Goal: Task Accomplishment & Management: Manage account settings

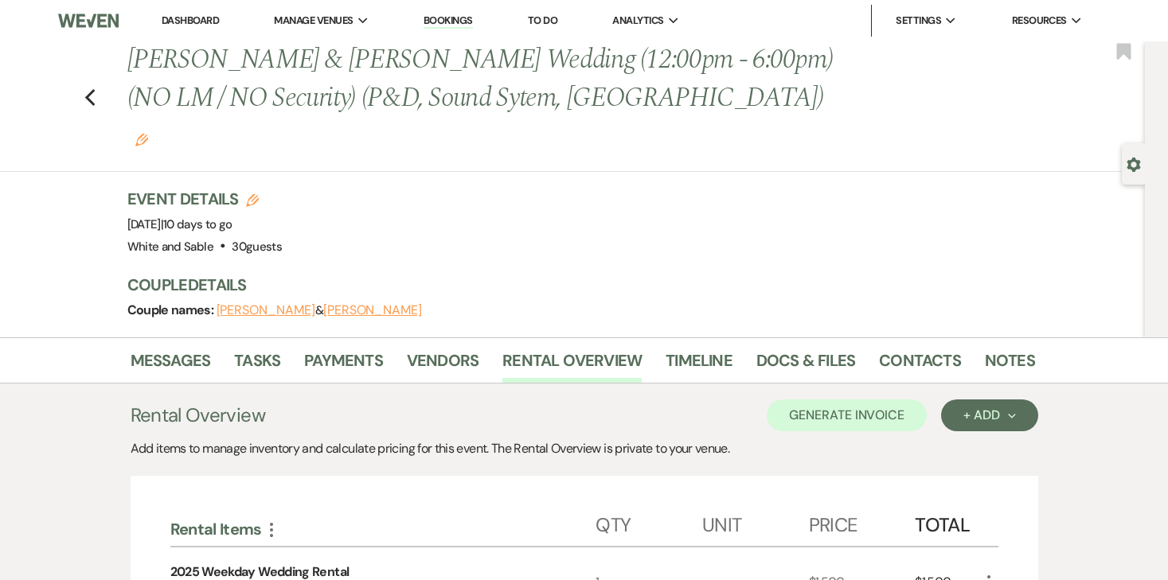
click at [193, 28] on li "Dashboard" at bounding box center [190, 21] width 73 height 32
click at [193, 22] on link "Dashboard" at bounding box center [190, 21] width 57 height 14
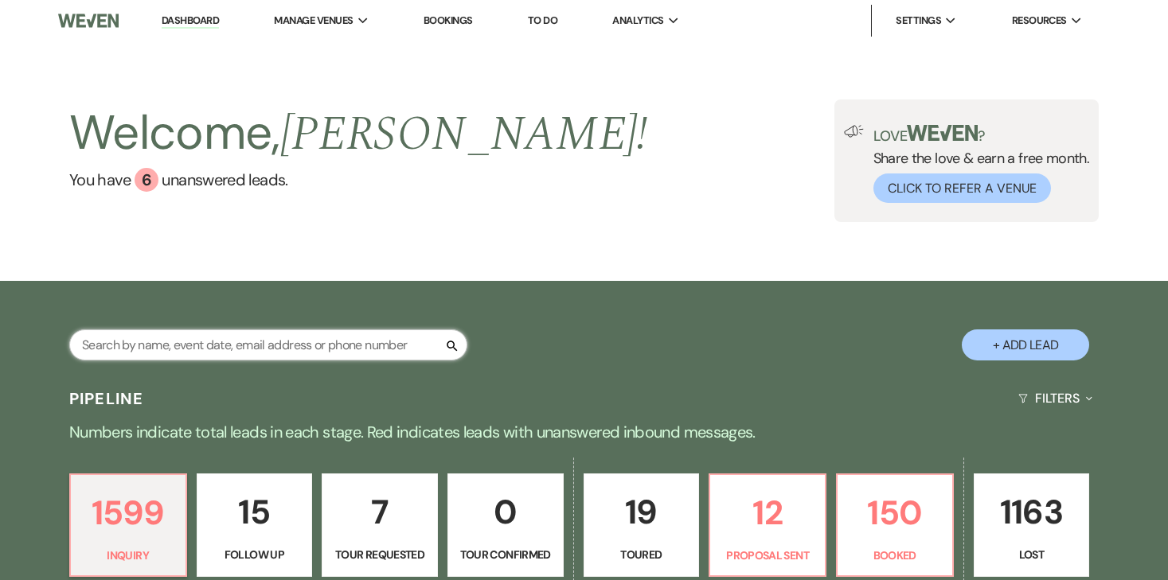
click at [234, 342] on input "text" at bounding box center [268, 345] width 398 height 31
type input "[PERSON_NAME]"
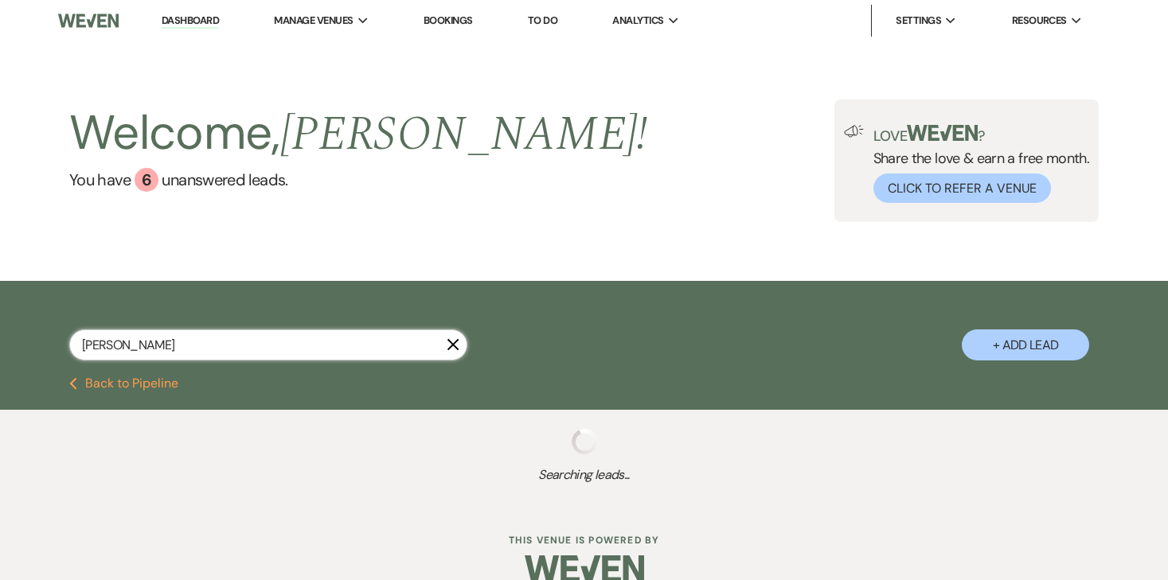
select select "8"
select select "2"
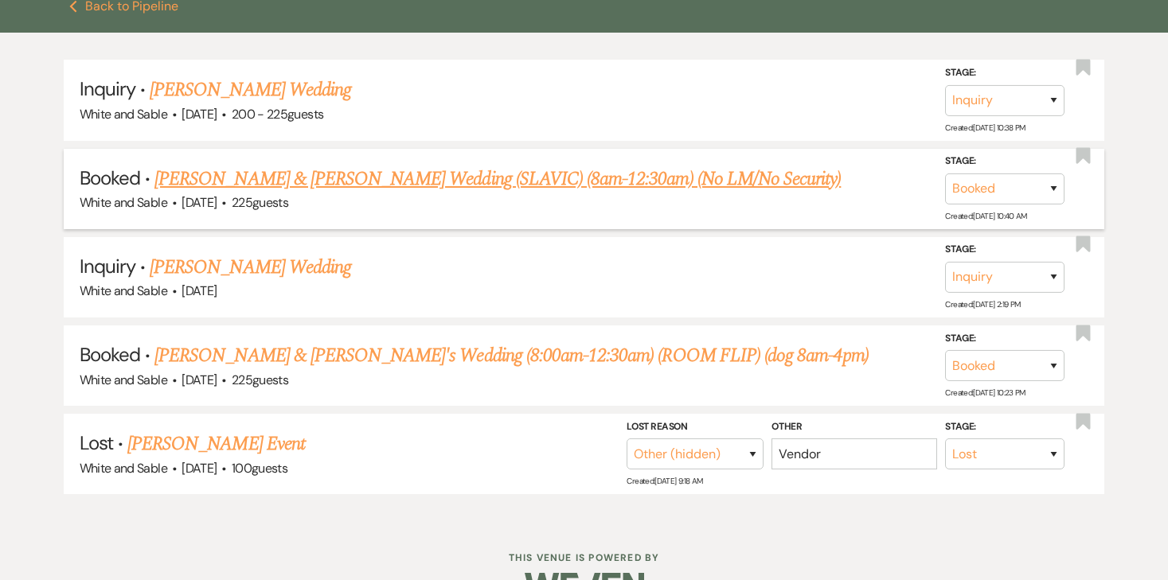
scroll to position [417, 0]
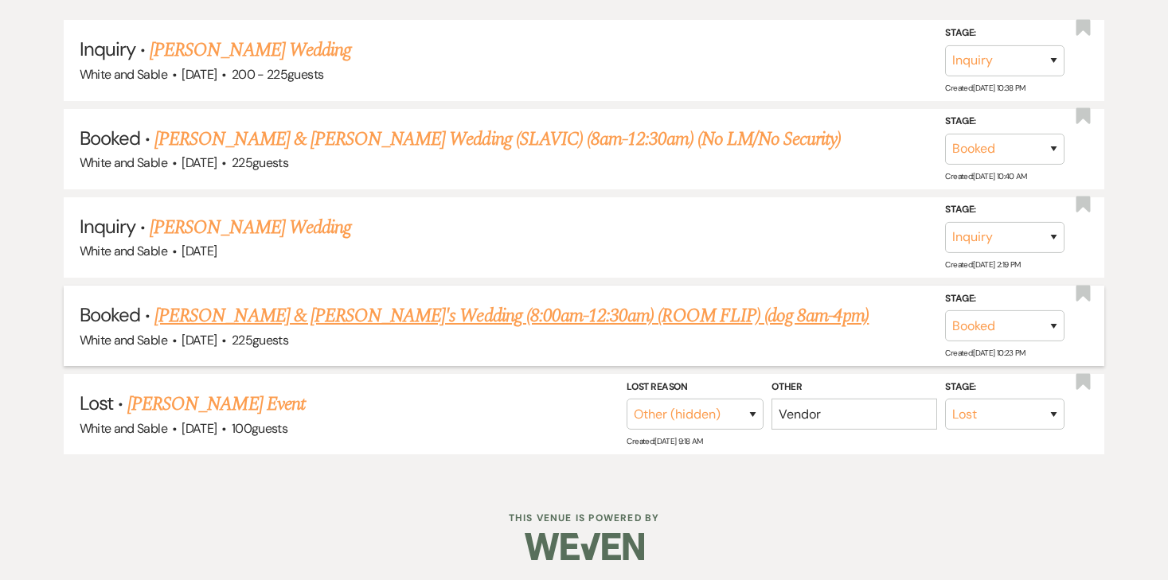
click at [383, 306] on link "[PERSON_NAME] & [PERSON_NAME]'s Wedding (8:00am-12:30am) (ROOM FLIP) (dog 8am-4…" at bounding box center [511, 316] width 714 height 29
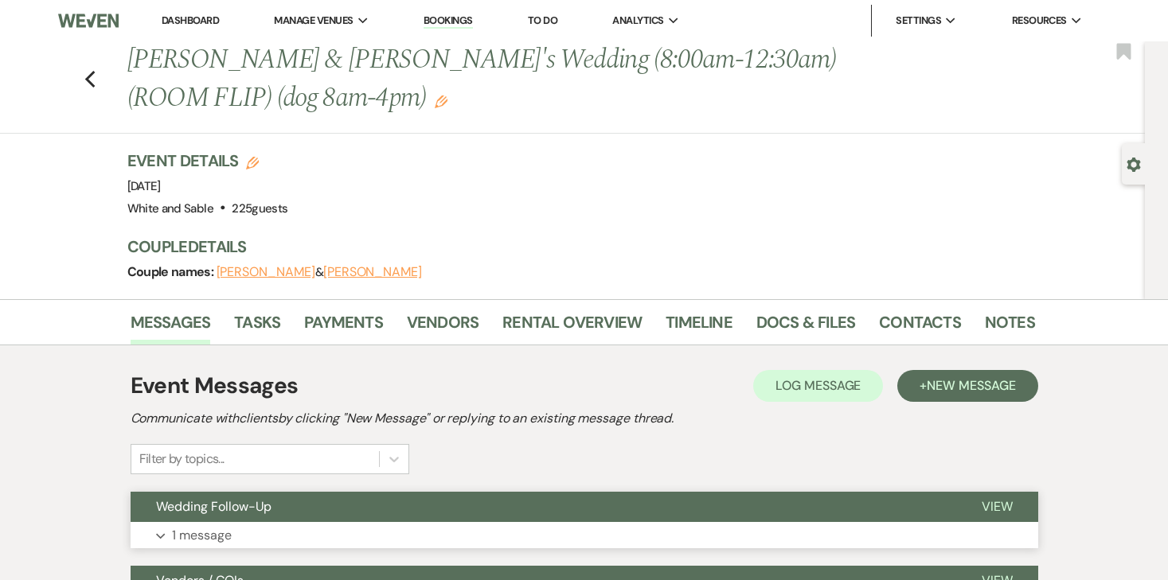
click at [215, 538] on p "1 message" at bounding box center [202, 535] width 60 height 21
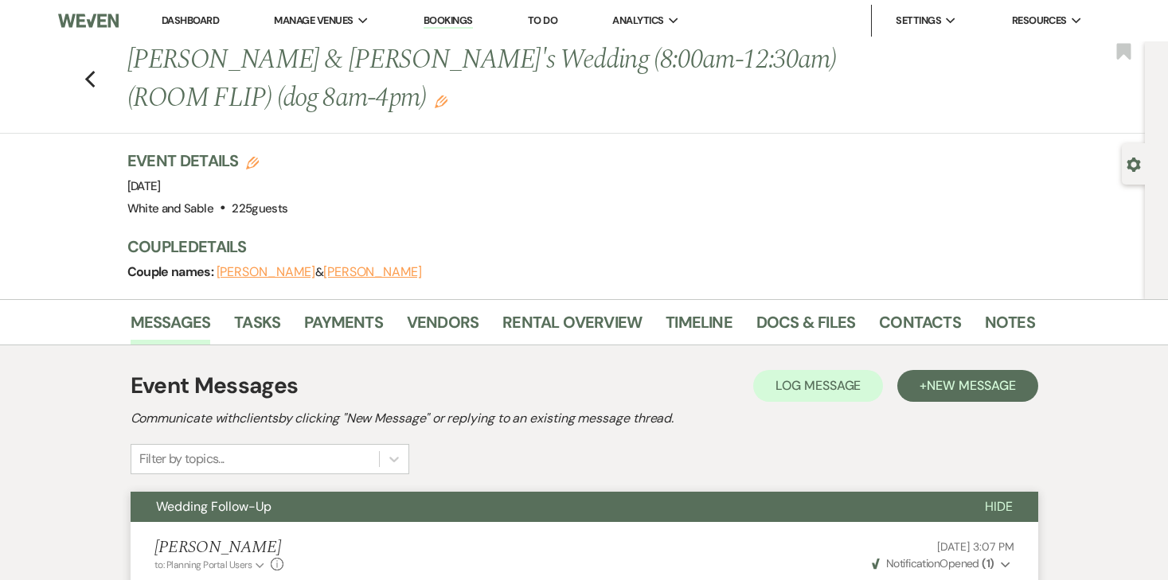
click at [182, 18] on link "Dashboard" at bounding box center [190, 21] width 57 height 14
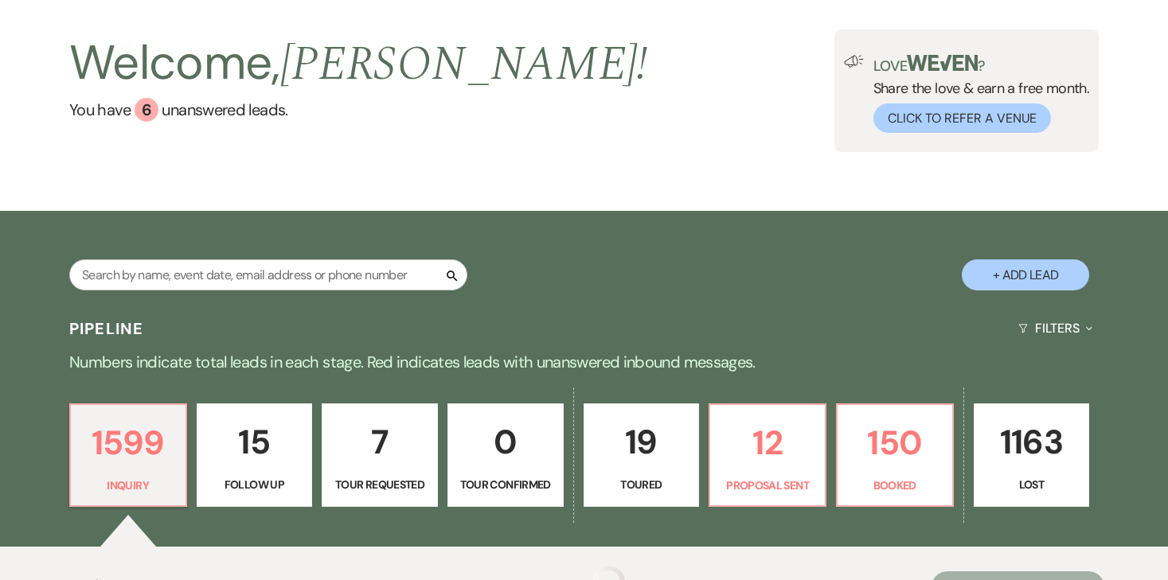
scroll to position [150, 0]
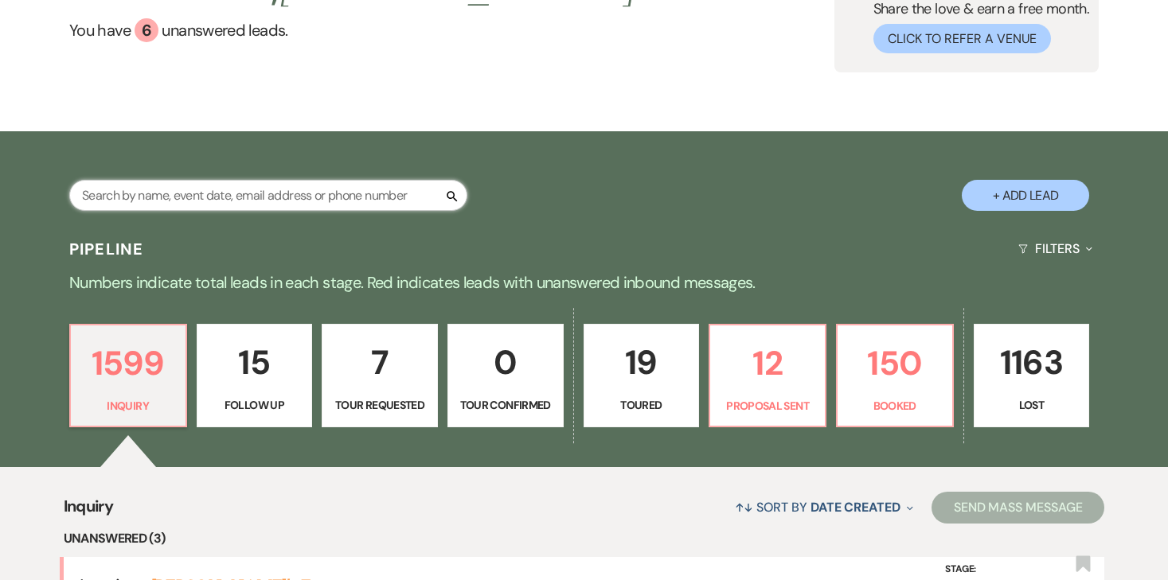
click at [275, 205] on input "text" at bounding box center [268, 195] width 398 height 31
type input "[PERSON_NAME]"
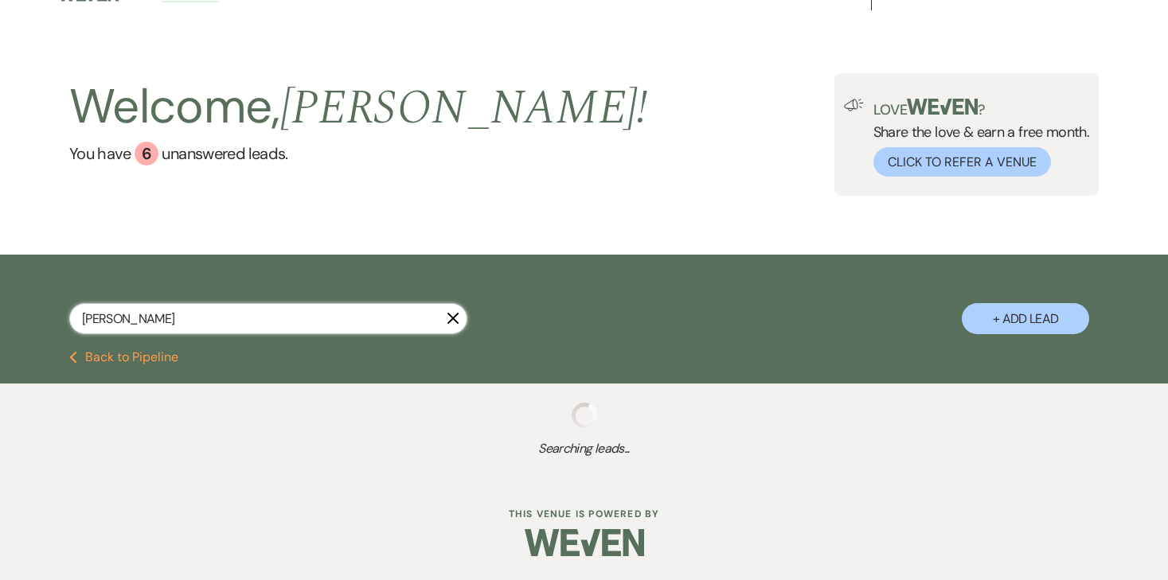
select select "6"
select select "8"
select select "5"
select select "8"
select select "6"
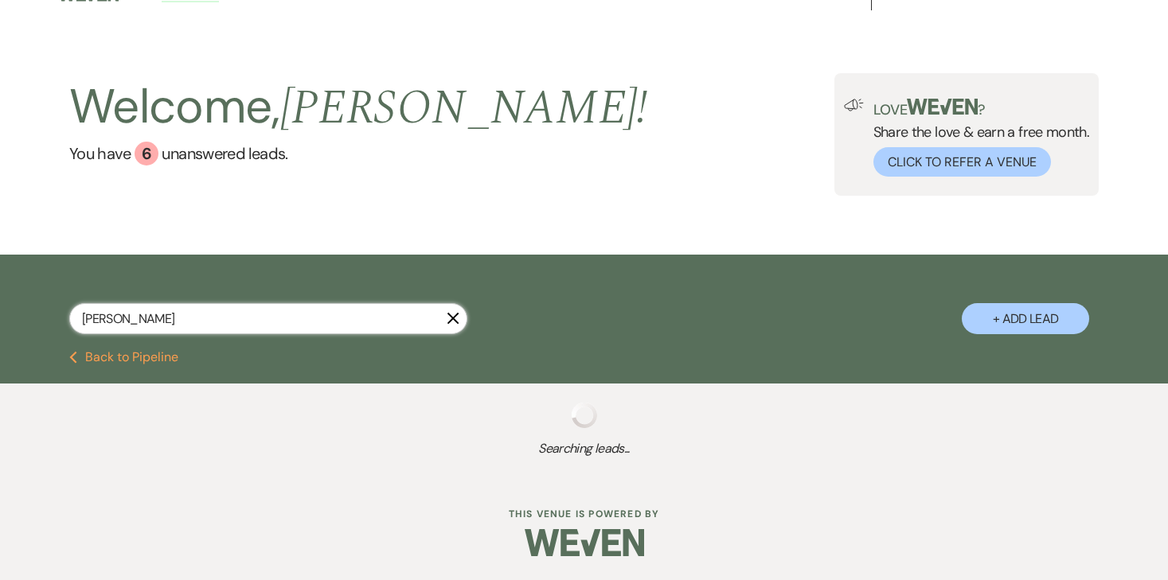
select select "8"
select select "2"
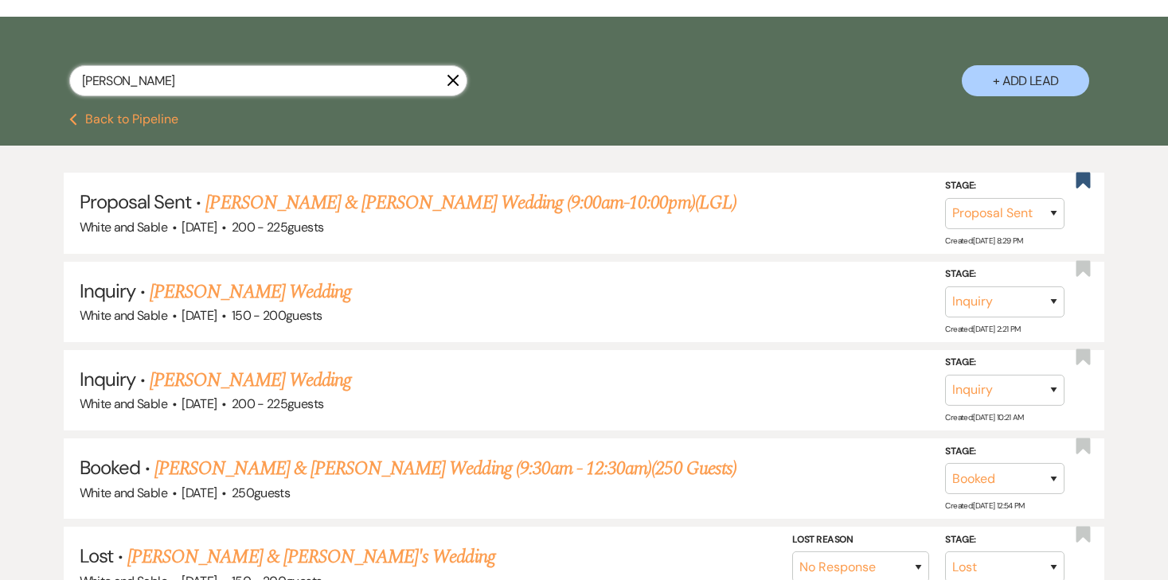
scroll to position [310, 0]
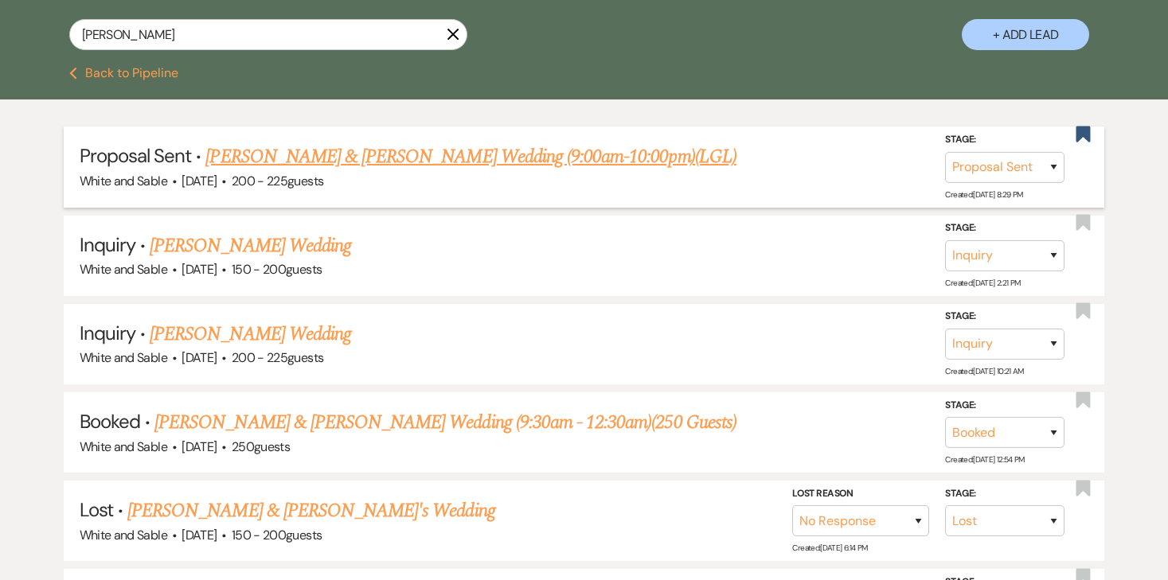
click at [416, 162] on link "[PERSON_NAME] & [PERSON_NAME] Wedding (9:00am-10:00pm)(LGL)" at bounding box center [470, 156] width 530 height 29
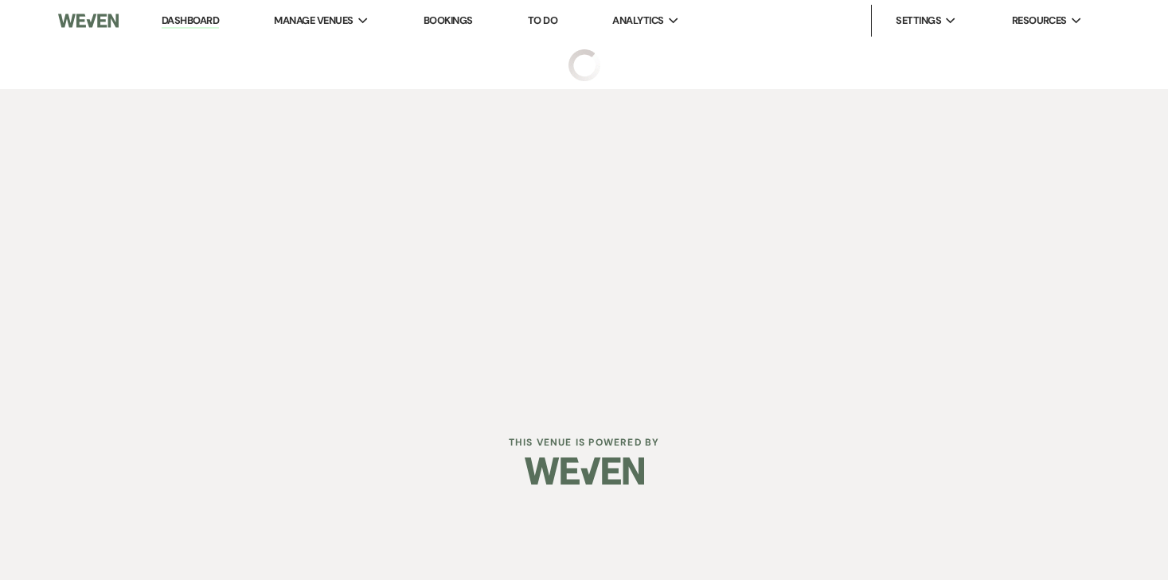
select select "6"
select select "20"
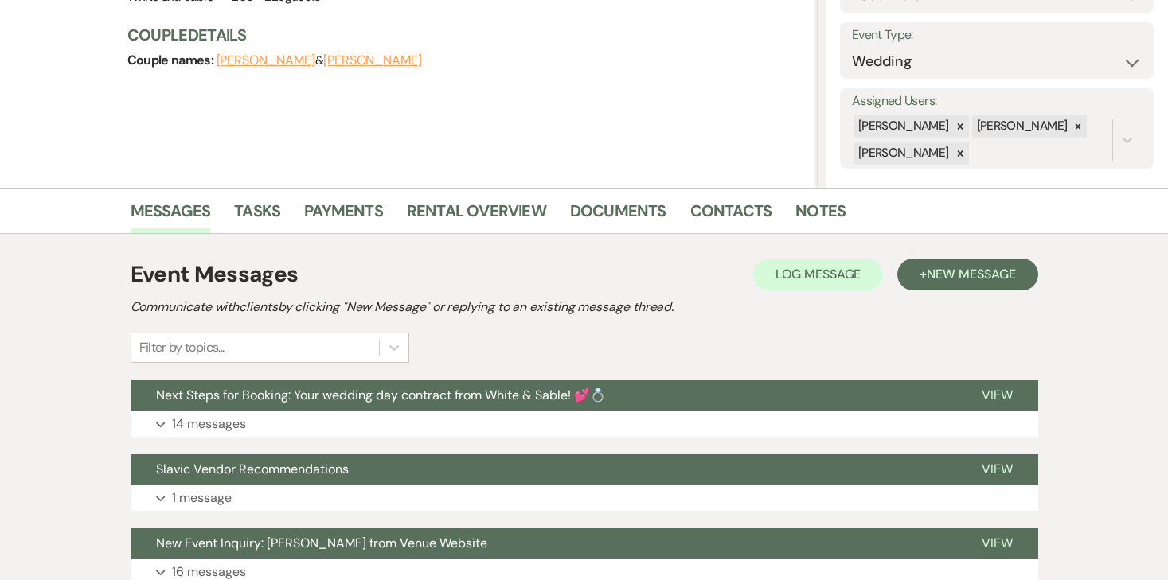
scroll to position [213, 0]
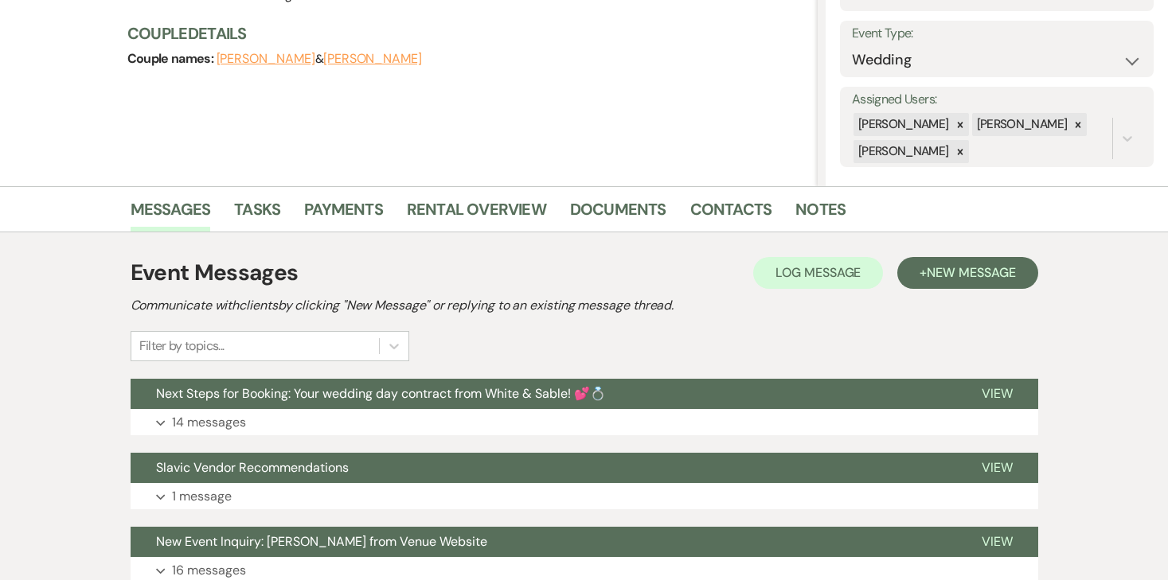
click at [218, 435] on div "Event Messages Log Log Message + New Message Communicate with clients by clicki…" at bounding box center [585, 420] width 908 height 344
click at [237, 434] on button "Expand 14 messages" at bounding box center [585, 422] width 908 height 27
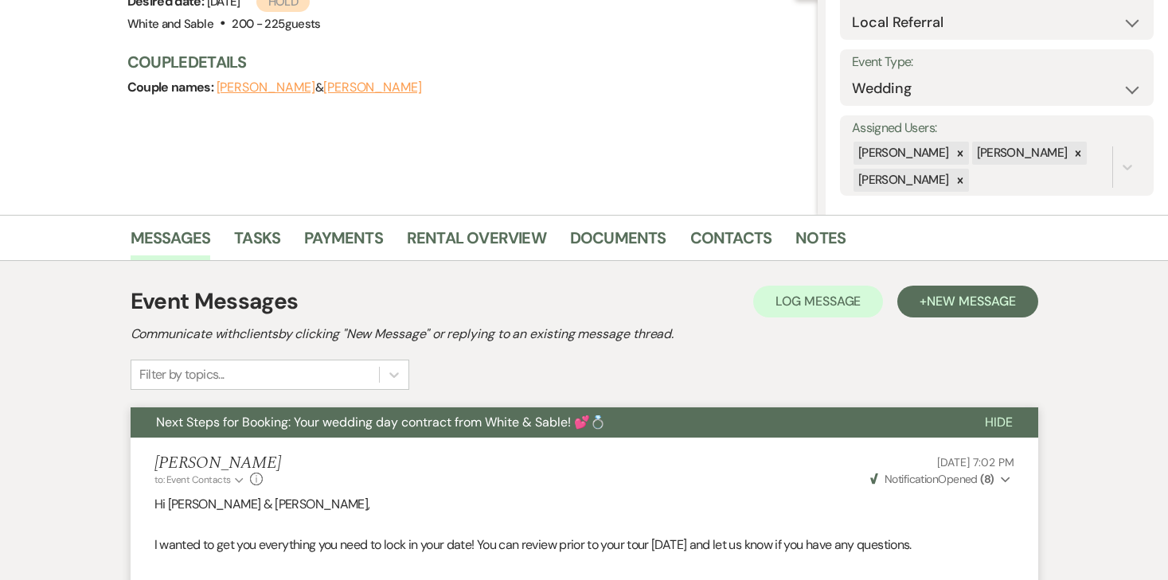
scroll to position [203, 0]
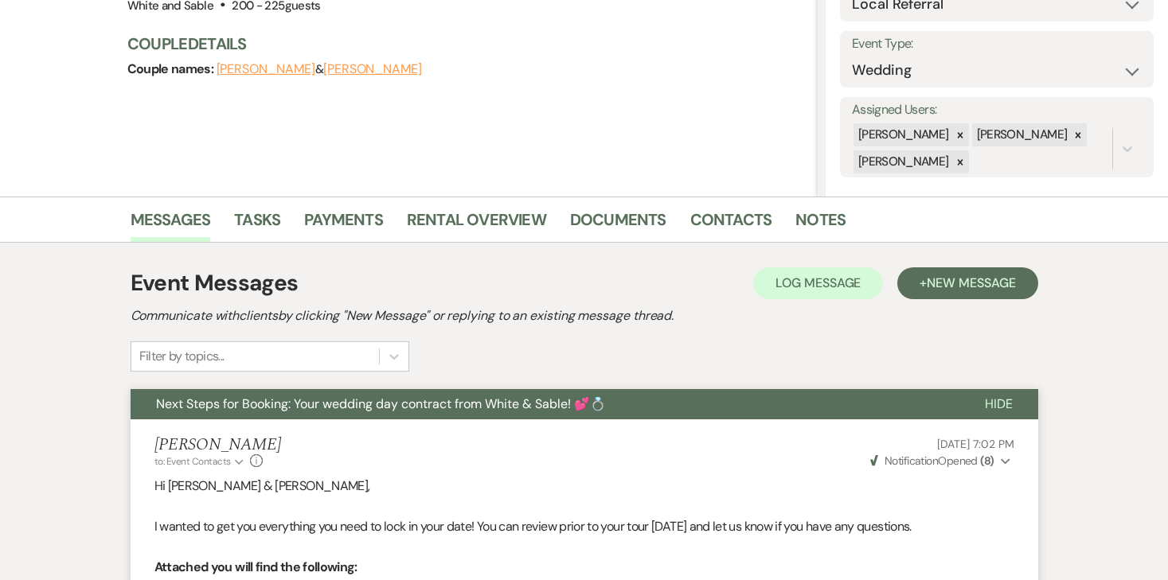
click at [610, 177] on div "Previous [PERSON_NAME] & [PERSON_NAME] Wedding (9:00am-10:00pm)(LGL) Edit Bookm…" at bounding box center [409, 17] width 818 height 358
click at [604, 205] on li "Documents" at bounding box center [630, 223] width 120 height 38
click at [602, 221] on link "Documents" at bounding box center [618, 224] width 96 height 35
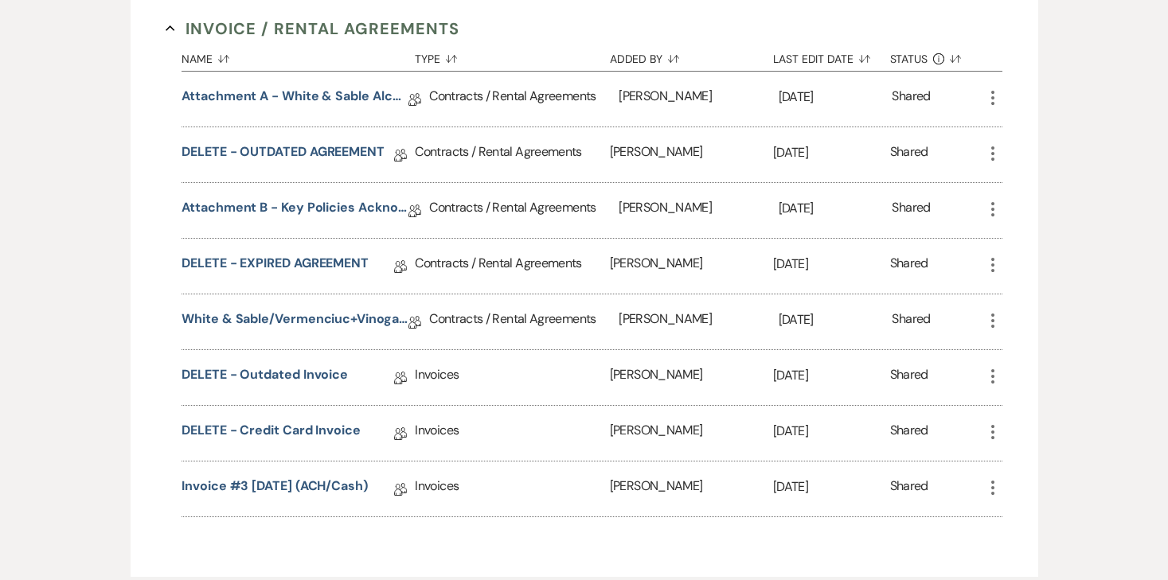
scroll to position [589, 0]
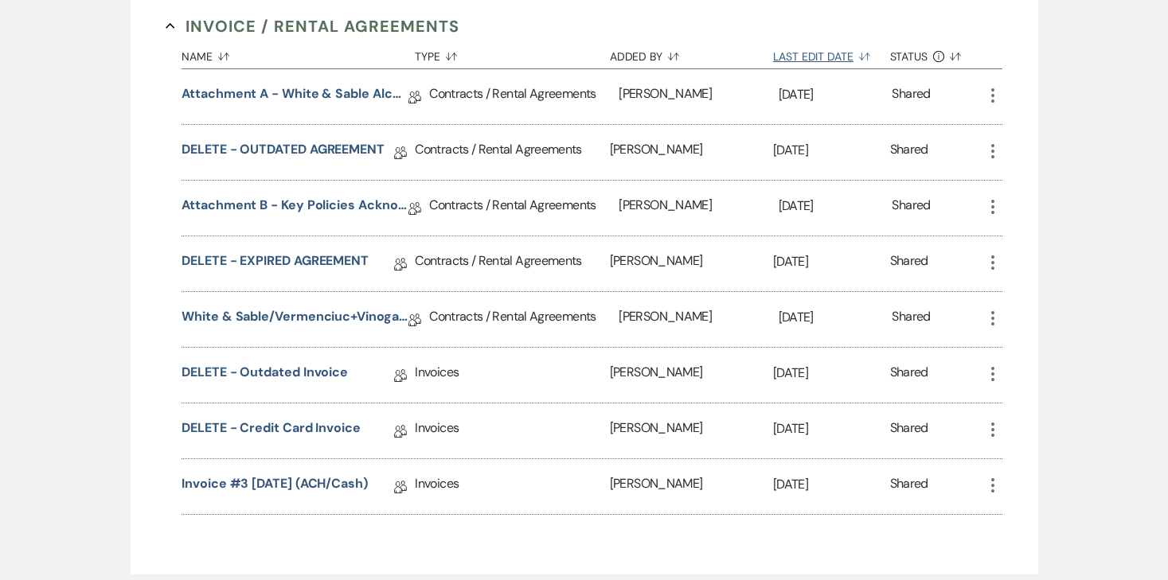
click at [824, 53] on button "Last Edit Date Sort Default" at bounding box center [831, 53] width 117 height 30
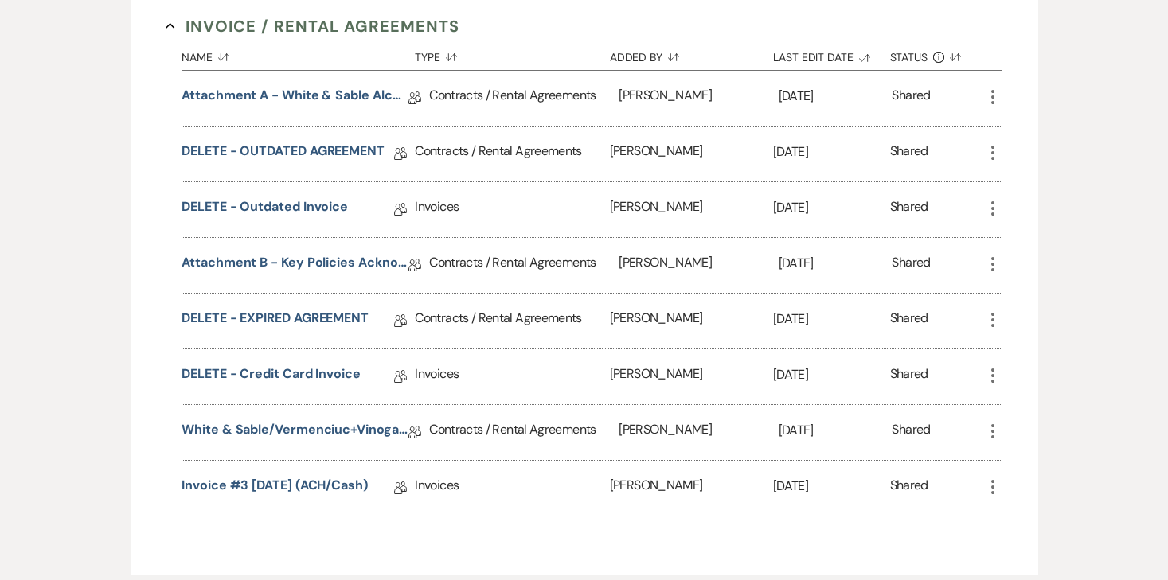
scroll to position [635, 0]
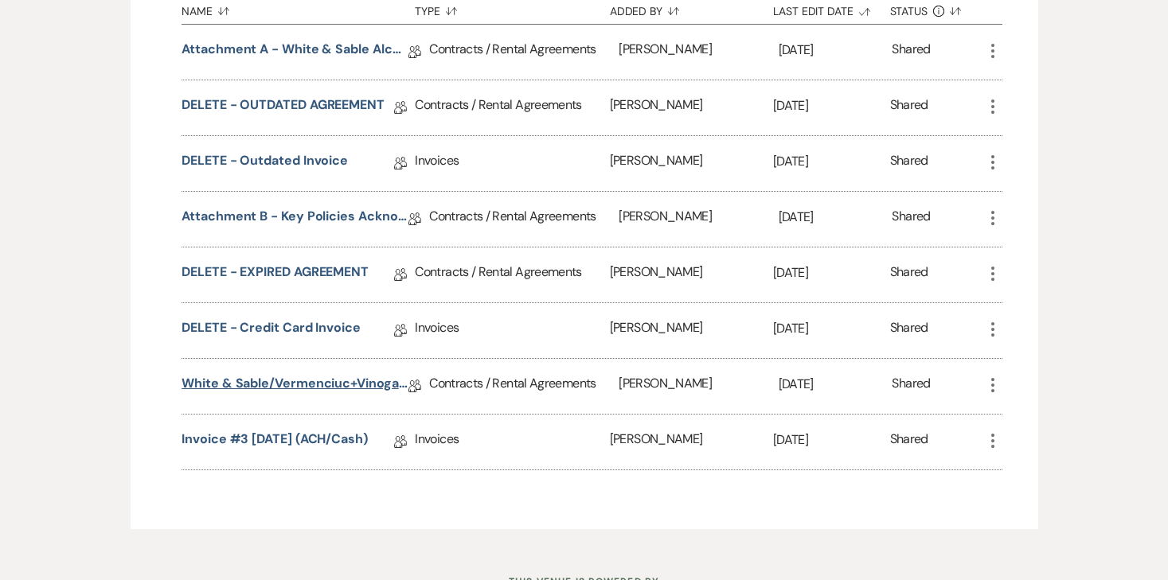
click at [331, 381] on link "White & Sable/Vermenciuc+Vinogadova Rental Agreement - [DATE]" at bounding box center [295, 386] width 227 height 25
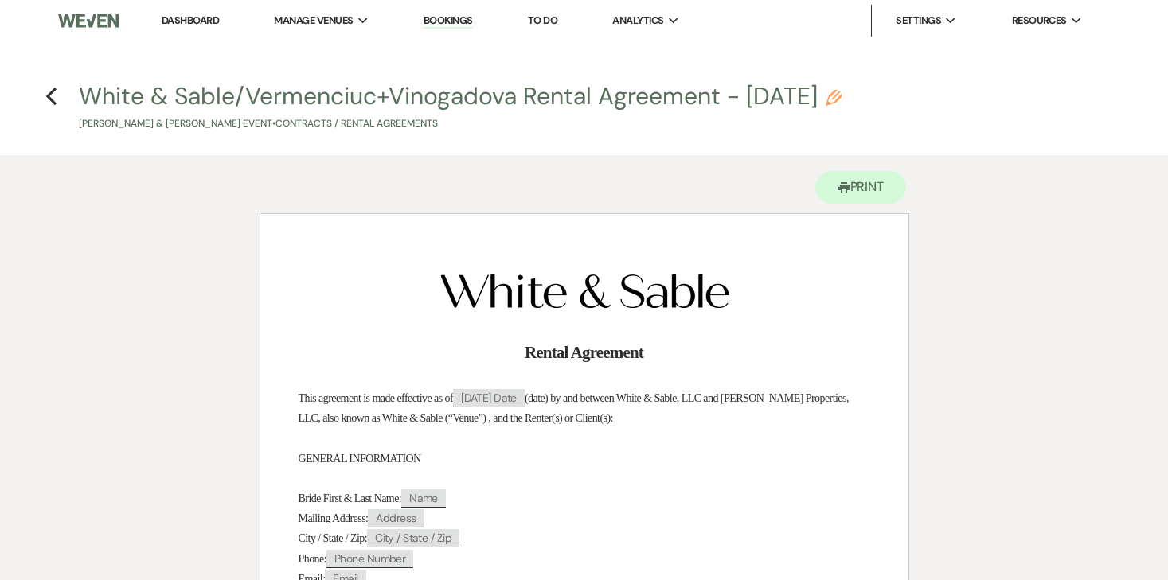
click at [182, 20] on link "Dashboard" at bounding box center [190, 21] width 57 height 14
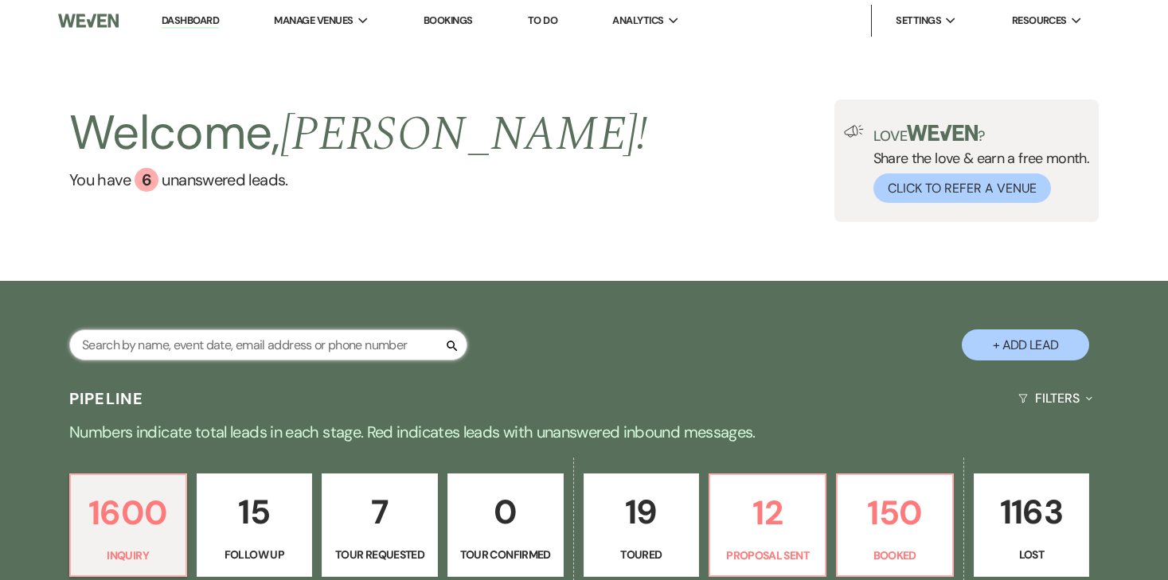
click at [200, 340] on input "text" at bounding box center [268, 345] width 398 height 31
type input "[DEMOGRAPHIC_DATA]"
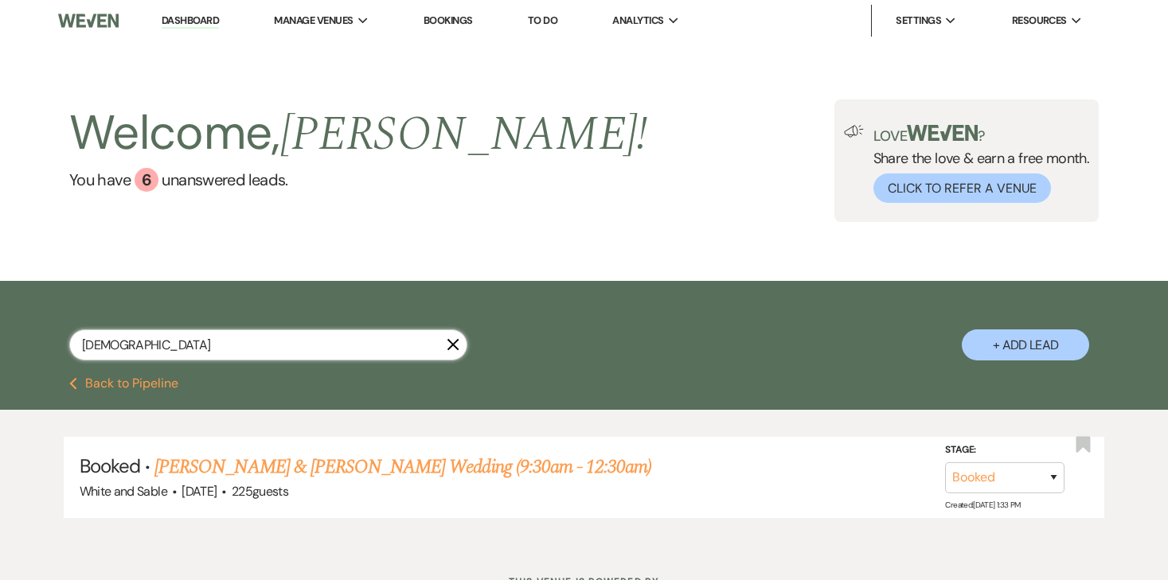
scroll to position [66, 0]
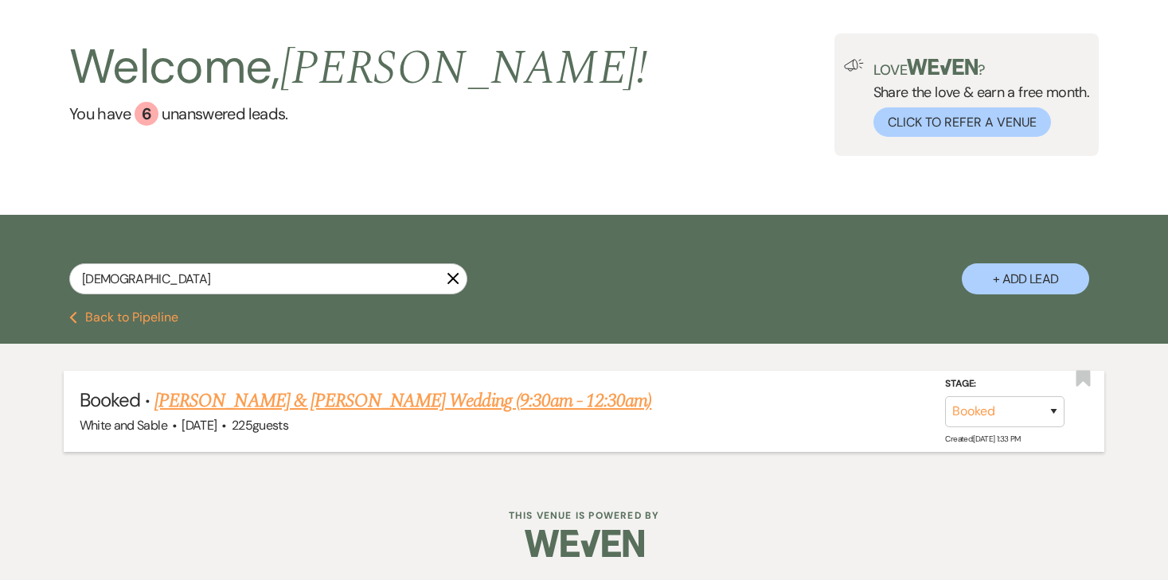
click at [350, 402] on link "[PERSON_NAME] & [PERSON_NAME] Wedding (9:30am - 12:30am)" at bounding box center [402, 401] width 497 height 29
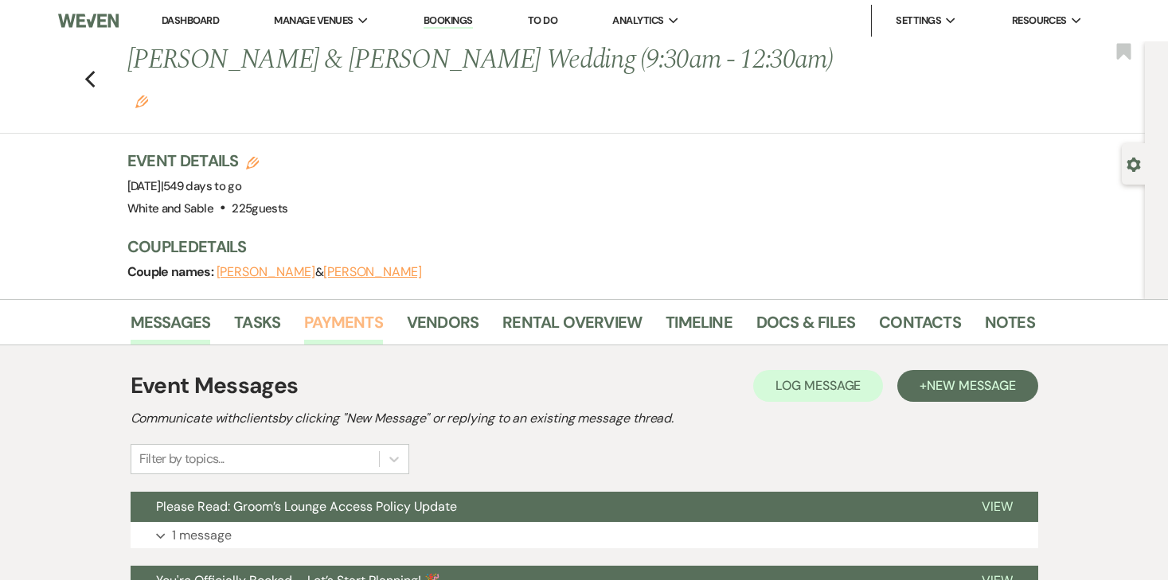
click at [351, 310] on link "Payments" at bounding box center [343, 327] width 79 height 35
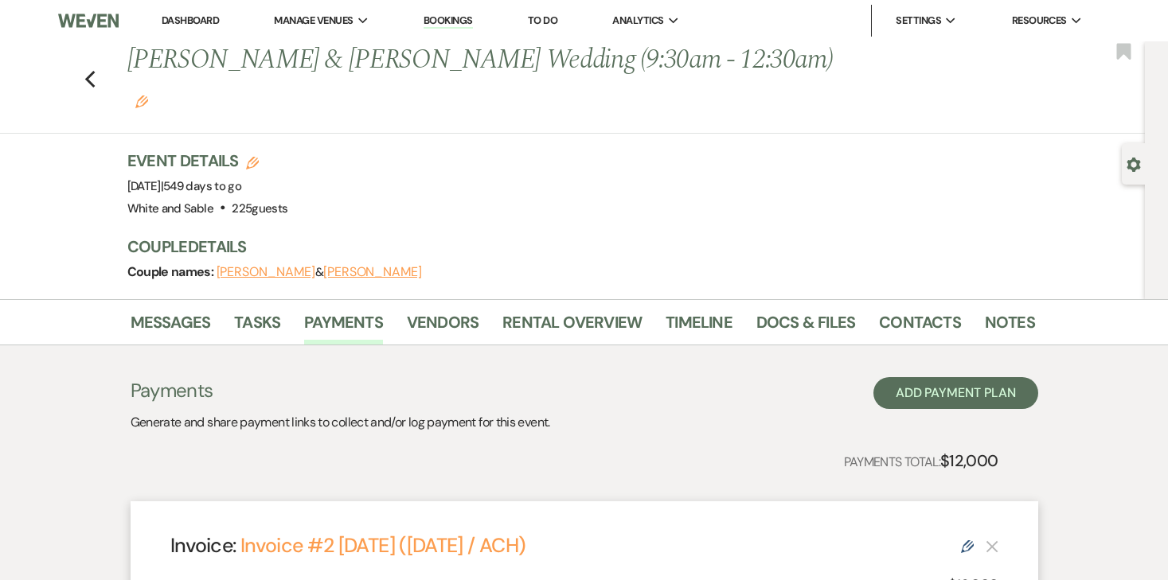
click at [148, 96] on icon "Edit" at bounding box center [141, 102] width 13 height 13
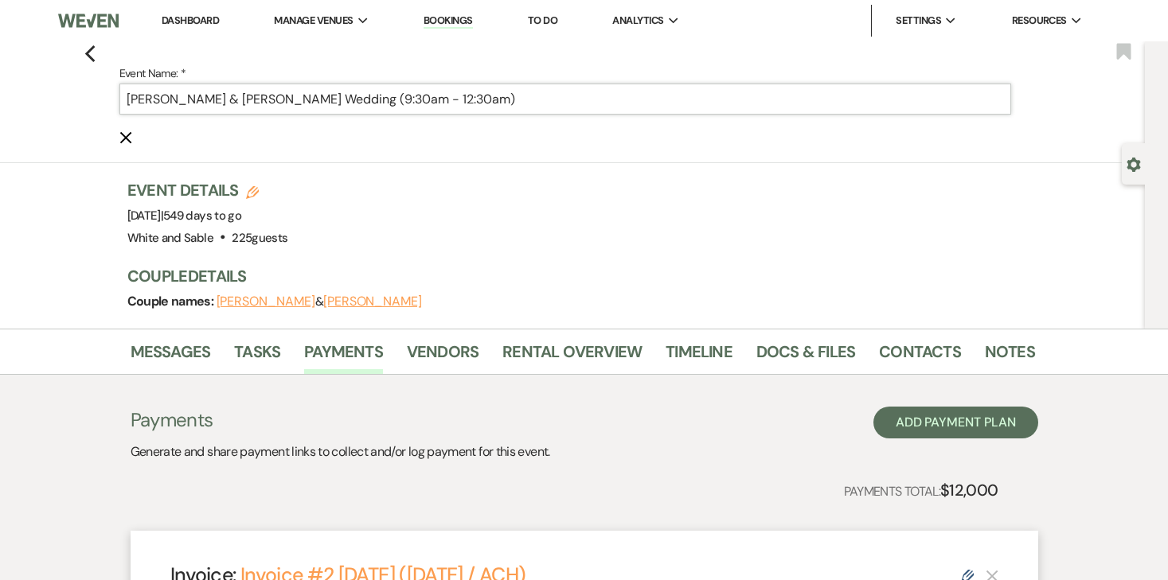
click at [599, 86] on input "[PERSON_NAME] & [PERSON_NAME] Wedding (9:30am - 12:30am)" at bounding box center [565, 99] width 892 height 31
click at [588, 103] on input "[PERSON_NAME] & [PERSON_NAME] Wedding (9:30am - 12:30am)" at bounding box center [565, 99] width 892 height 31
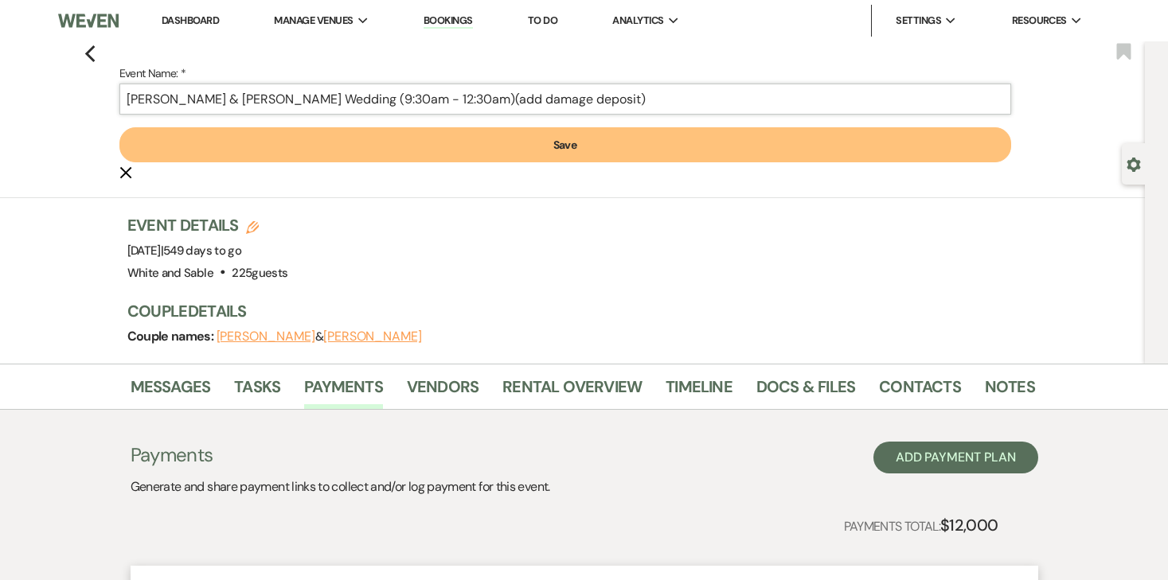
type input "[PERSON_NAME] & [PERSON_NAME] Wedding (9:30am - 12:30am)(add damage deposit)"
click at [580, 150] on button "Save" at bounding box center [565, 144] width 892 height 35
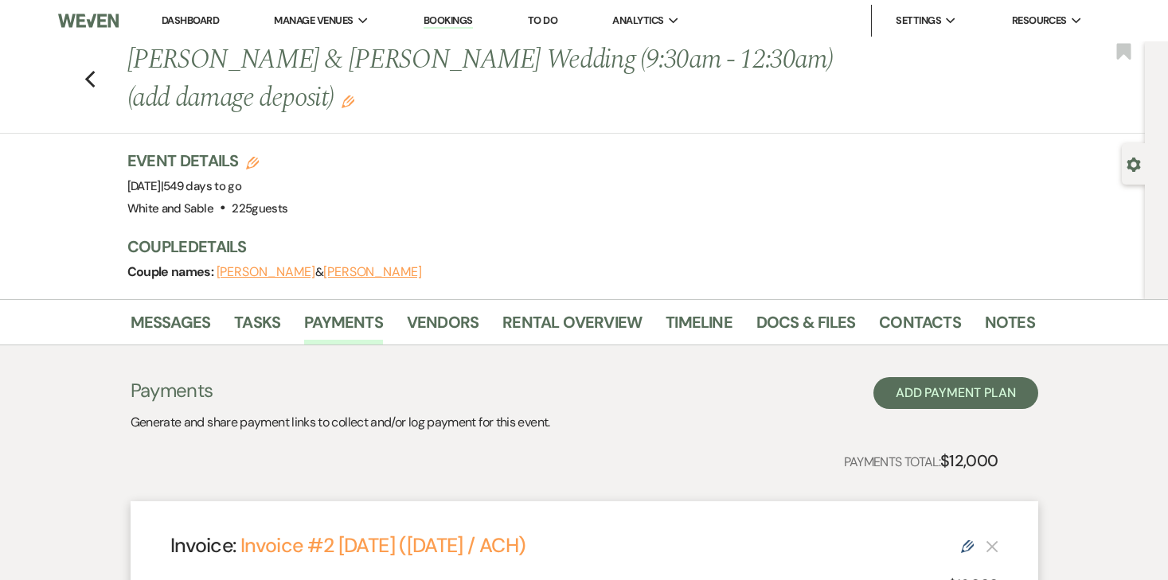
click at [184, 18] on link "Dashboard" at bounding box center [190, 21] width 57 height 14
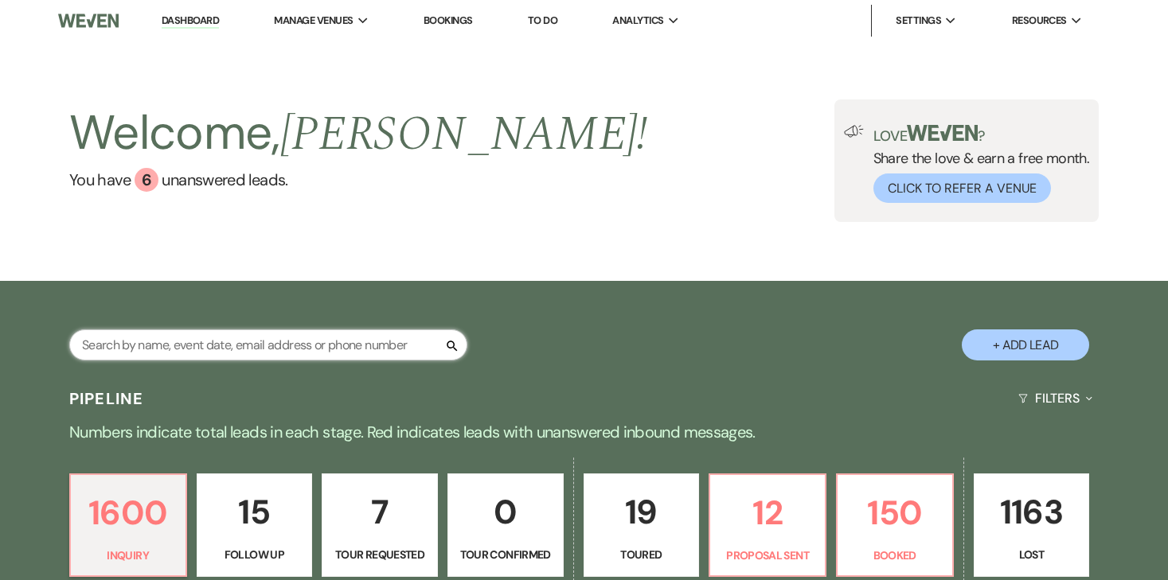
click at [286, 332] on input "text" at bounding box center [268, 345] width 398 height 31
type input "megan"
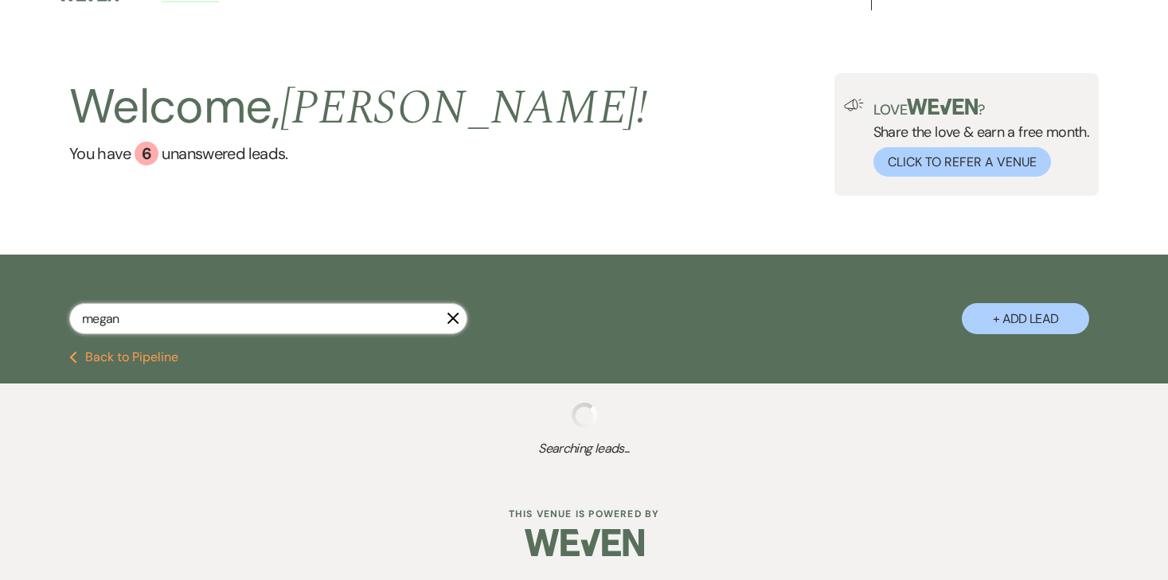
select select "8"
select select "6"
select select "8"
select select "6"
select select "8"
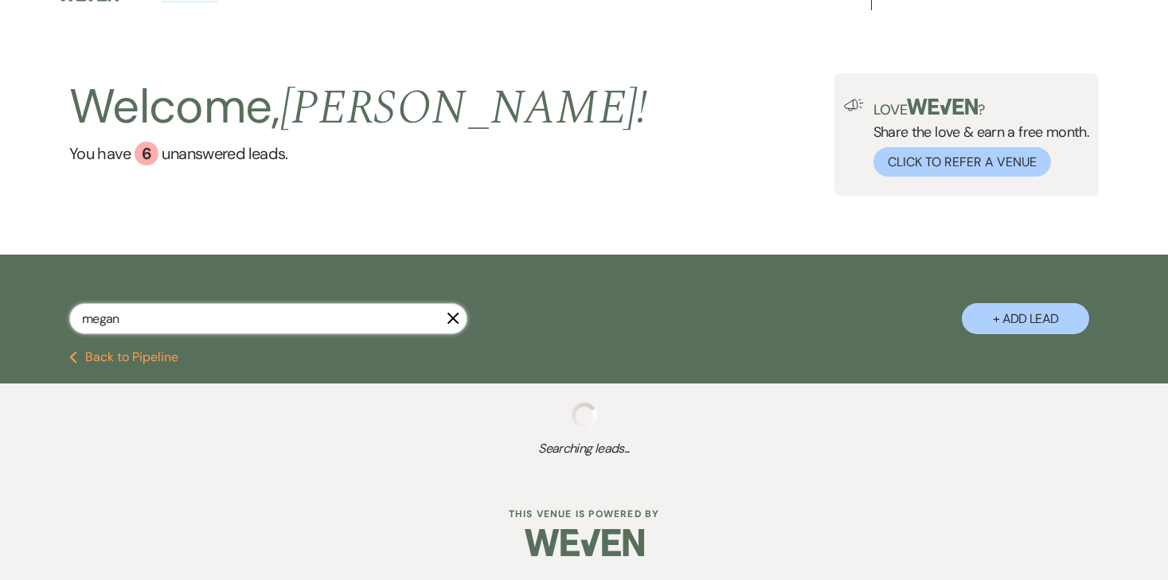
select select "8"
select select "5"
select select "8"
select select "5"
select select "8"
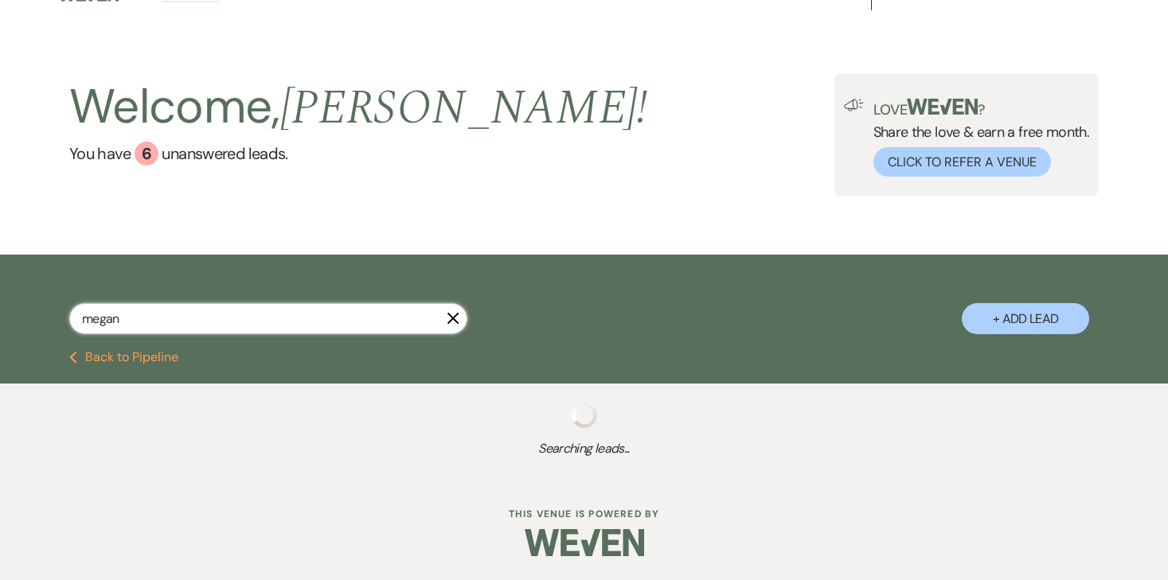
select select "5"
select select "8"
select select "5"
select select "8"
select select "5"
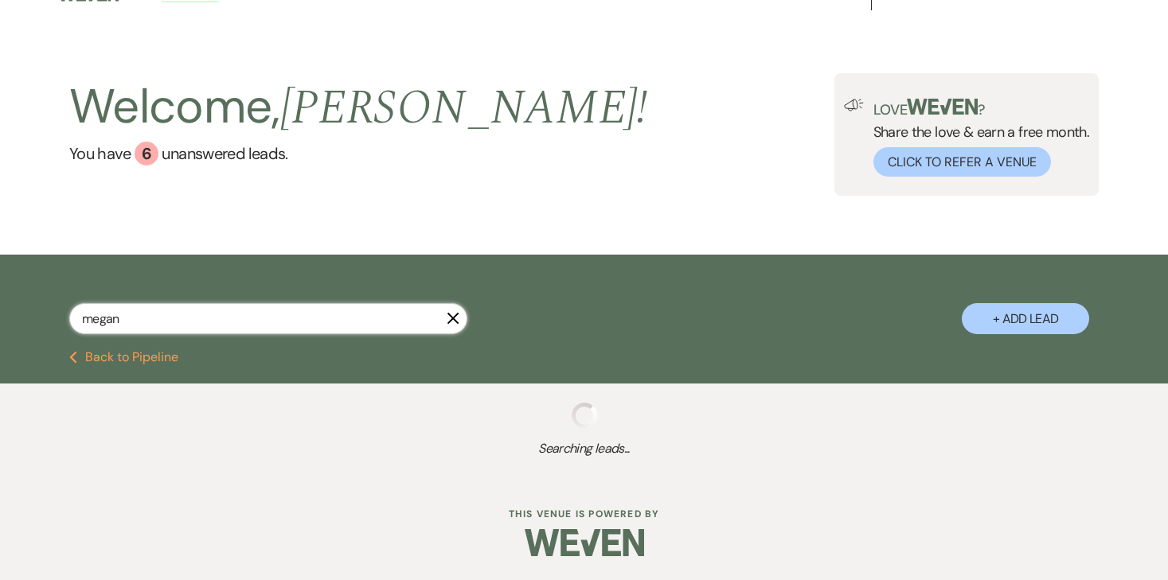
select select "8"
select select "5"
select select "8"
select select "5"
select select "8"
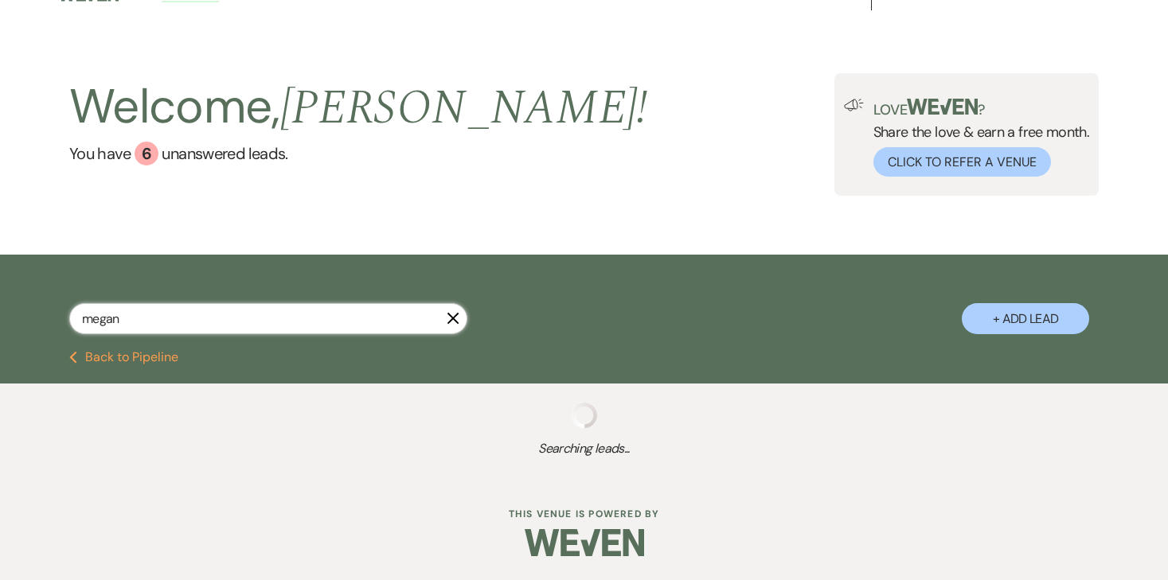
select select "6"
select select "8"
select select "1"
select select "8"
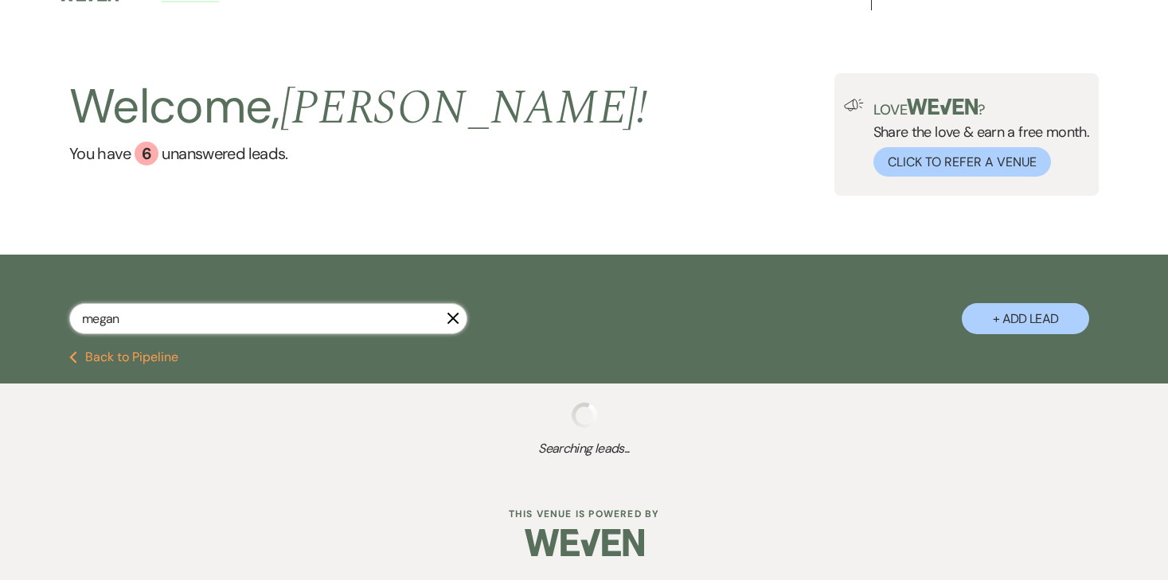
select select "10"
select select "8"
select select "5"
select select "8"
select select "6"
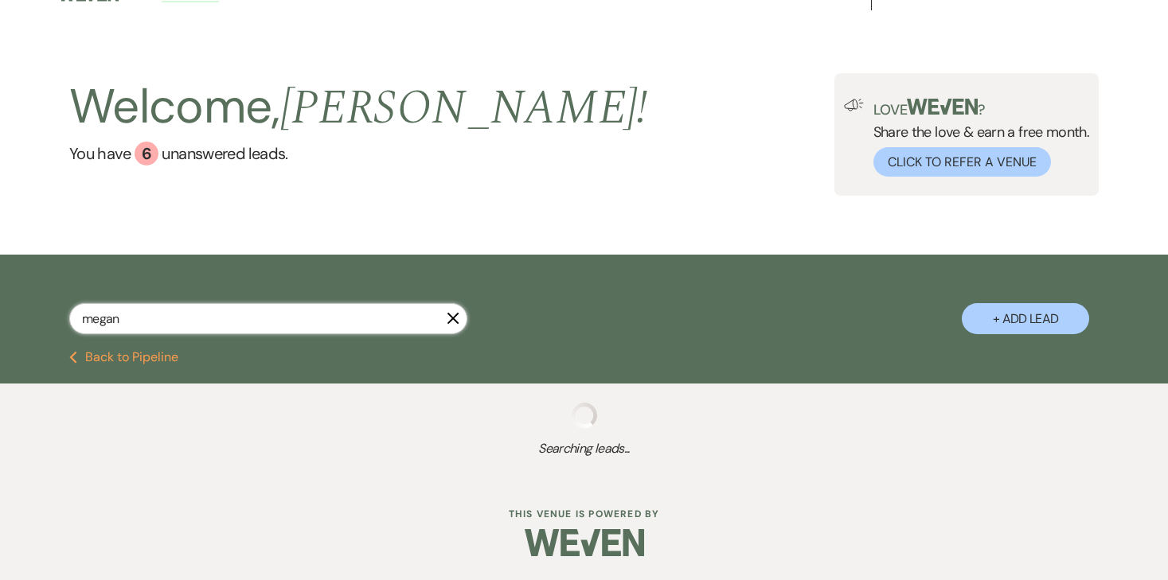
select select "8"
select select "2"
select select "8"
select select "2"
select select "8"
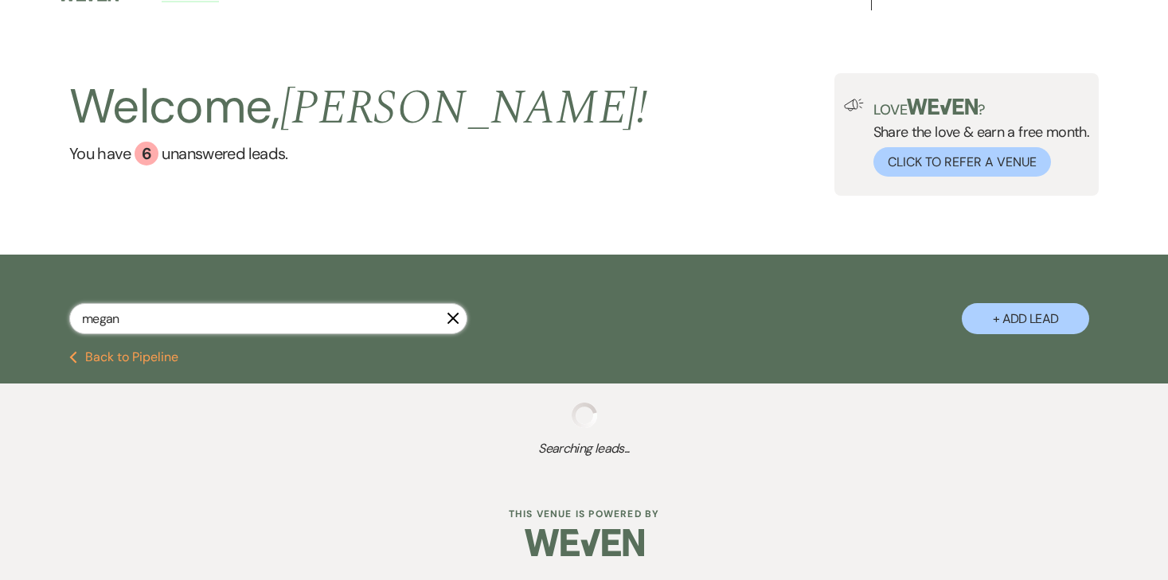
select select "2"
select select "8"
select select "2"
select select "8"
select select "2"
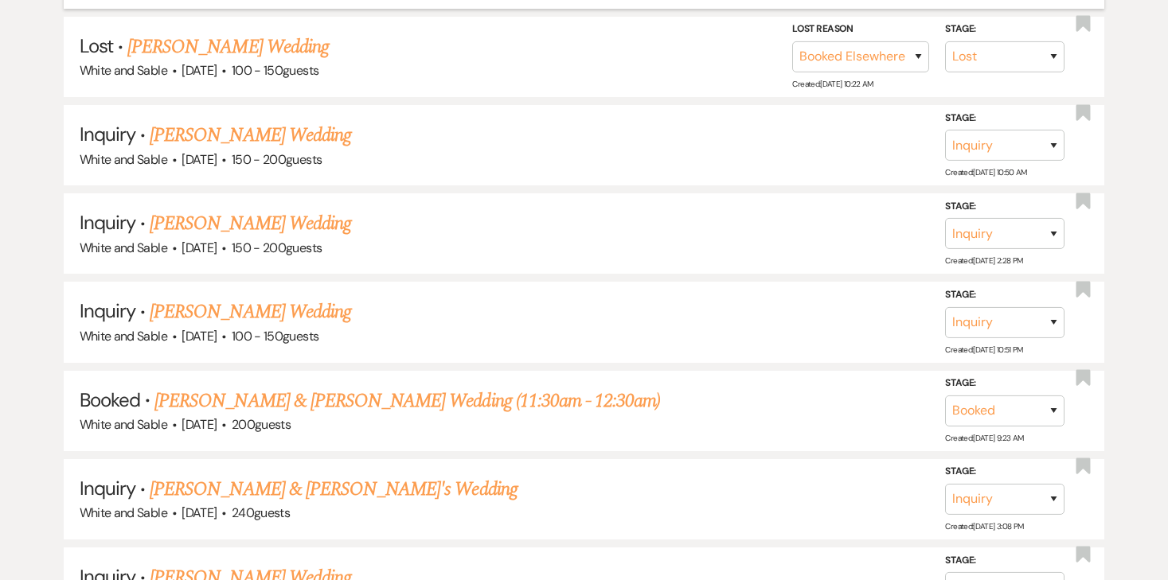
scroll to position [621, 0]
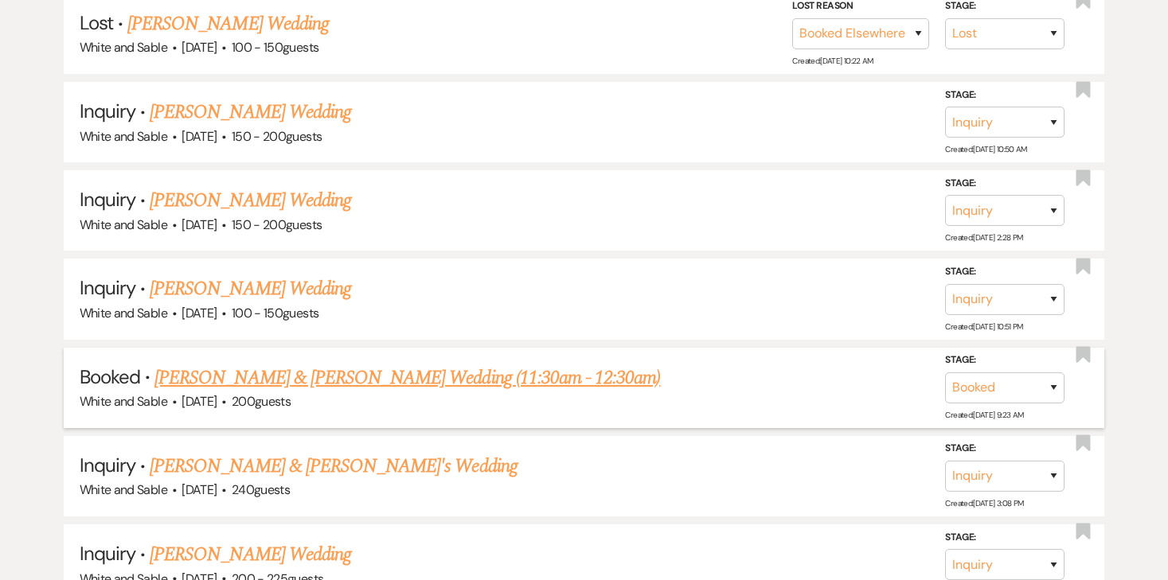
click at [303, 364] on link "[PERSON_NAME] & [PERSON_NAME] Wedding (11:30am - 12:30am)" at bounding box center [407, 378] width 506 height 29
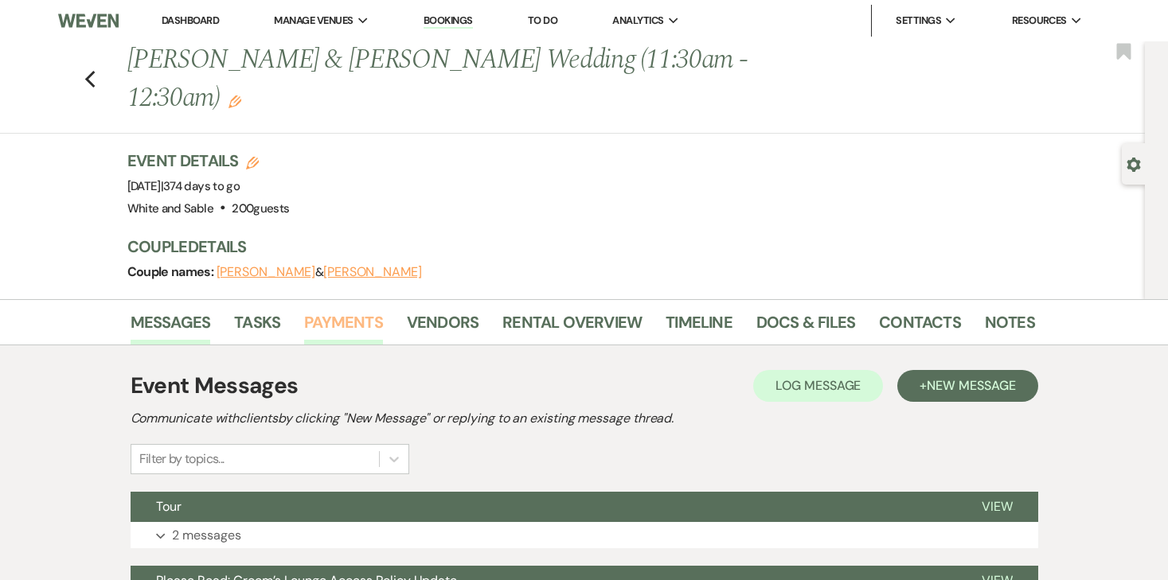
click at [364, 318] on link "Payments" at bounding box center [343, 327] width 79 height 35
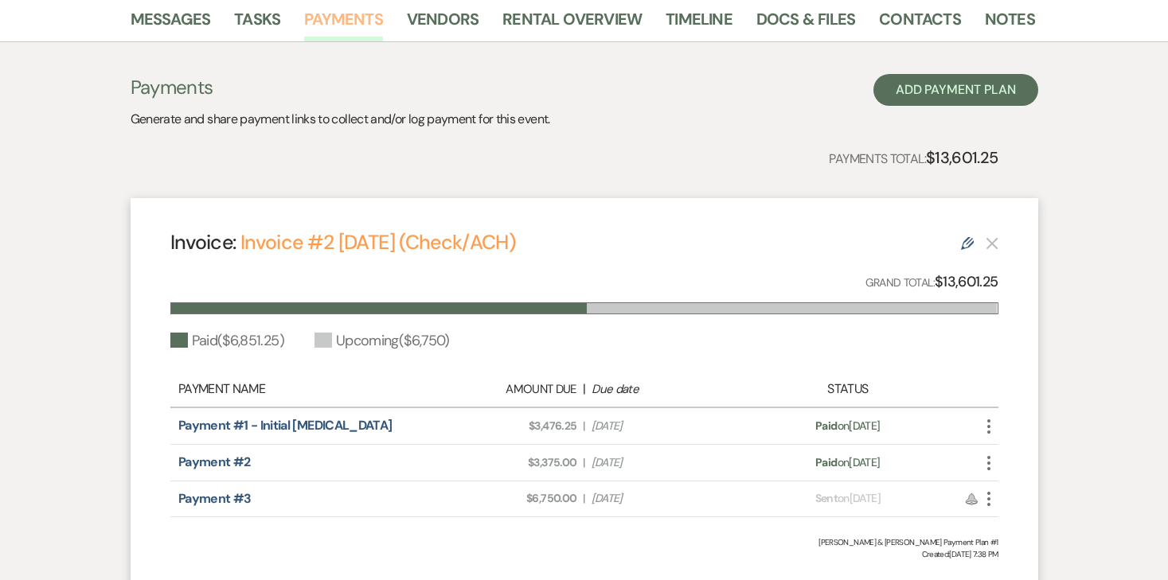
scroll to position [305, 0]
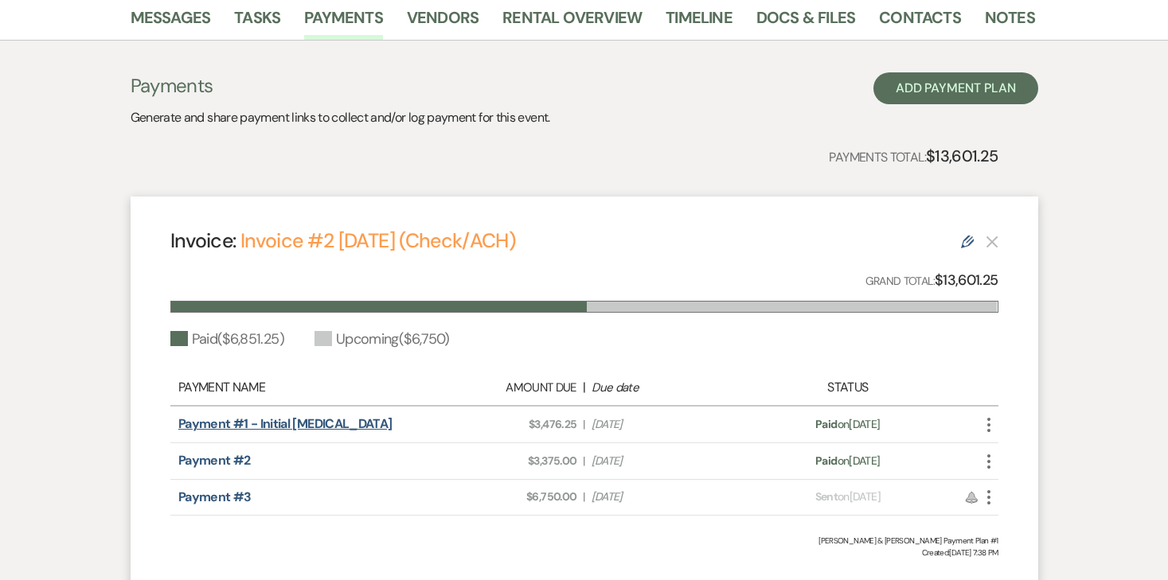
click at [329, 420] on link "Payment #1 - Initial [MEDICAL_DATA]" at bounding box center [285, 424] width 214 height 17
click at [883, 416] on div "Payment status: Paid on [DATE]" at bounding box center [847, 424] width 203 height 17
click at [964, 244] on icon "Edit" at bounding box center [967, 242] width 13 height 13
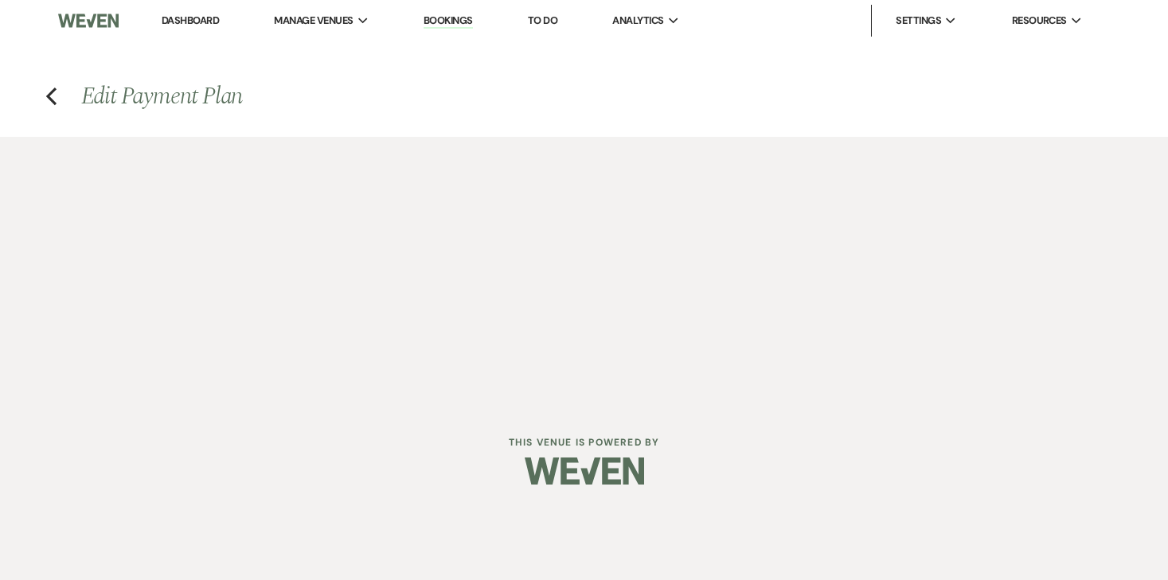
select select "29111"
select select "1"
select select "2"
select select "flat"
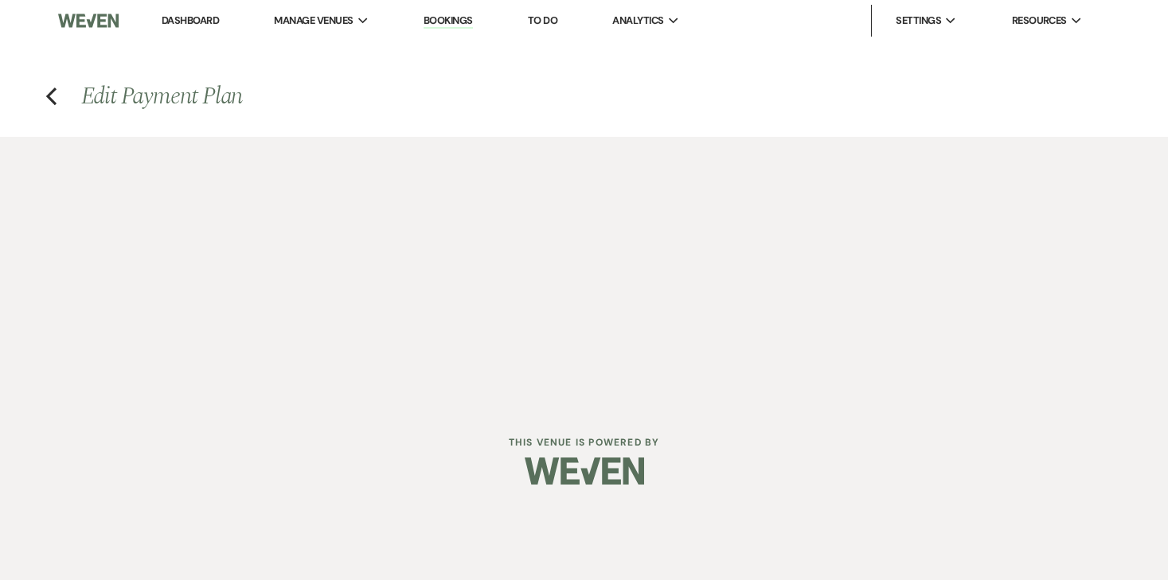
select select "client"
select select "weeks"
select select "client"
select select "weekly"
select select "onDueDate"
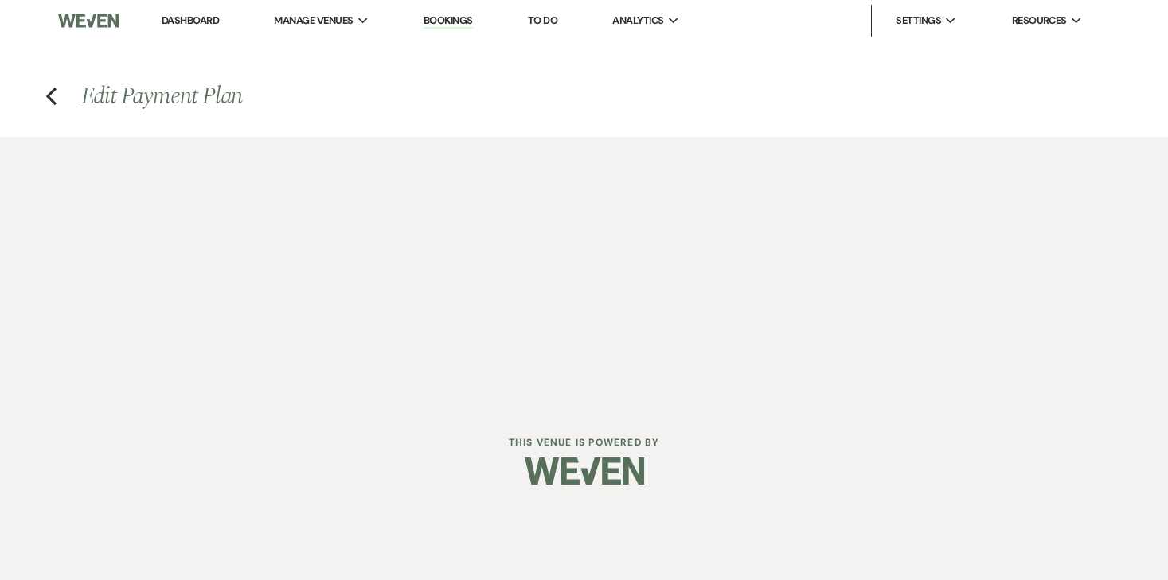
select select "complete"
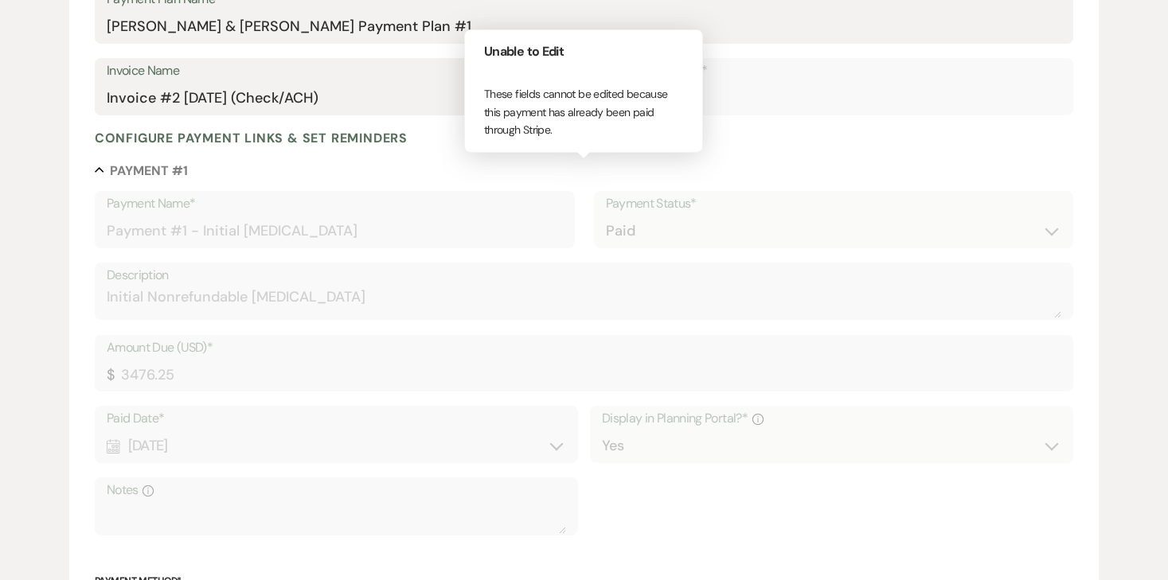
scroll to position [294, 0]
click at [657, 495] on div "Paid Date* Calendar [DATE] Expand Display in Planning Portal?* Info Yes Notes I…" at bounding box center [584, 477] width 978 height 144
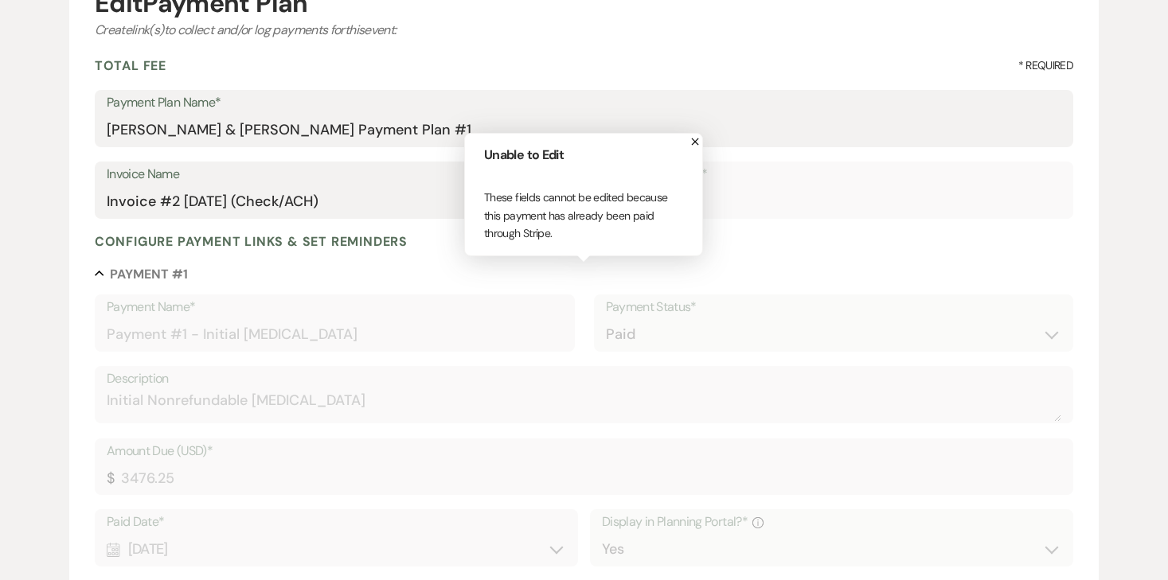
scroll to position [182, 0]
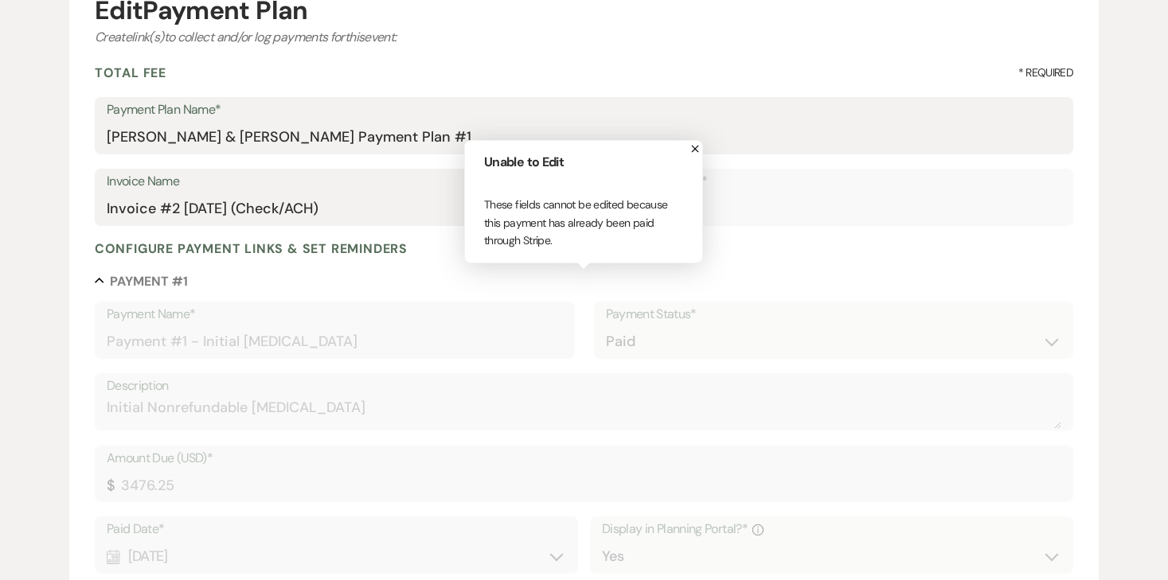
click at [693, 146] on use "button" at bounding box center [695, 149] width 7 height 7
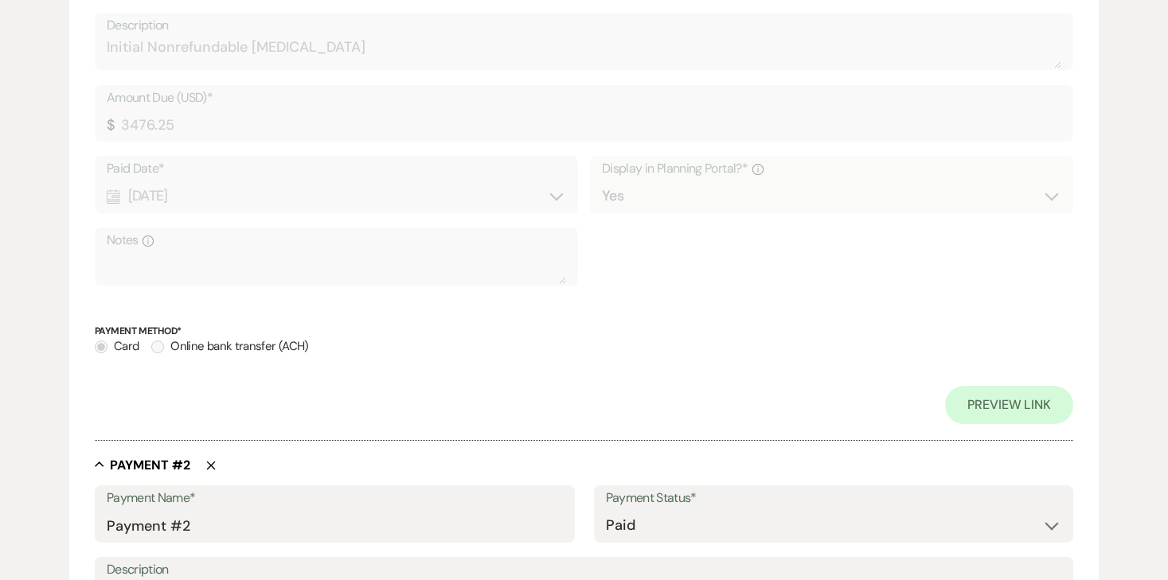
scroll to position [0, 0]
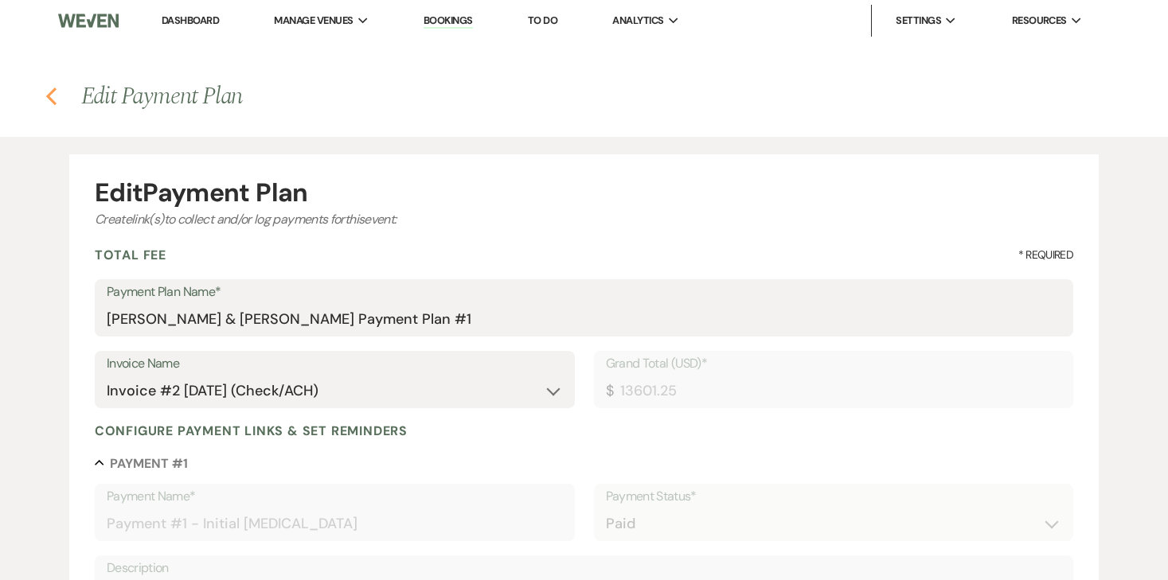
click at [50, 104] on icon "Previous" at bounding box center [51, 96] width 12 height 19
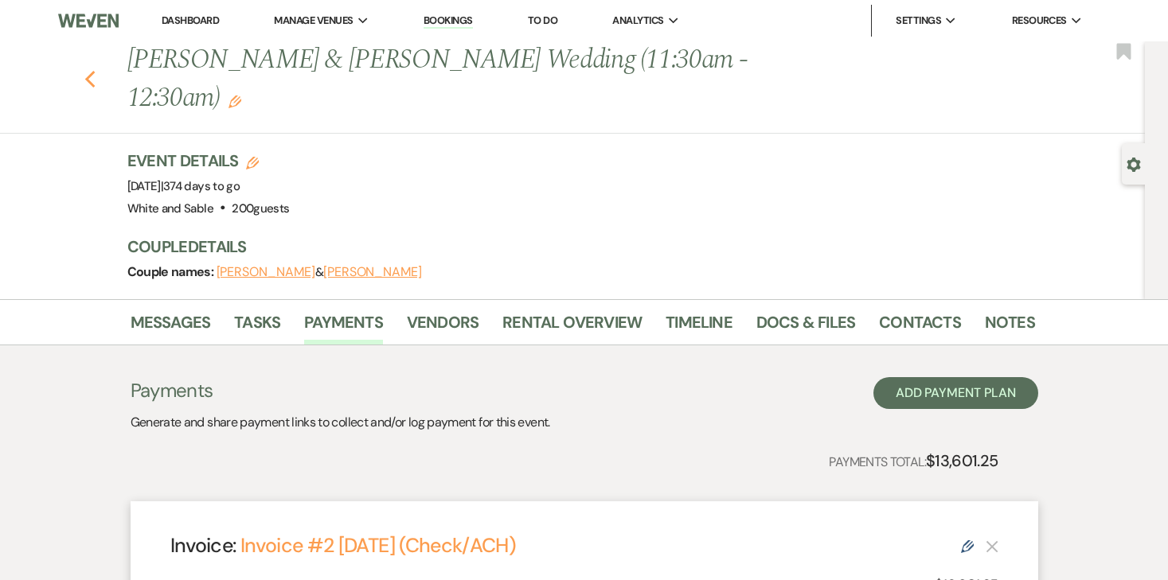
click at [90, 82] on use "button" at bounding box center [89, 80] width 10 height 18
select select "8"
select select "6"
select select "8"
select select "6"
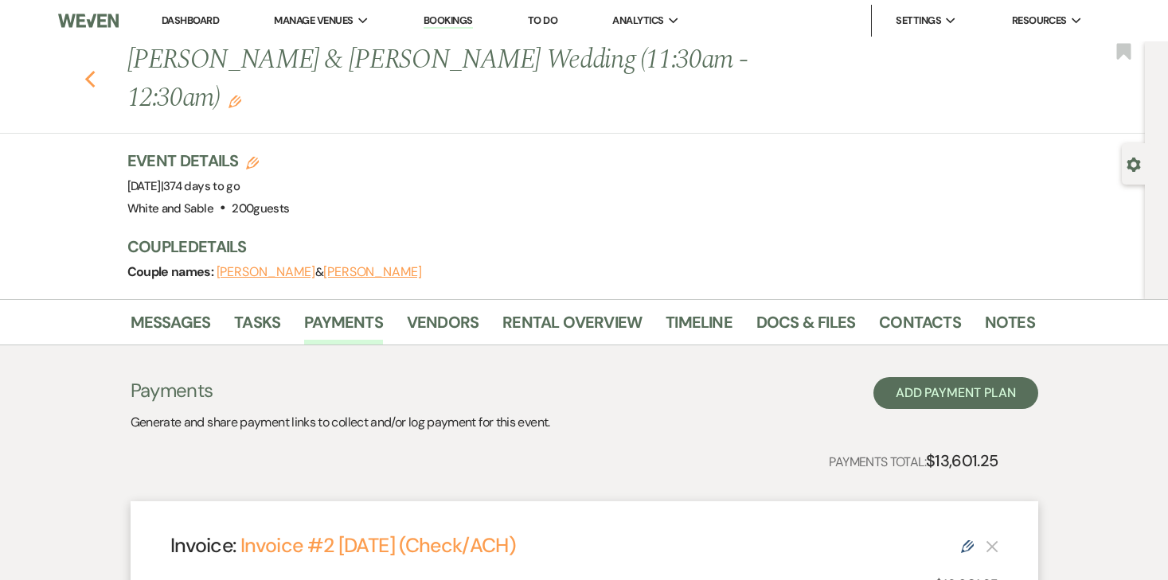
select select "8"
select select "5"
select select "8"
select select "5"
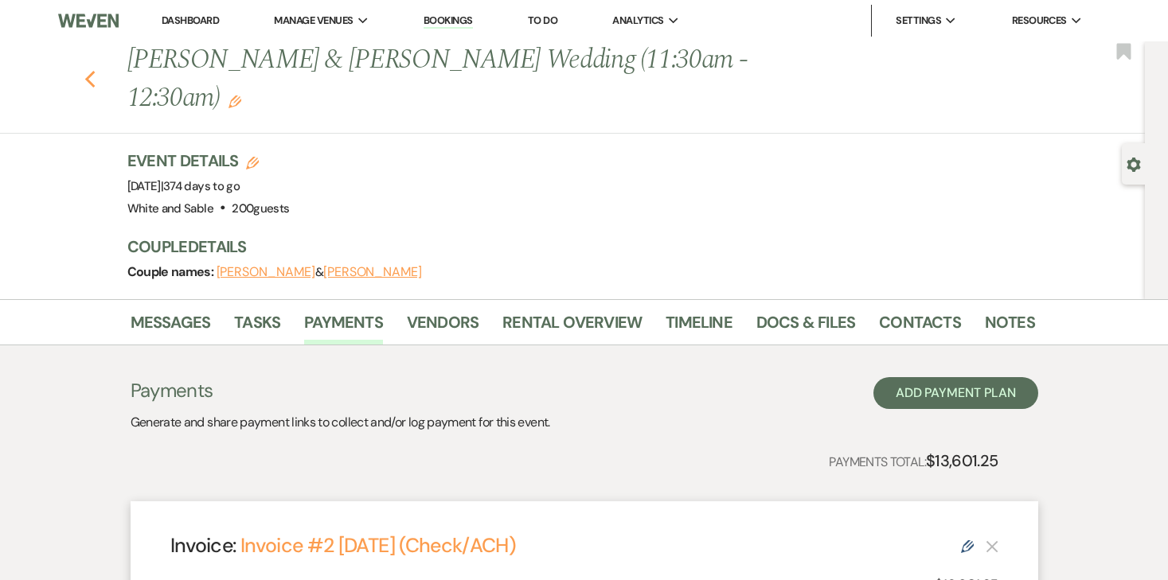
select select "8"
select select "5"
select select "8"
select select "5"
select select "8"
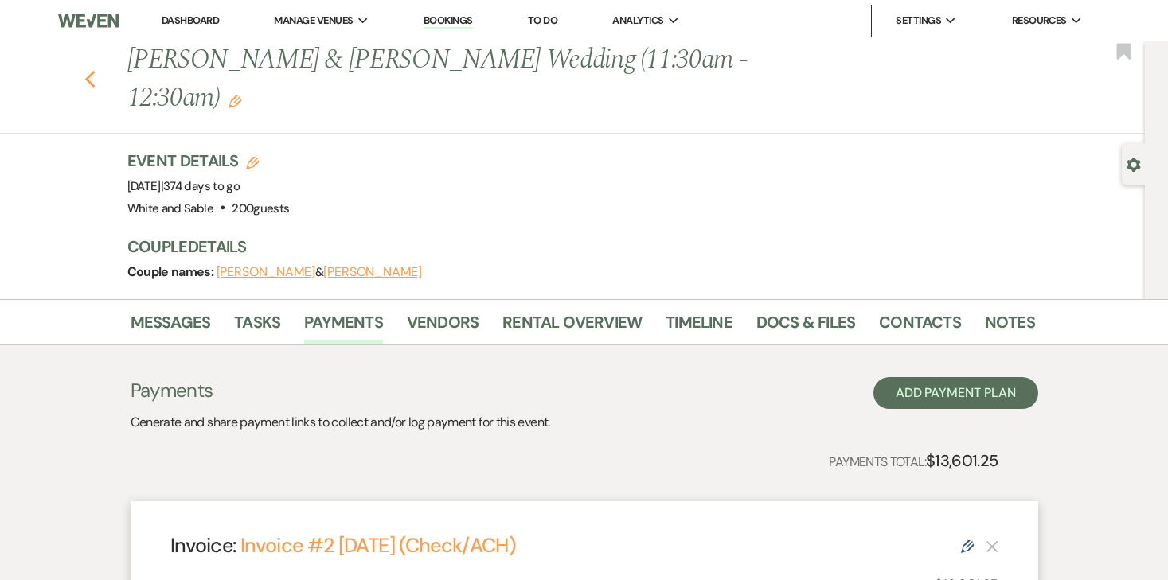
select select "5"
select select "8"
select select "5"
select select "8"
select select "5"
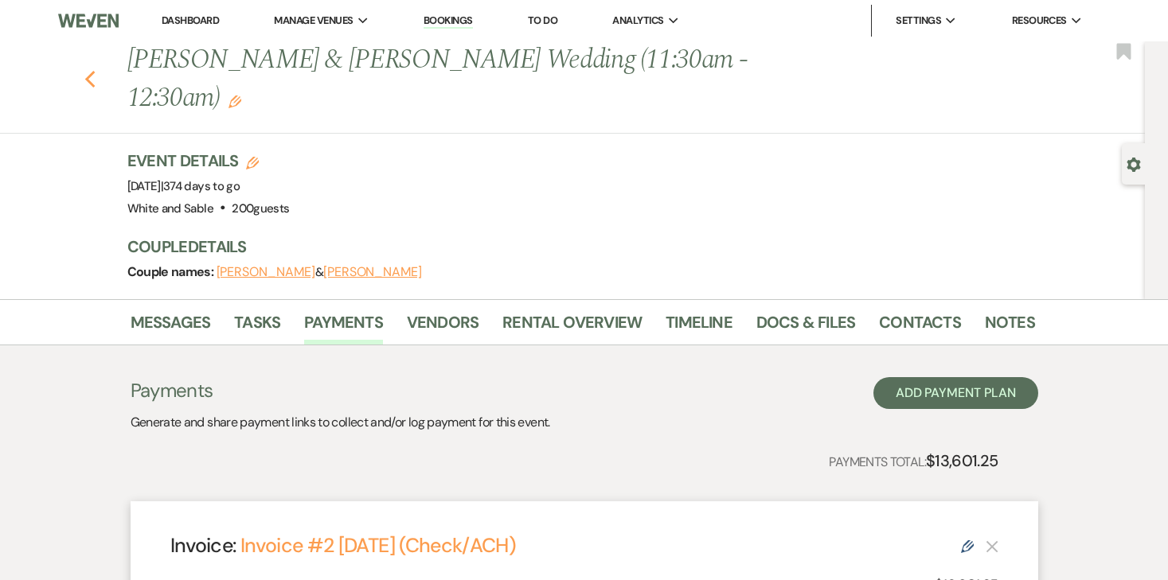
select select "8"
select select "6"
select select "8"
select select "1"
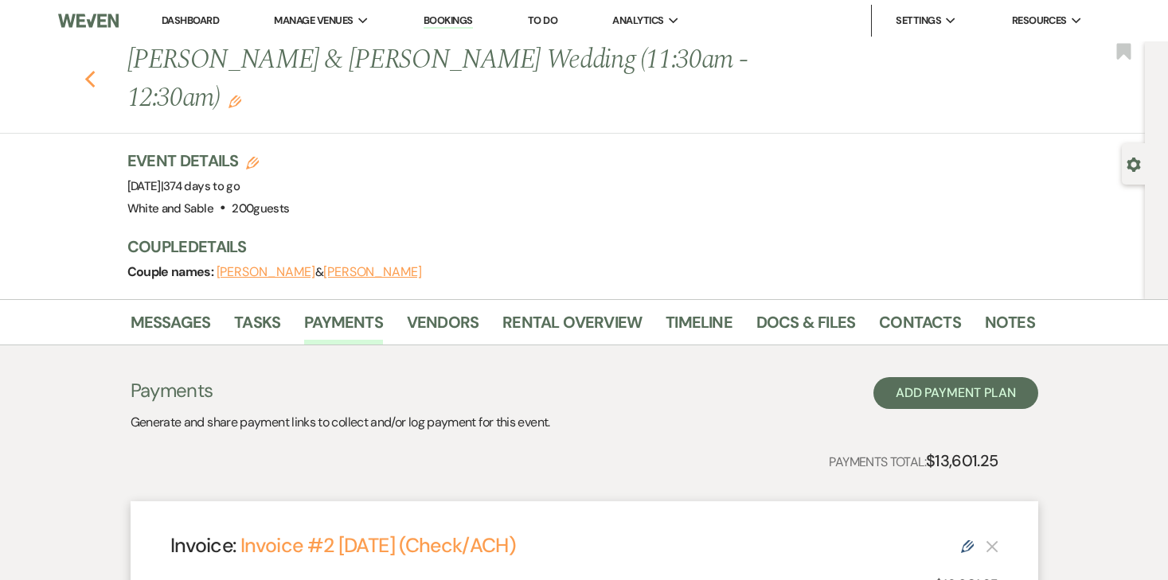
select select "8"
select select "10"
select select "8"
select select "5"
select select "8"
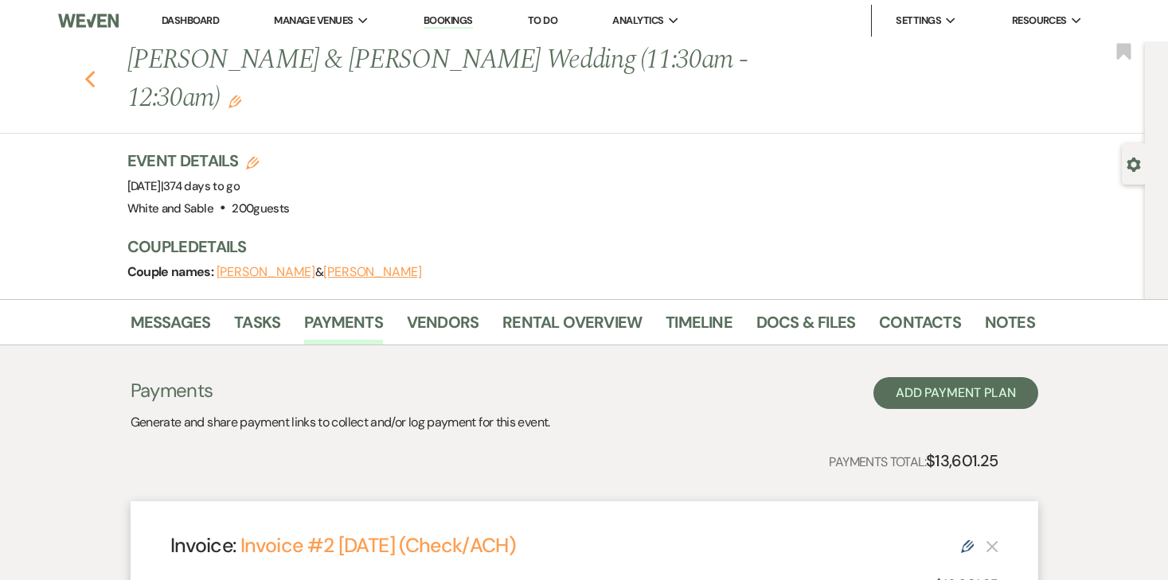
select select "6"
select select "8"
select select "2"
select select "8"
select select "2"
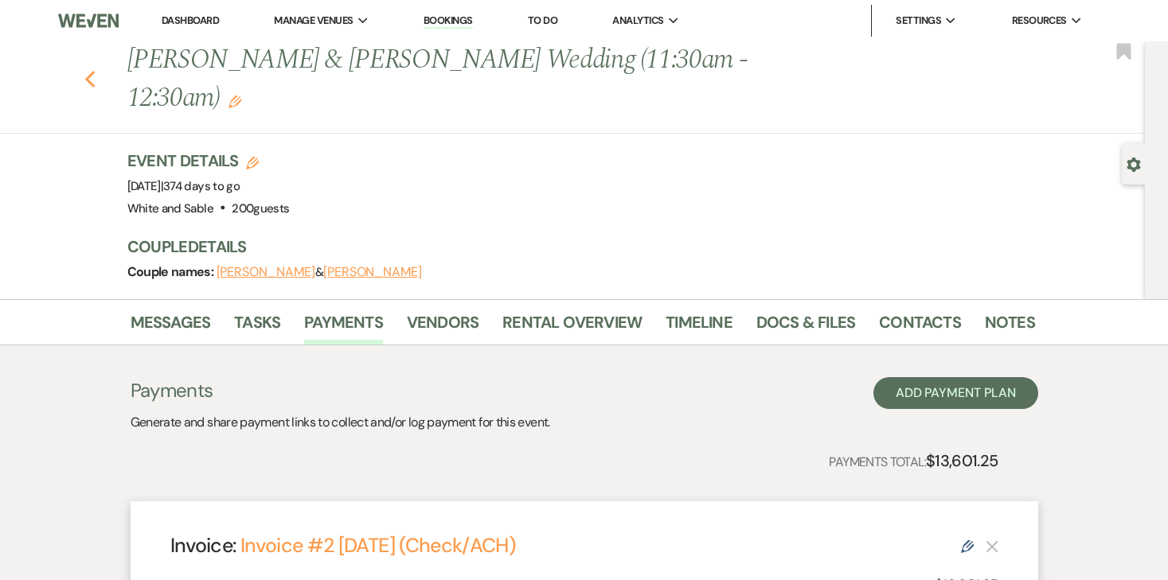
select select "8"
select select "2"
select select "8"
select select "2"
select select "8"
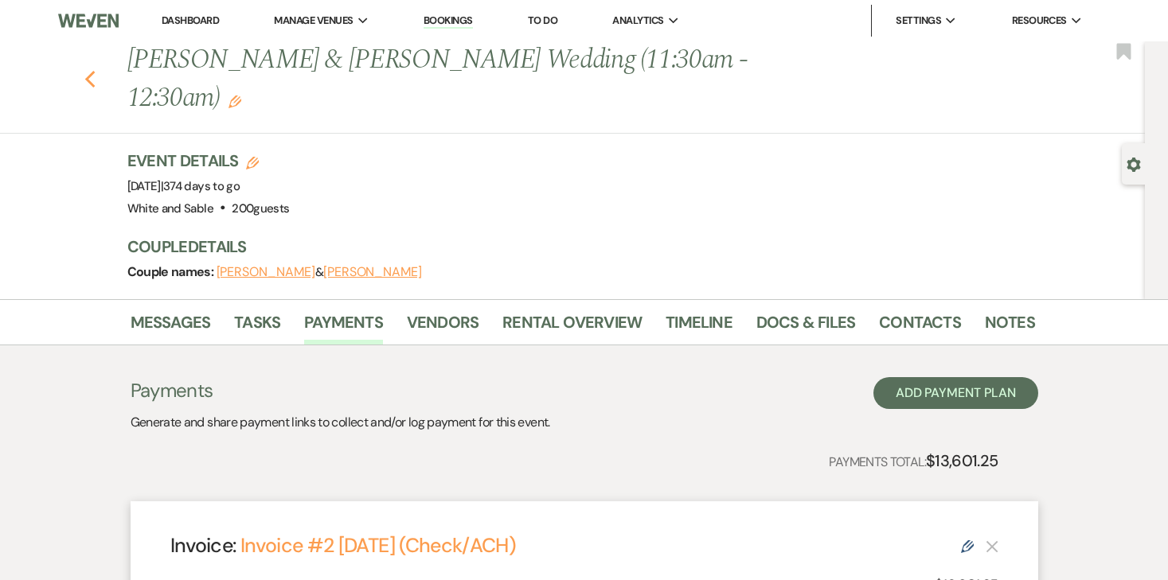
select select "2"
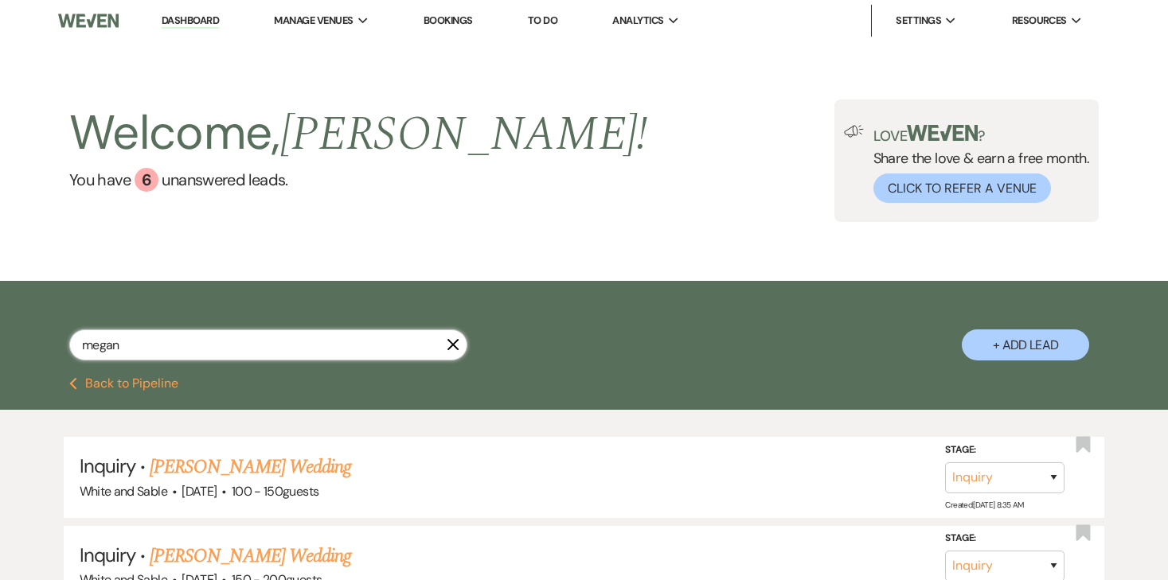
click at [318, 349] on input "megan" at bounding box center [268, 345] width 398 height 31
click at [158, 384] on button "Previous Back to Pipeline" at bounding box center [123, 383] width 109 height 13
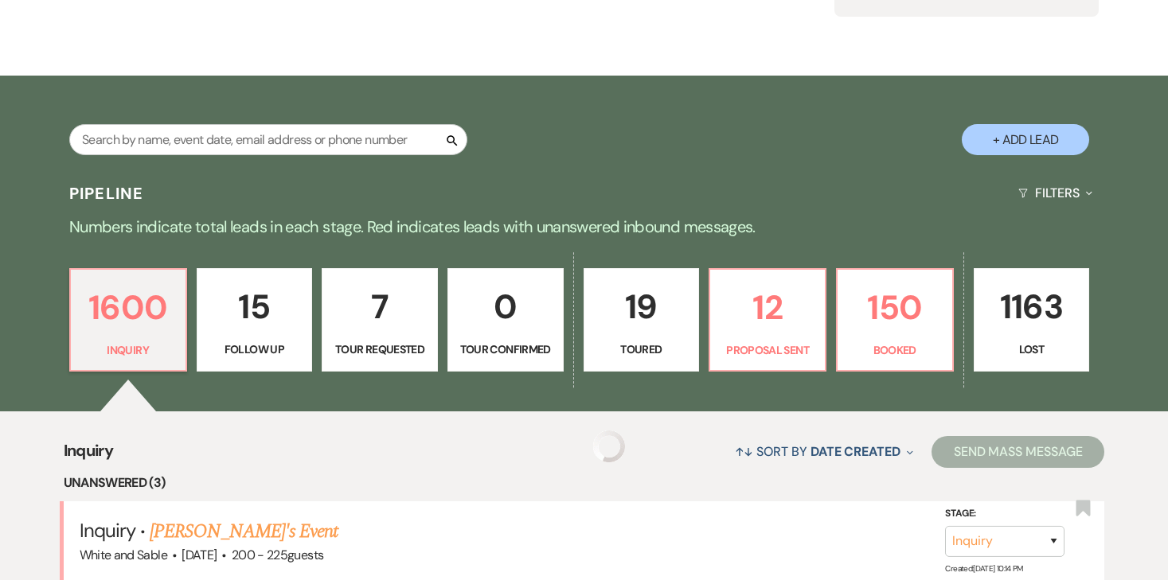
scroll to position [242, 0]
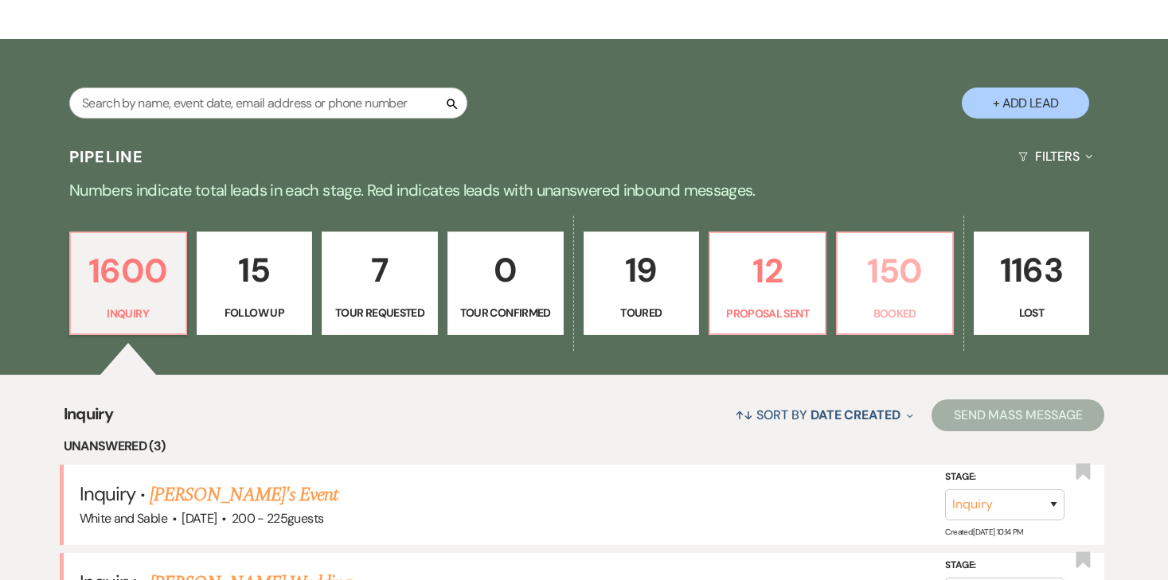
click at [881, 291] on p "150" at bounding box center [895, 270] width 96 height 53
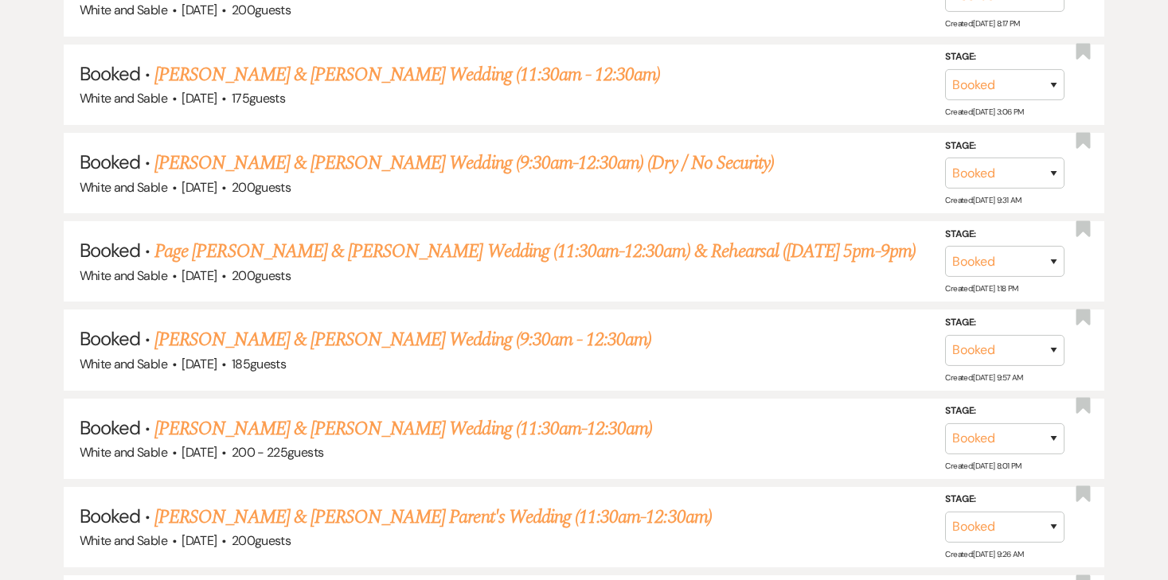
scroll to position [3367, 0]
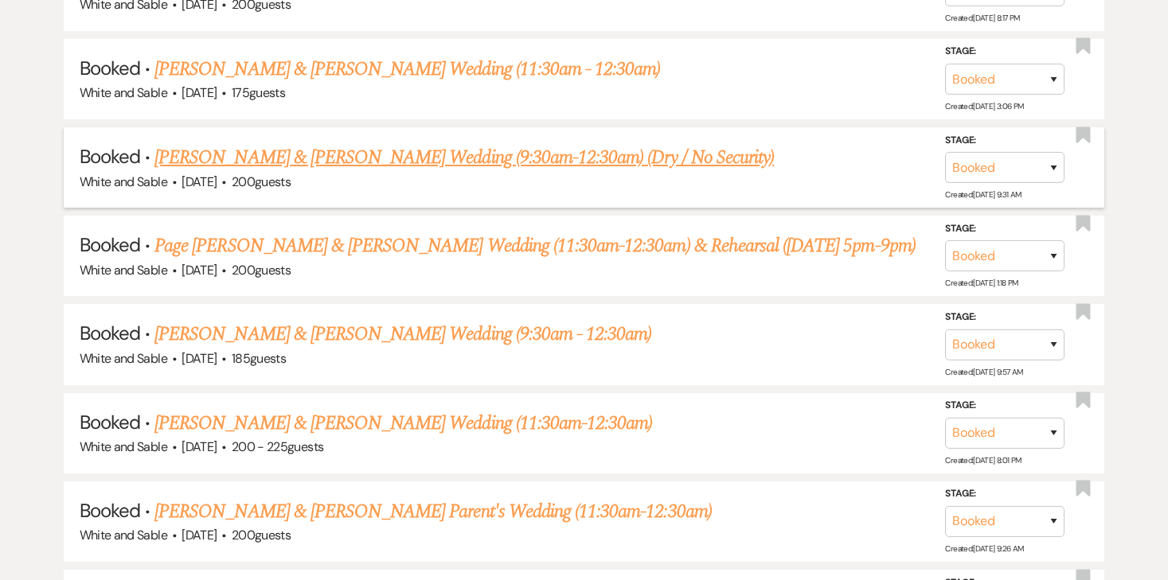
click at [492, 143] on link "[PERSON_NAME] & [PERSON_NAME] Wedding (9:30am-12:30am) (Dry / No Security)" at bounding box center [463, 157] width 619 height 29
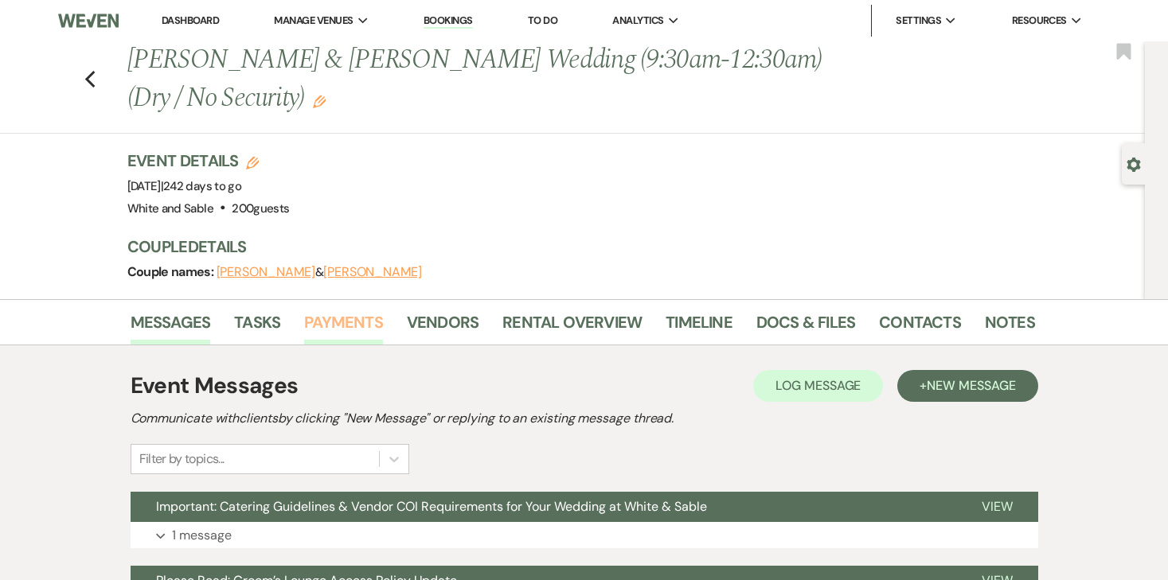
click at [358, 319] on link "Payments" at bounding box center [343, 327] width 79 height 35
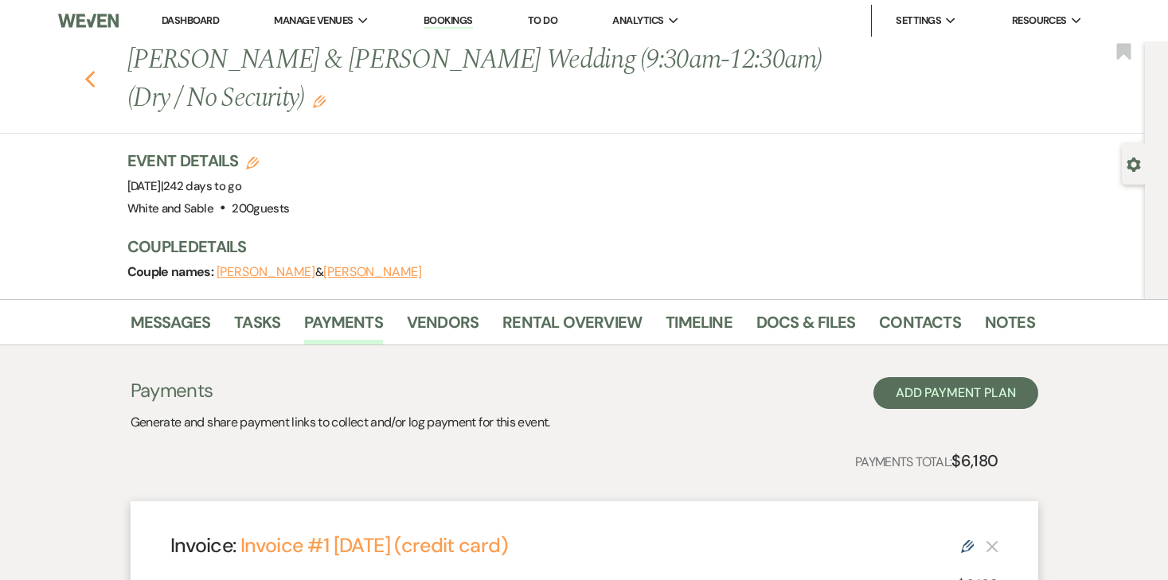
click at [88, 74] on icon "Previous" at bounding box center [90, 79] width 12 height 19
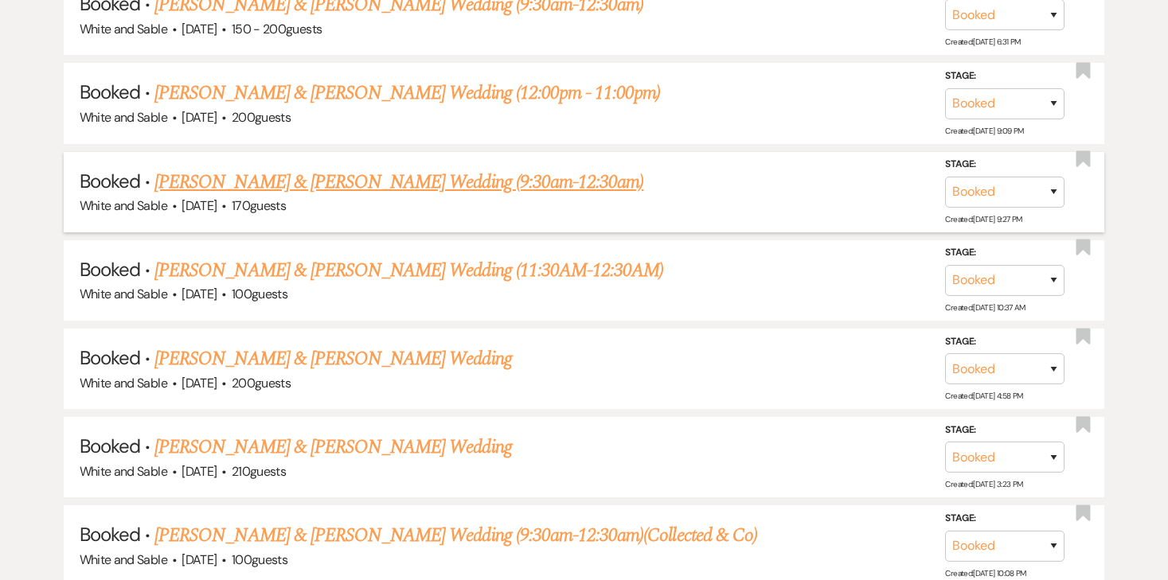
scroll to position [6443, 0]
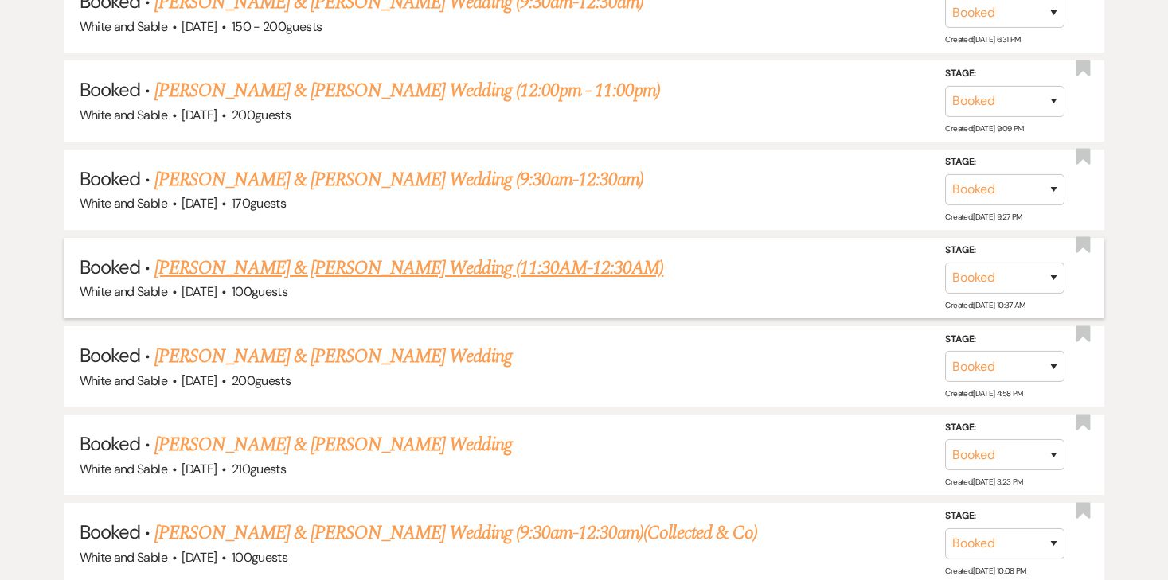
click at [303, 254] on link "[PERSON_NAME] & [PERSON_NAME] Wedding (11:30AM-12:30AM)" at bounding box center [408, 268] width 509 height 29
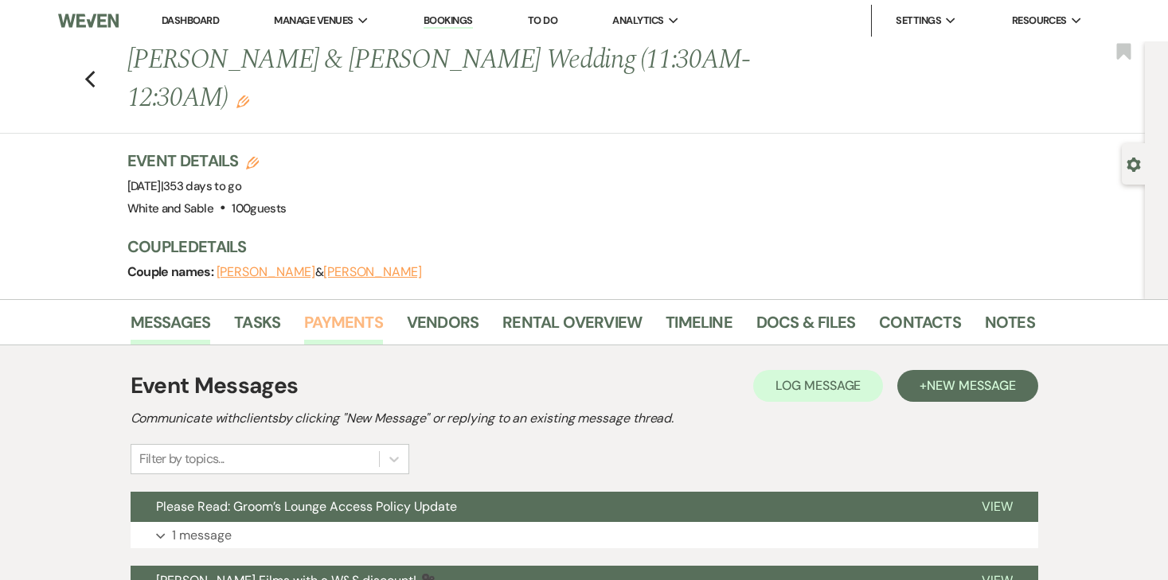
click at [316, 310] on link "Payments" at bounding box center [343, 327] width 79 height 35
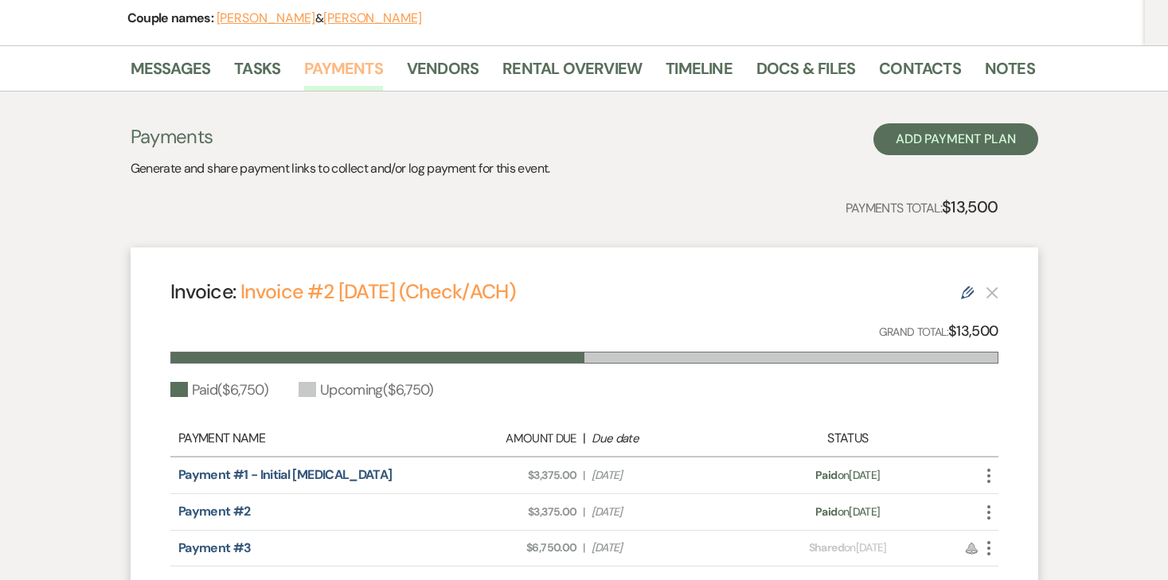
scroll to position [259, 0]
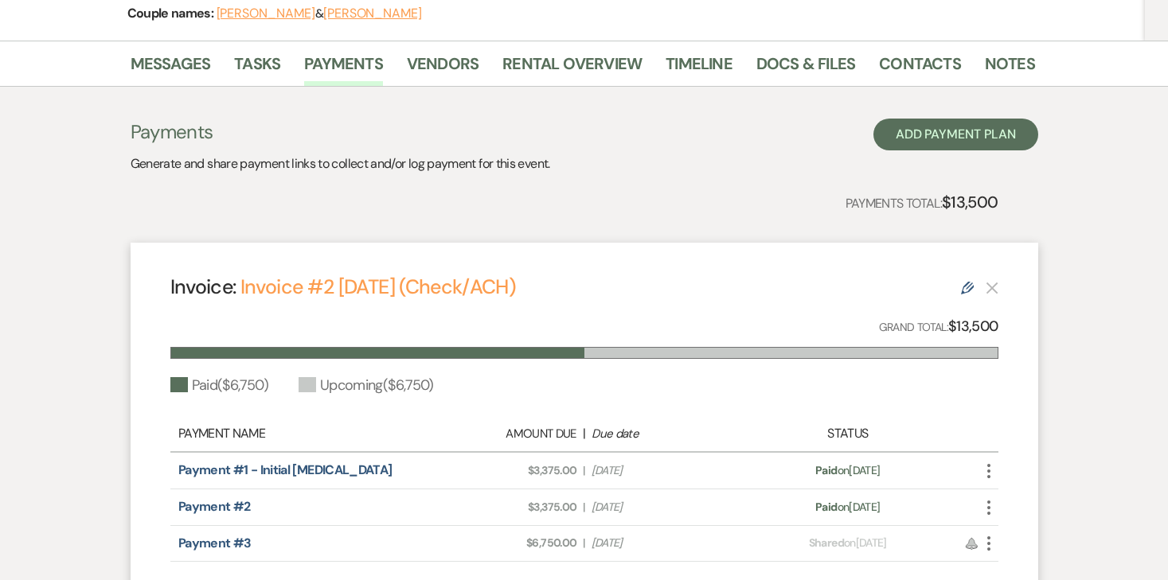
click at [966, 282] on icon "Edit" at bounding box center [967, 288] width 13 height 13
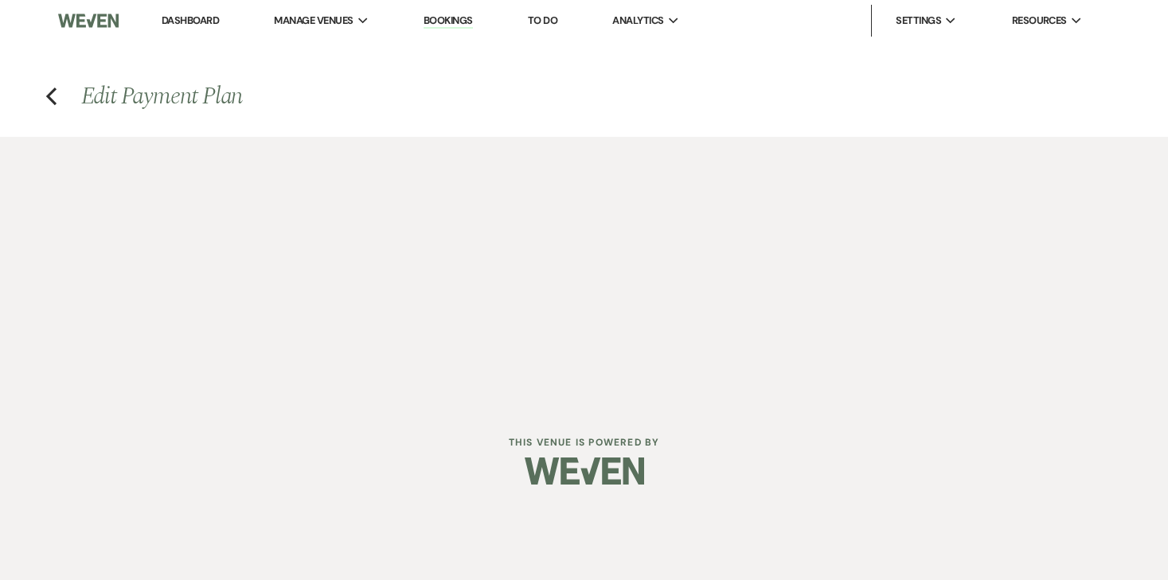
select select "27005"
select select "1"
select select "true"
select select "2"
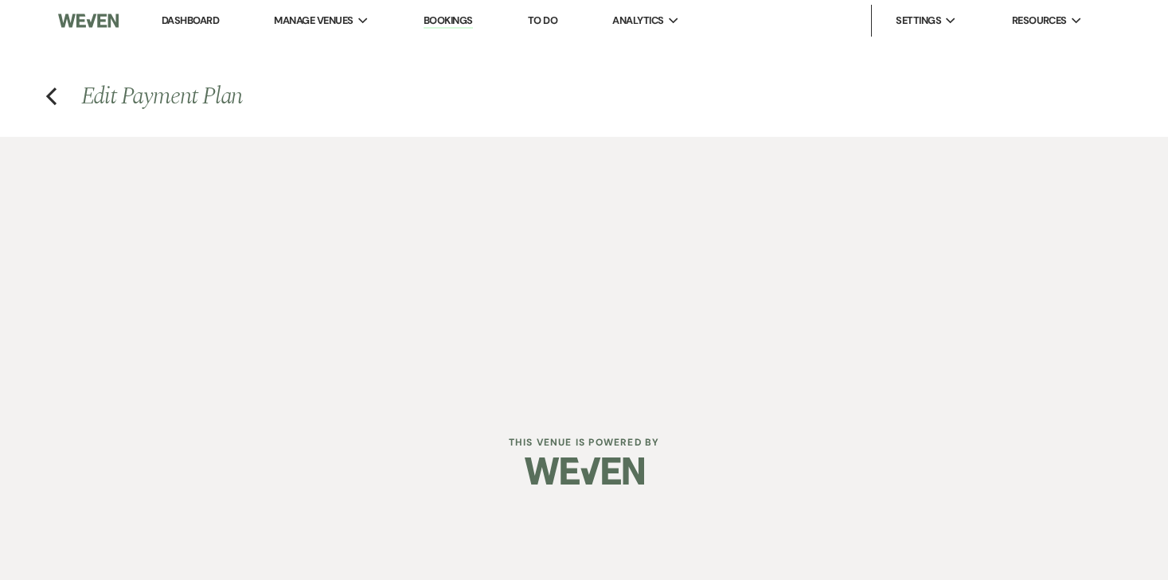
select select "flat"
select select "true"
select select "client"
select select "weeks"
select select "client"
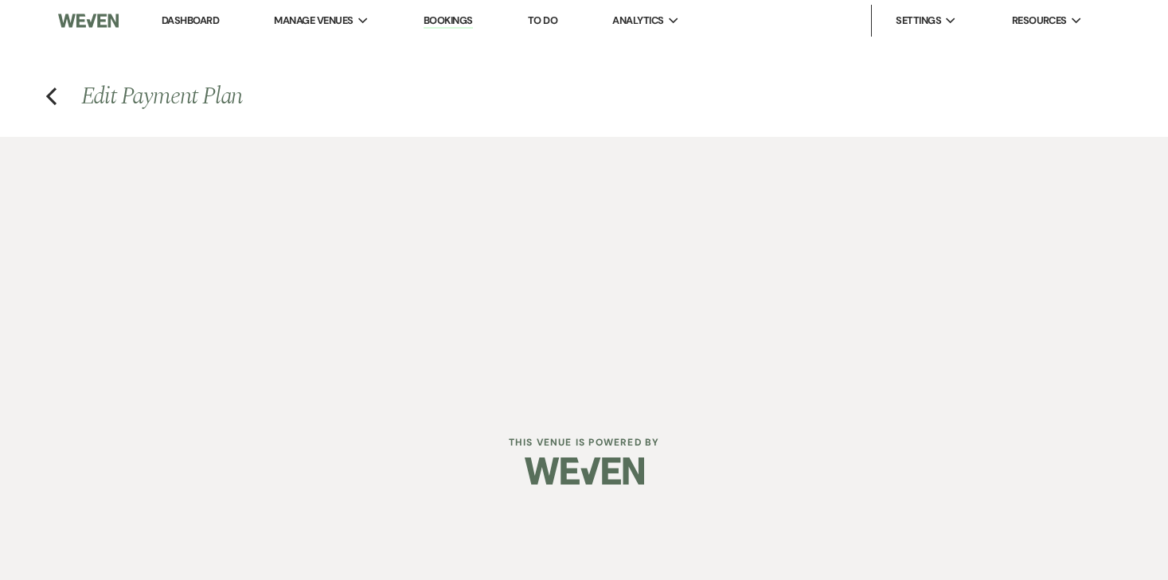
select select "weekly"
select select "onDueDate"
select select "complete"
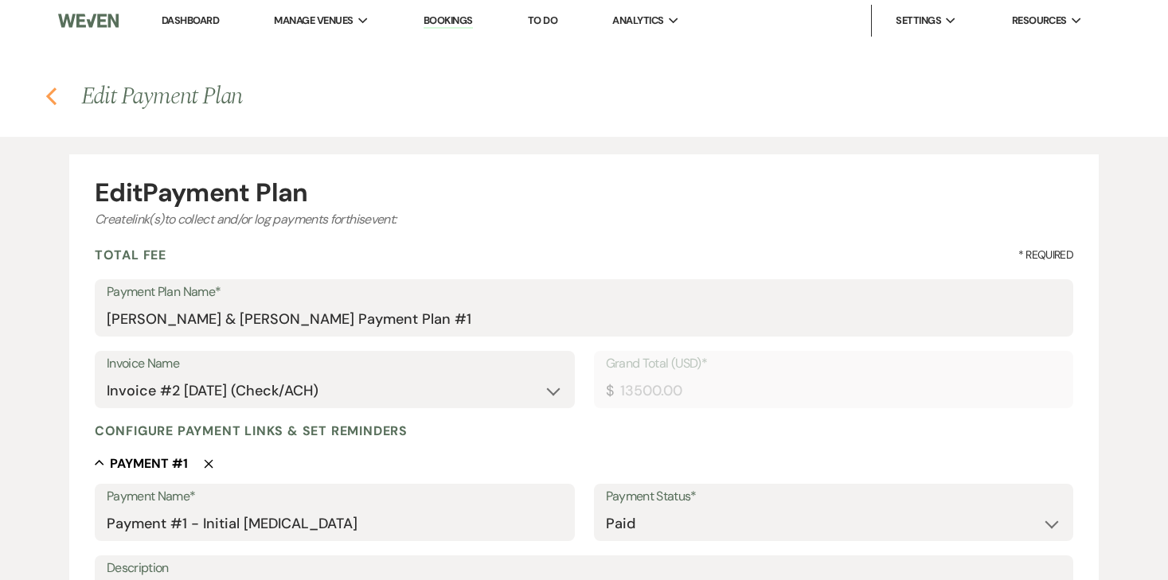
click at [52, 96] on icon "Previous" at bounding box center [51, 96] width 12 height 19
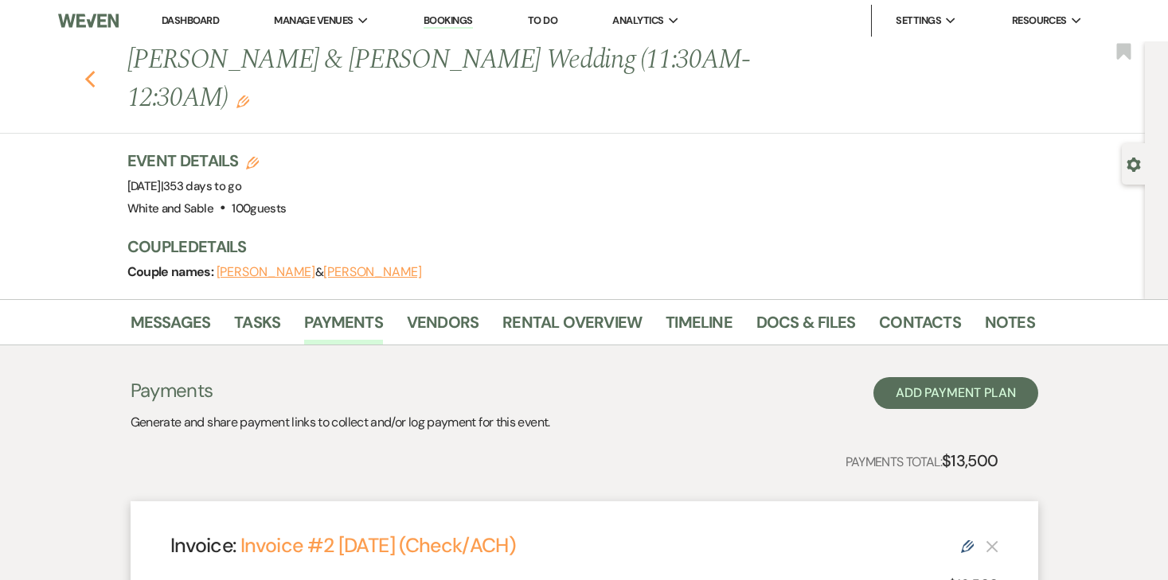
click at [84, 70] on icon "Previous" at bounding box center [90, 79] width 12 height 19
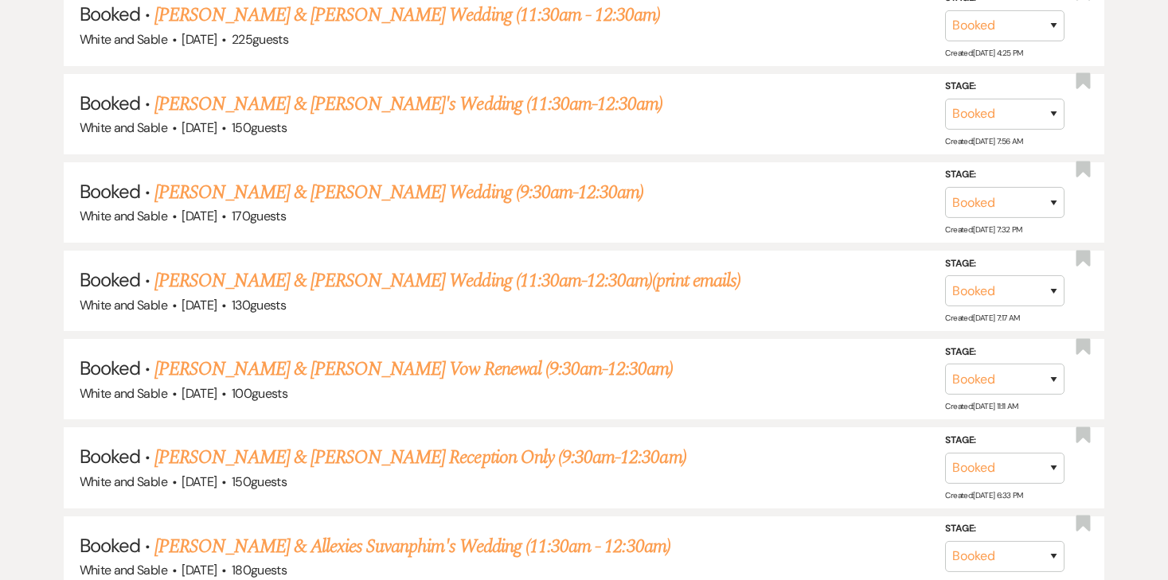
scroll to position [7490, 0]
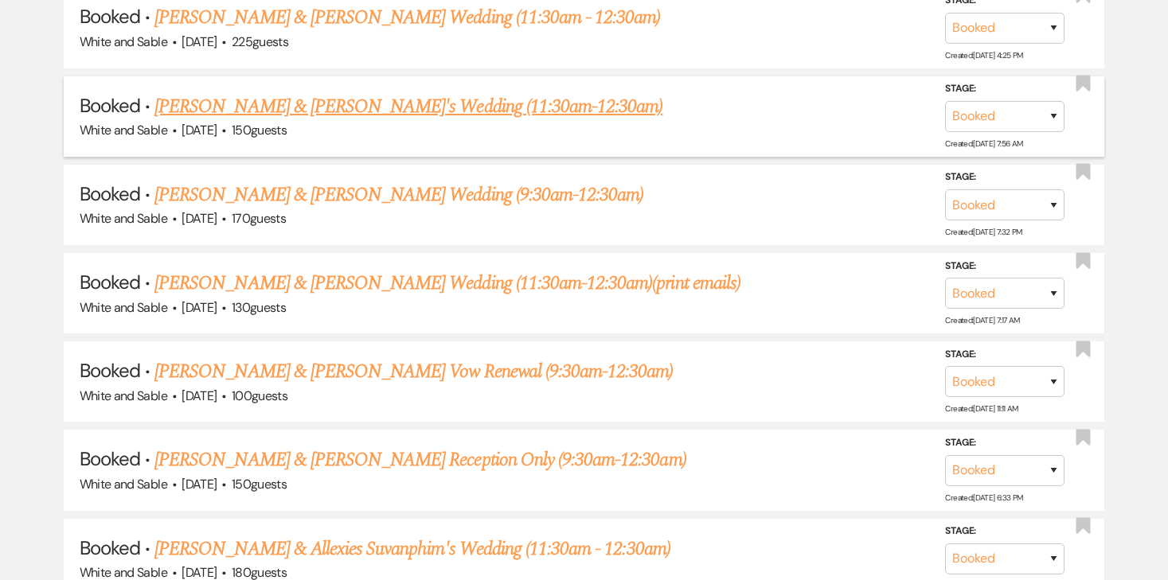
click at [318, 92] on link "[PERSON_NAME] & [PERSON_NAME]'s Wedding (11:30am-12:30am)" at bounding box center [408, 106] width 508 height 29
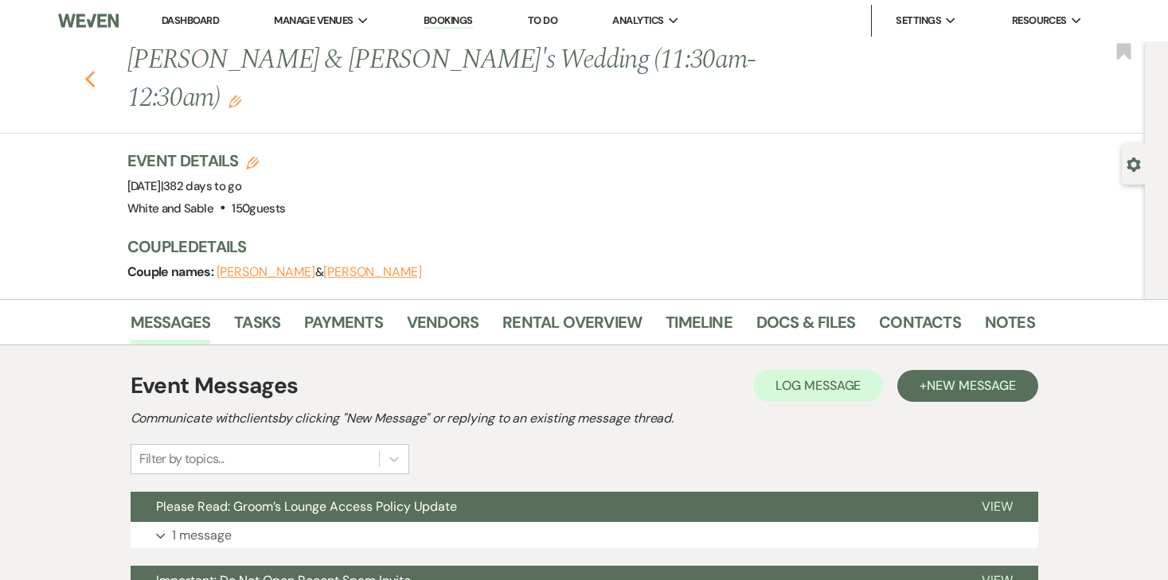
click at [91, 70] on icon "Previous" at bounding box center [90, 79] width 12 height 19
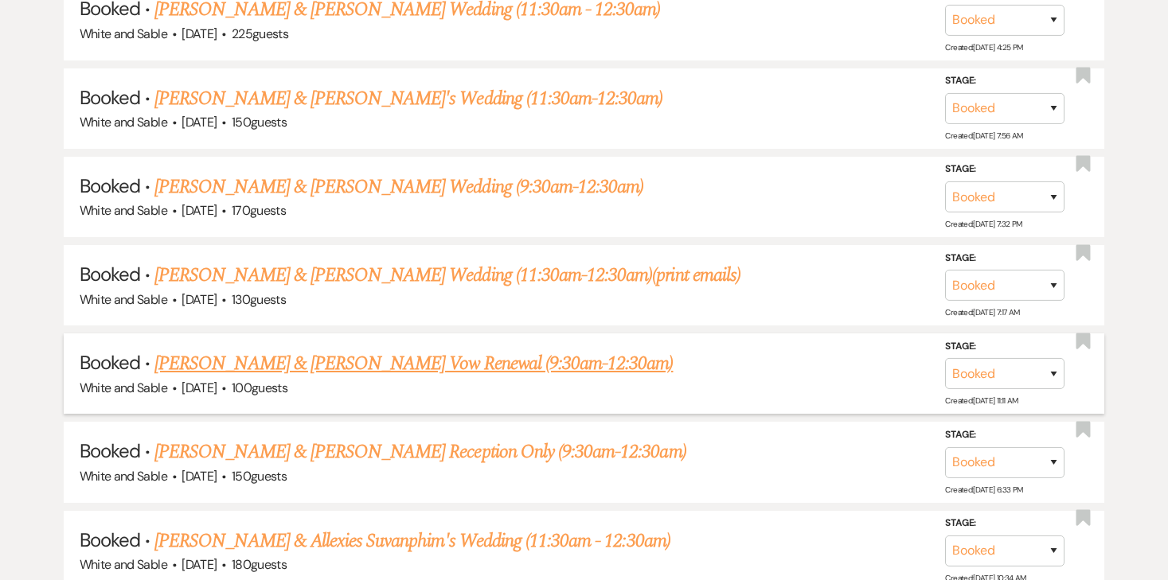
scroll to position [7500, 0]
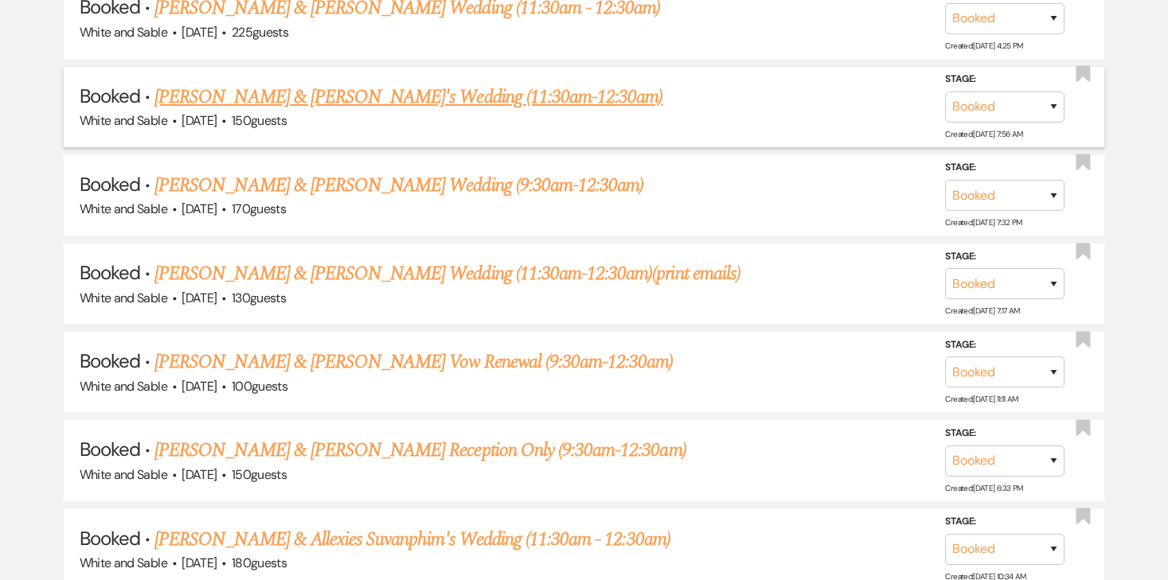
click at [400, 83] on link "[PERSON_NAME] & [PERSON_NAME]'s Wedding (11:30am-12:30am)" at bounding box center [408, 97] width 508 height 29
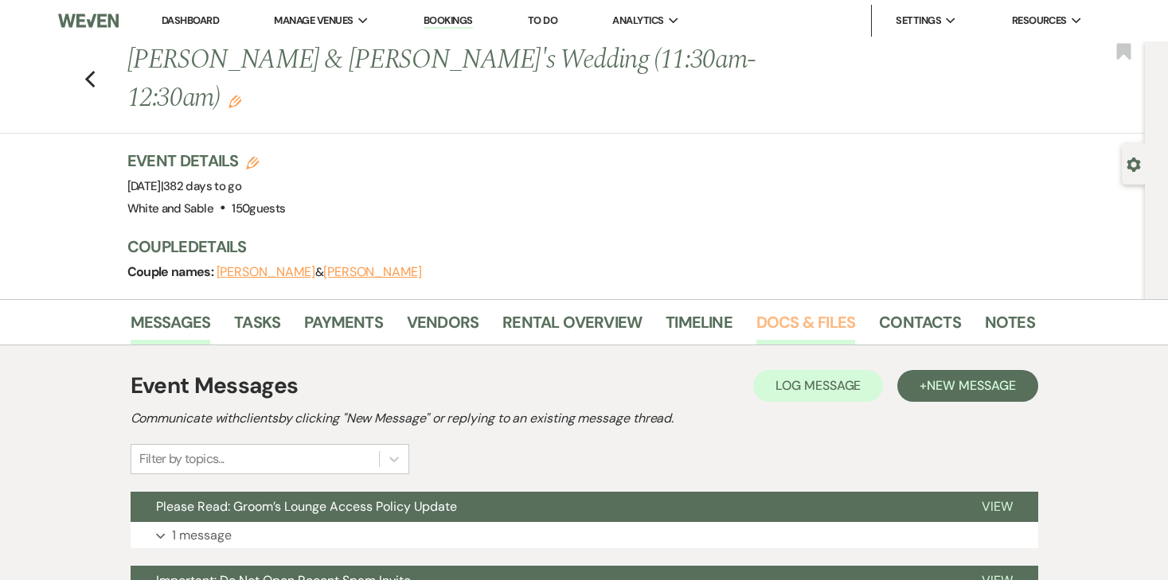
click at [773, 310] on link "Docs & Files" at bounding box center [805, 327] width 99 height 35
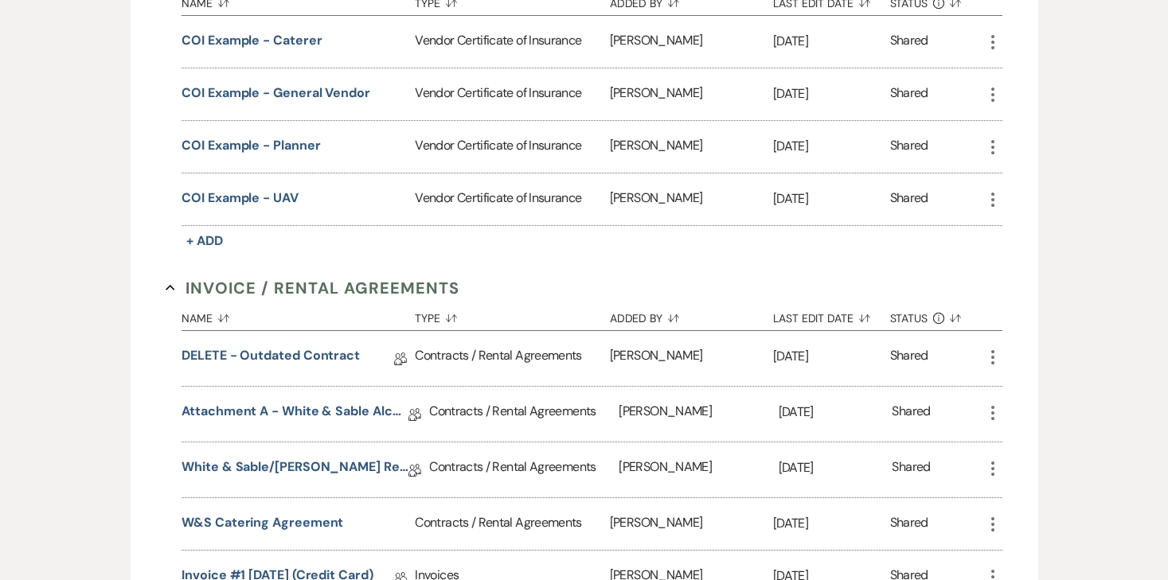
scroll to position [617, 0]
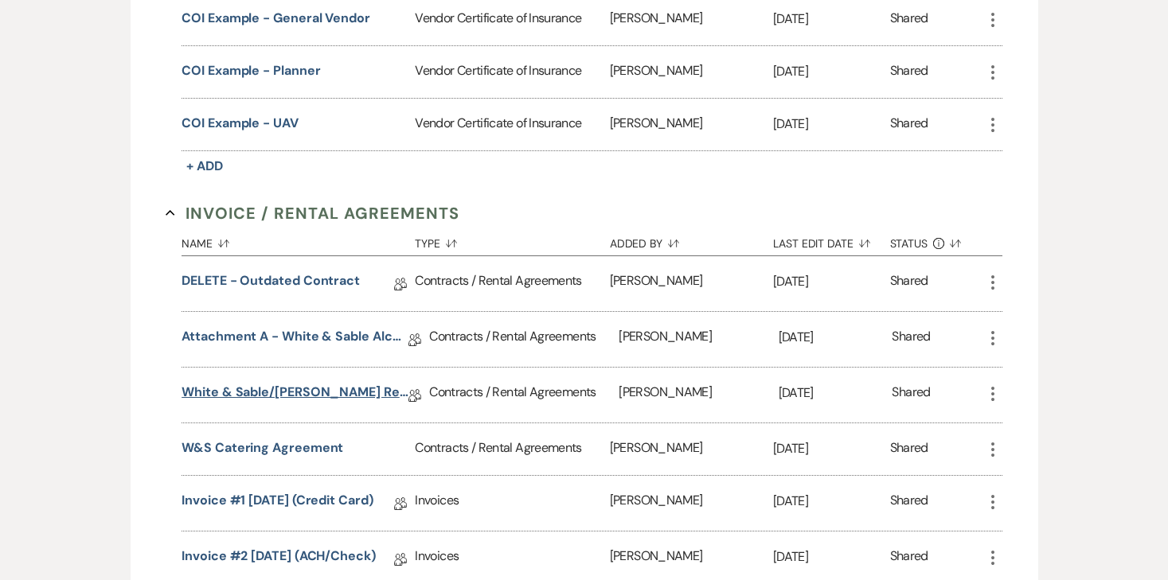
click at [308, 383] on link "White & Sable/[PERSON_NAME] Rental Agreement - [DATE]" at bounding box center [295, 395] width 227 height 25
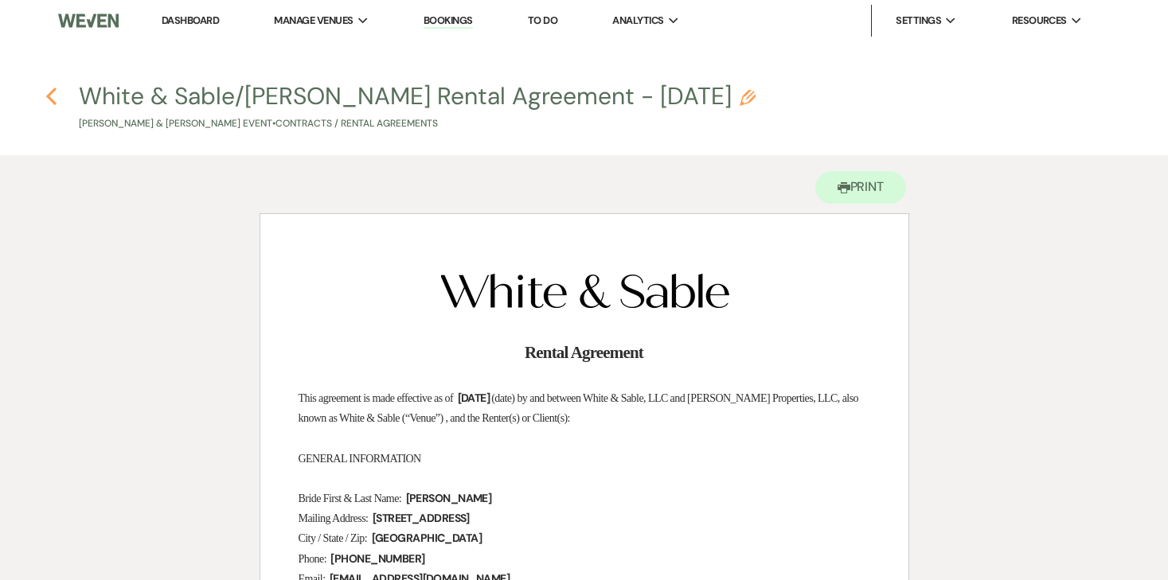
click at [53, 88] on icon "Previous" at bounding box center [51, 96] width 12 height 19
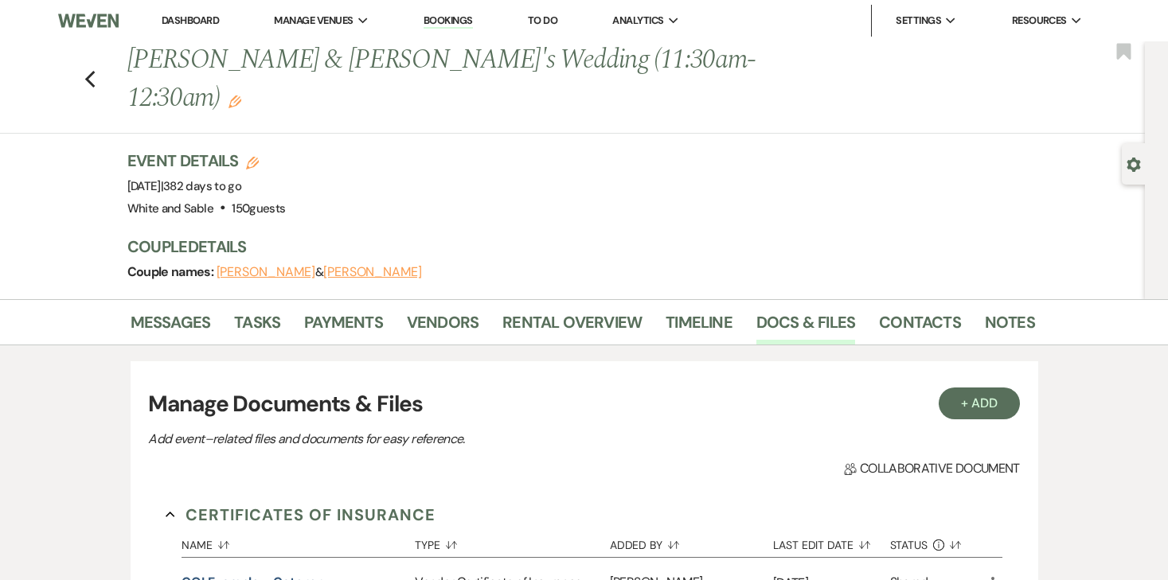
click at [241, 96] on use "button" at bounding box center [234, 102] width 13 height 13
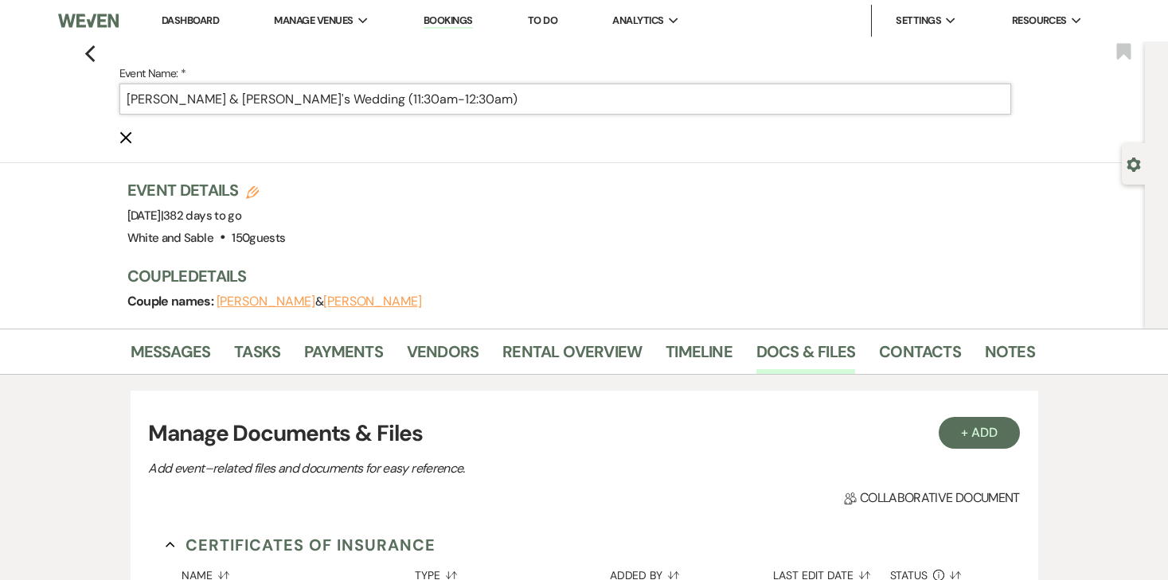
click at [269, 101] on input "[PERSON_NAME] & [PERSON_NAME]'s Wedding (11:30am-12:30am)" at bounding box center [565, 99] width 892 height 31
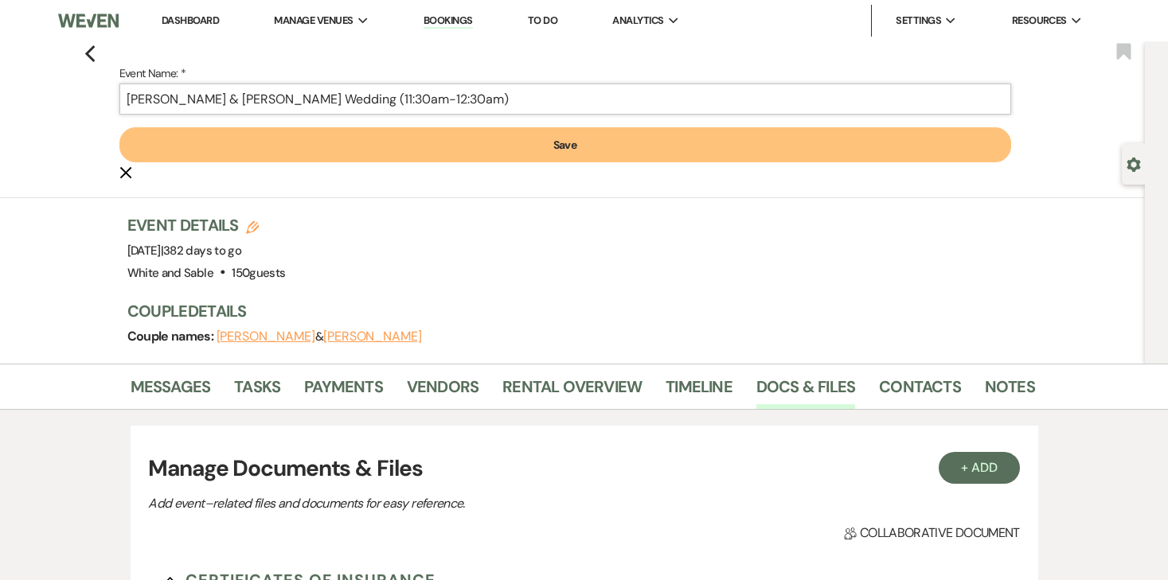
type input "[PERSON_NAME] & [PERSON_NAME] Wedding (11:30am-12:30am)"
click at [343, 145] on button "Save" at bounding box center [565, 144] width 892 height 35
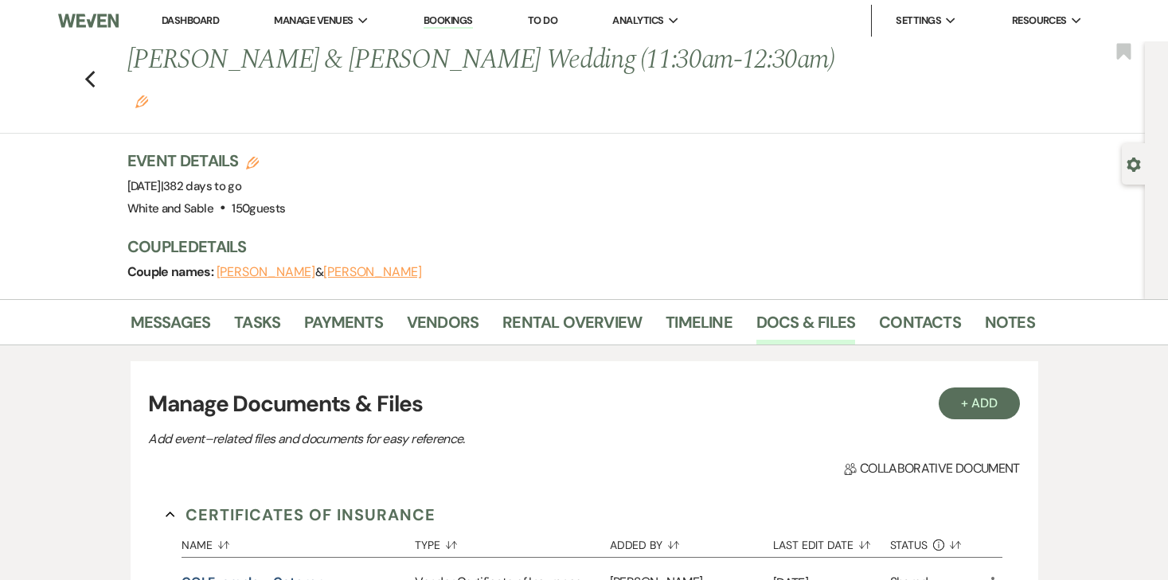
click at [83, 58] on div "Previous [PERSON_NAME] & [PERSON_NAME] Wedding (11:30am-12:30am) Edit Bookmark" at bounding box center [568, 87] width 1153 height 92
click at [97, 61] on div "Previous [PERSON_NAME] & [PERSON_NAME] Wedding (11:30am-12:30am) Edit Bookmark" at bounding box center [568, 87] width 1153 height 92
click at [88, 70] on icon "Previous" at bounding box center [90, 79] width 12 height 19
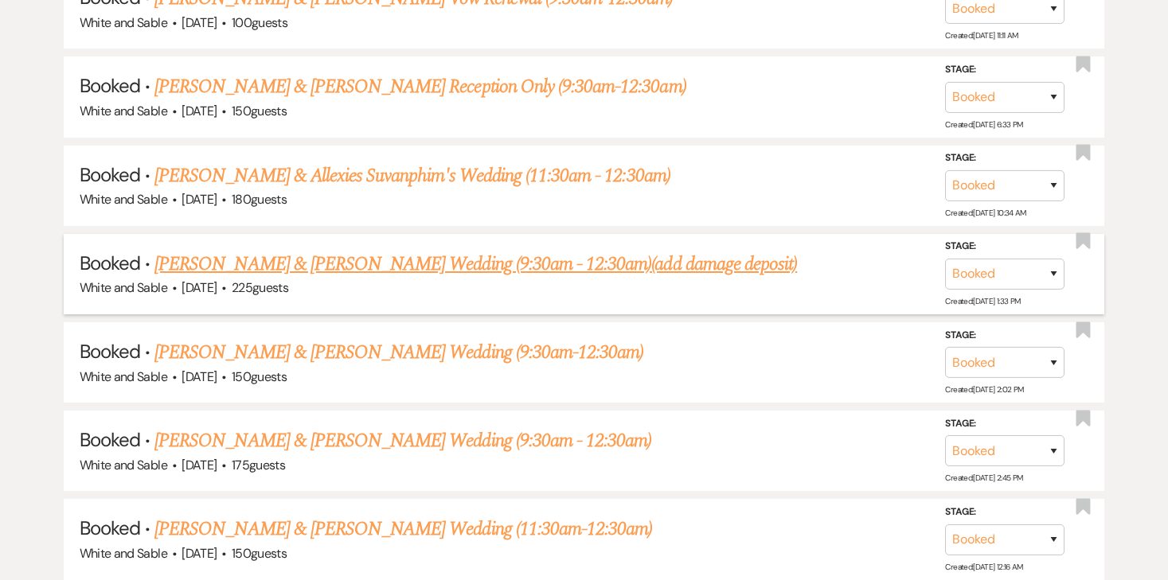
scroll to position [7894, 0]
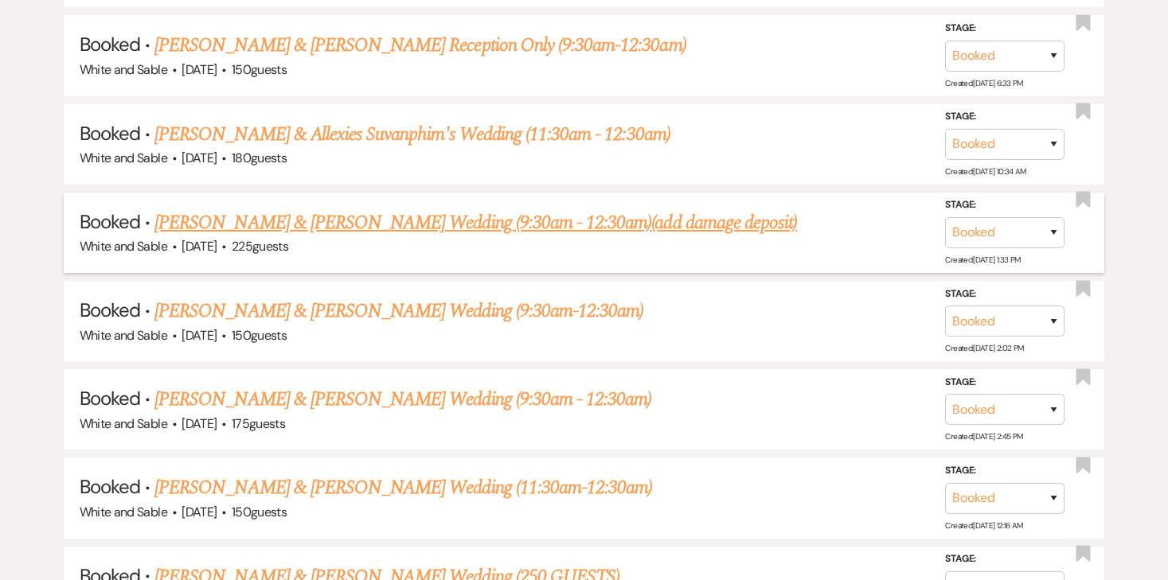
click at [494, 209] on link "[PERSON_NAME] & [PERSON_NAME] Wedding (9:30am - 12:30am)(add damage deposit)" at bounding box center [475, 223] width 642 height 29
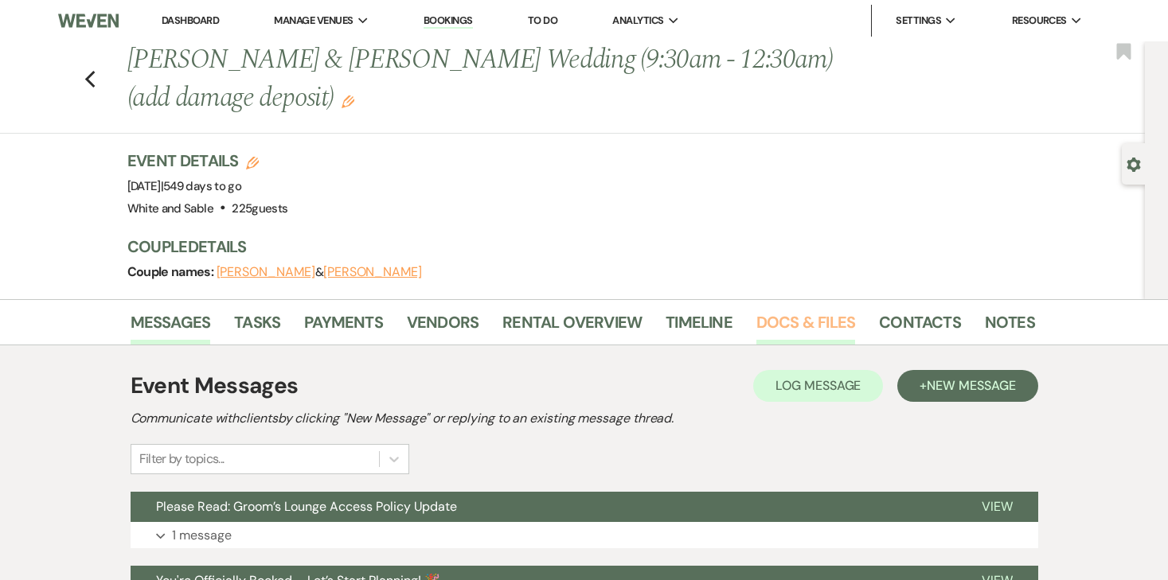
click at [798, 318] on link "Docs & Files" at bounding box center [805, 327] width 99 height 35
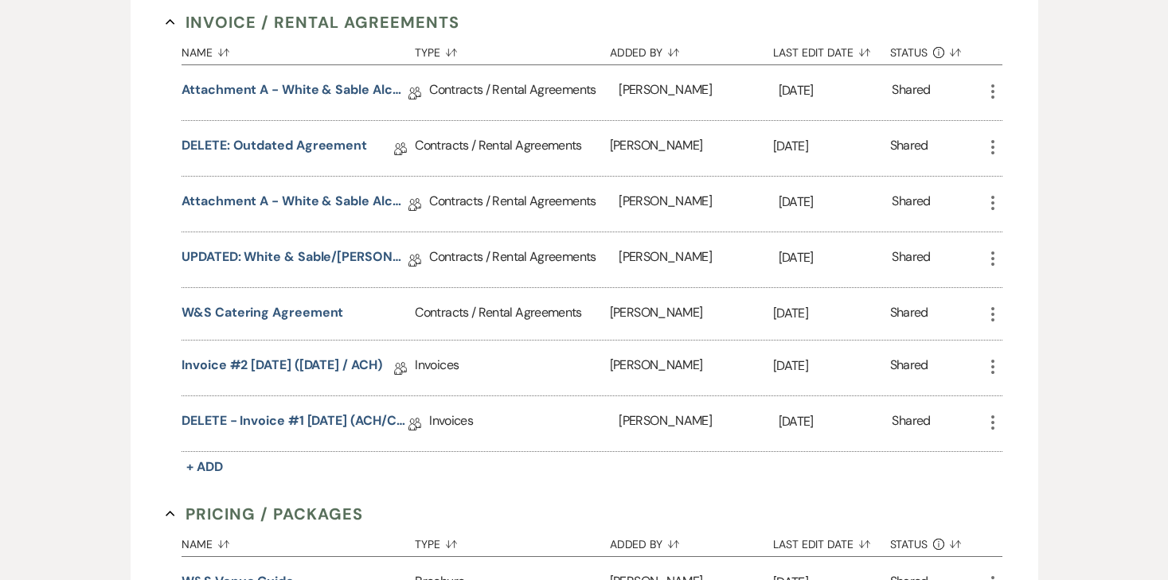
scroll to position [914, 0]
click at [378, 248] on link "UPDATED: White & Sable/[PERSON_NAME] Rental Agreement - [DATE]" at bounding box center [295, 259] width 227 height 25
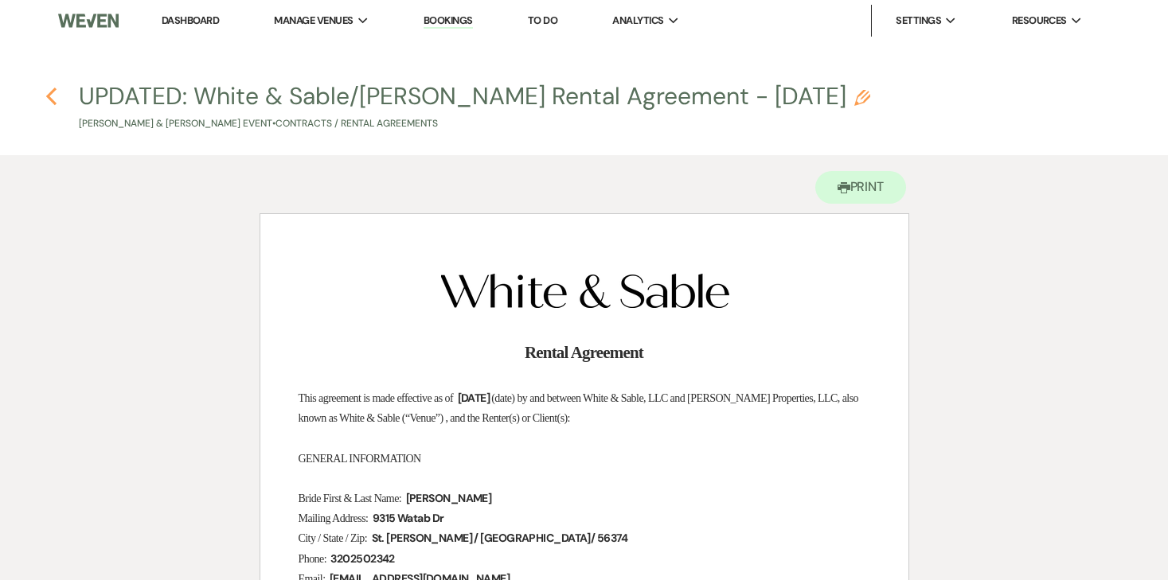
click at [53, 92] on use "button" at bounding box center [51, 97] width 10 height 18
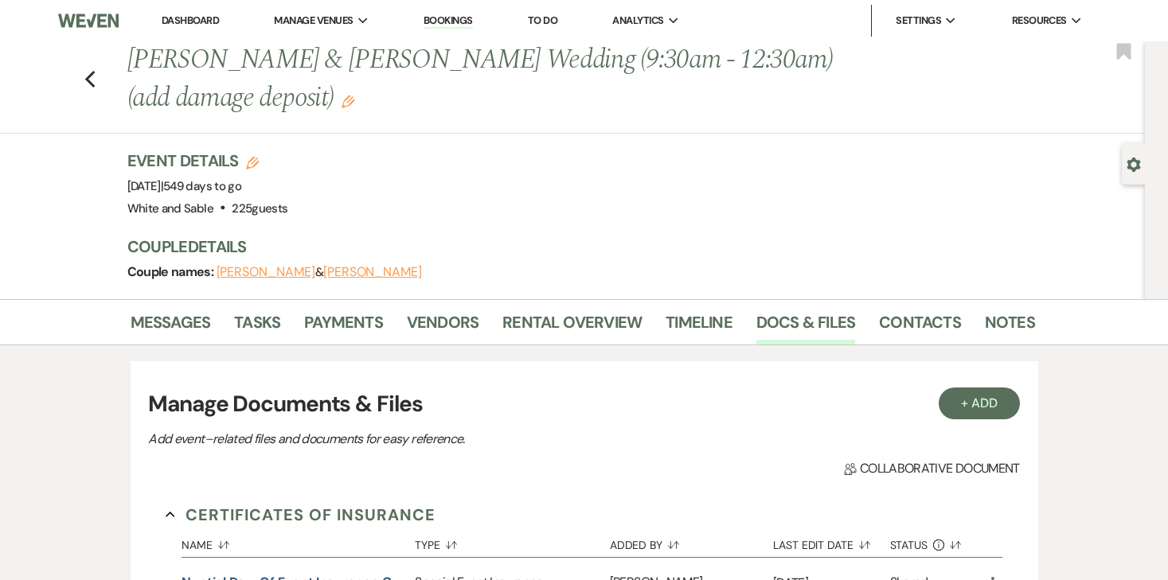
click at [342, 102] on icon "Edit" at bounding box center [348, 102] width 13 height 13
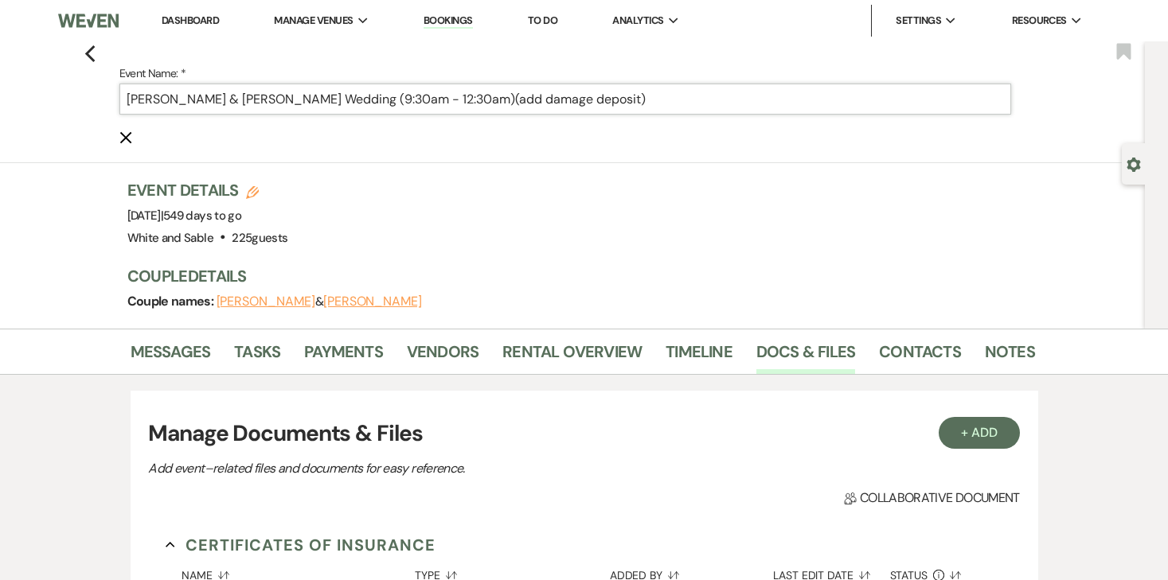
click at [275, 99] on input "[PERSON_NAME] & [PERSON_NAME] Wedding (9:30am - 12:30am)(add damage deposit)" at bounding box center [565, 99] width 892 height 31
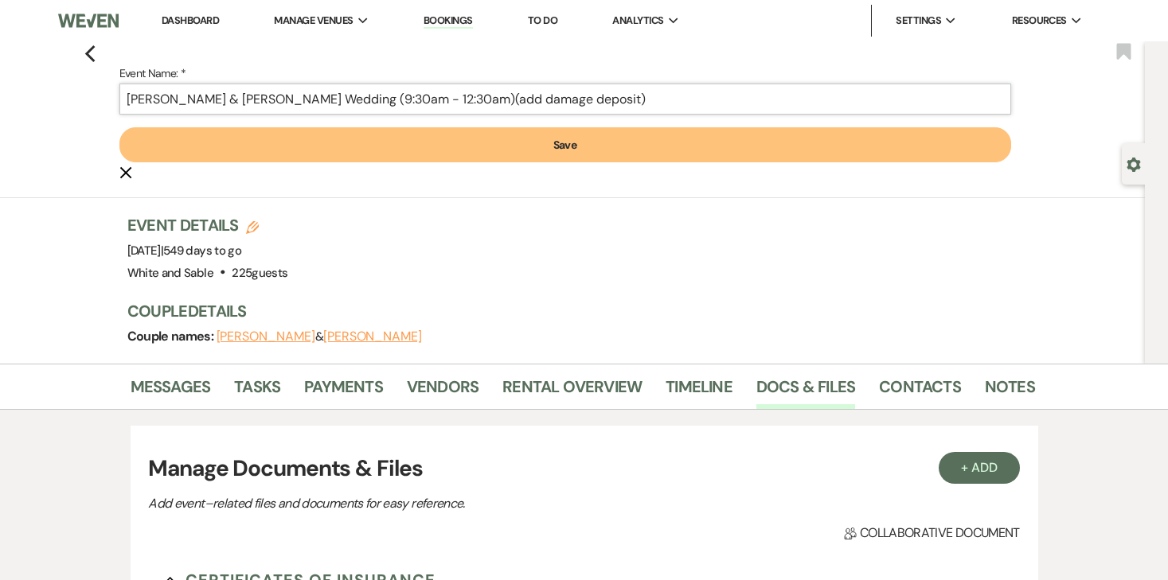
type input "[PERSON_NAME] & [PERSON_NAME] Wedding (9:30am - 12:30am)(add damage deposit)"
click at [343, 128] on button "Save" at bounding box center [565, 144] width 892 height 35
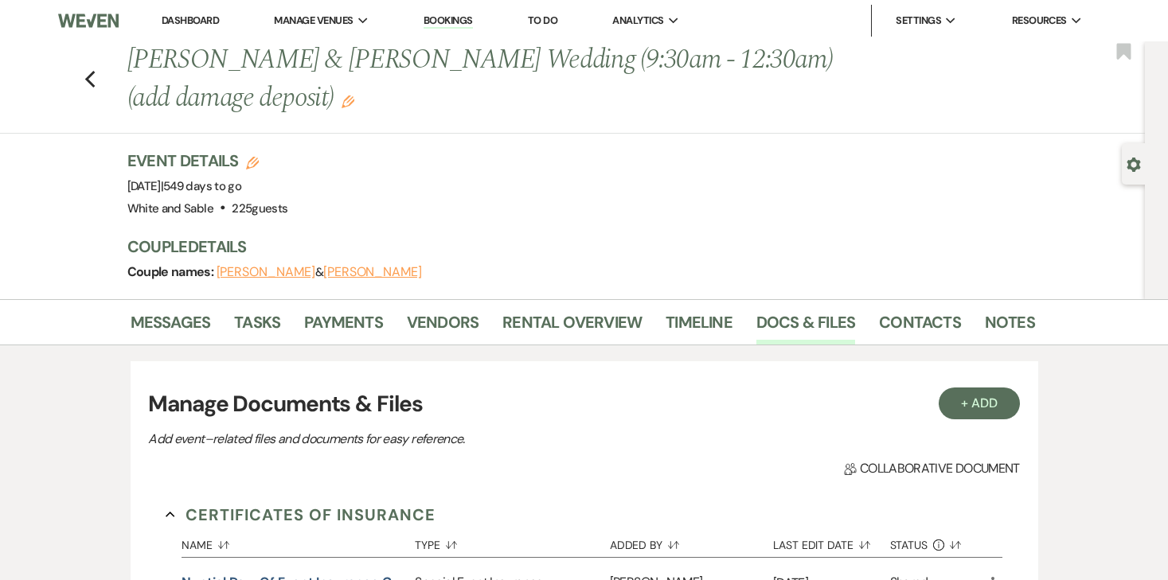
click at [83, 85] on div "Previous [PERSON_NAME] & [PERSON_NAME] Wedding (9:30am - 12:30am)(add damage de…" at bounding box center [568, 87] width 1153 height 92
click at [92, 85] on use "button" at bounding box center [89, 80] width 10 height 18
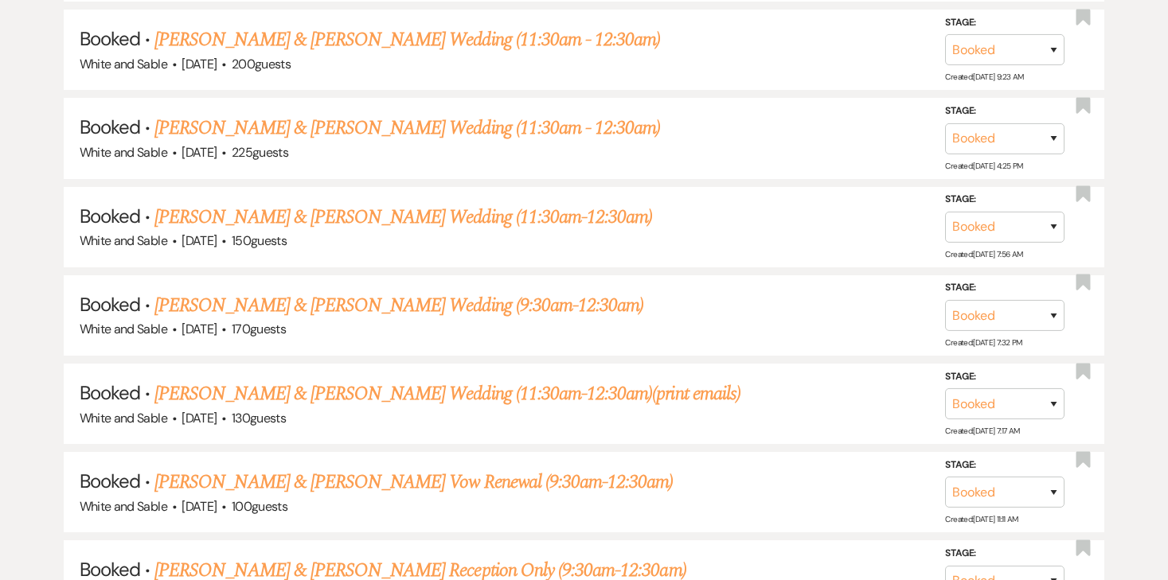
scroll to position [7304, 0]
